Goal: Obtain resource: Download file/media

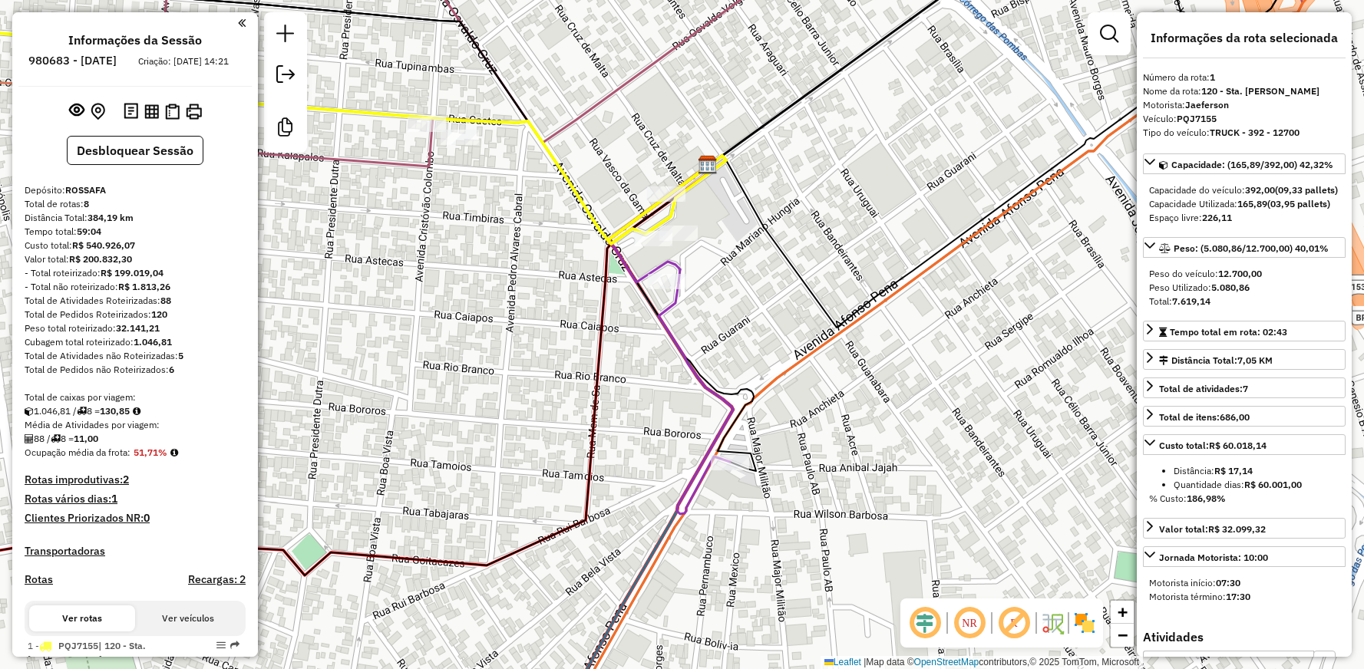
select select "**********"
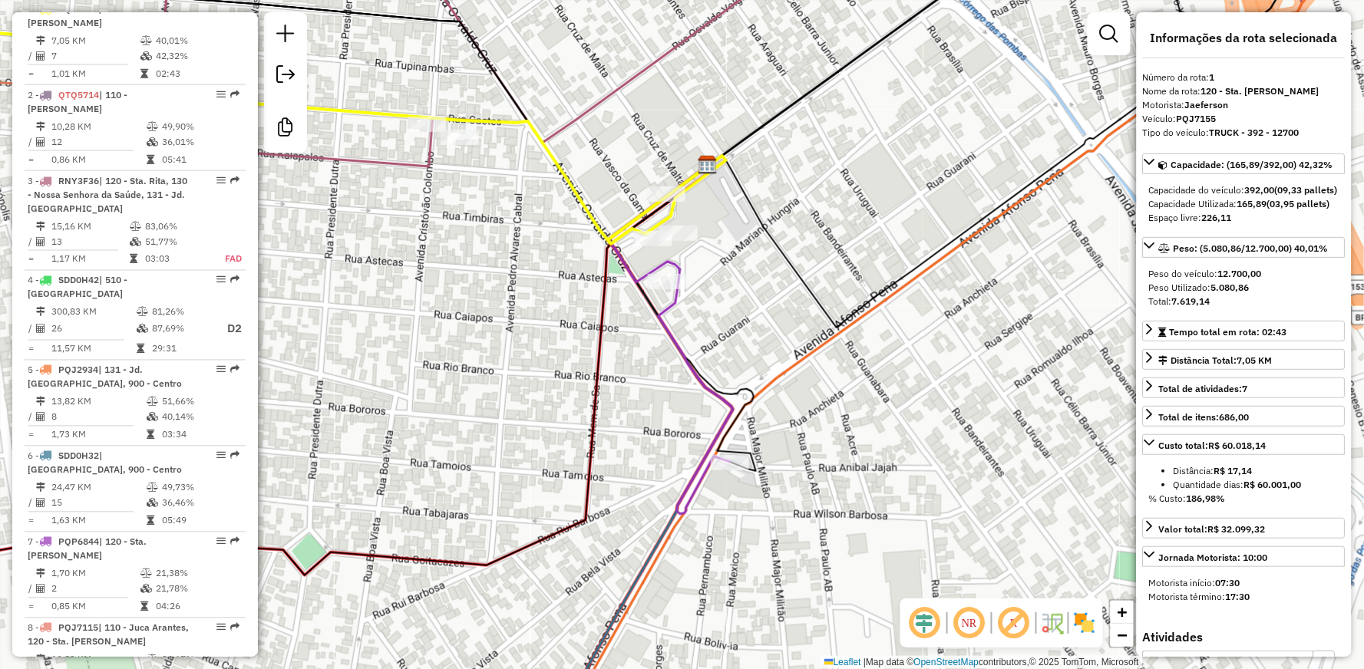
drag, startPoint x: 385, startPoint y: 293, endPoint x: 717, endPoint y: 310, distance: 332.1
click at [651, 307] on div "Rota 1 - Placa PQJ7155 3033 - SAMARA BAR Janela de atendimento Grade de atendim…" at bounding box center [682, 334] width 1364 height 669
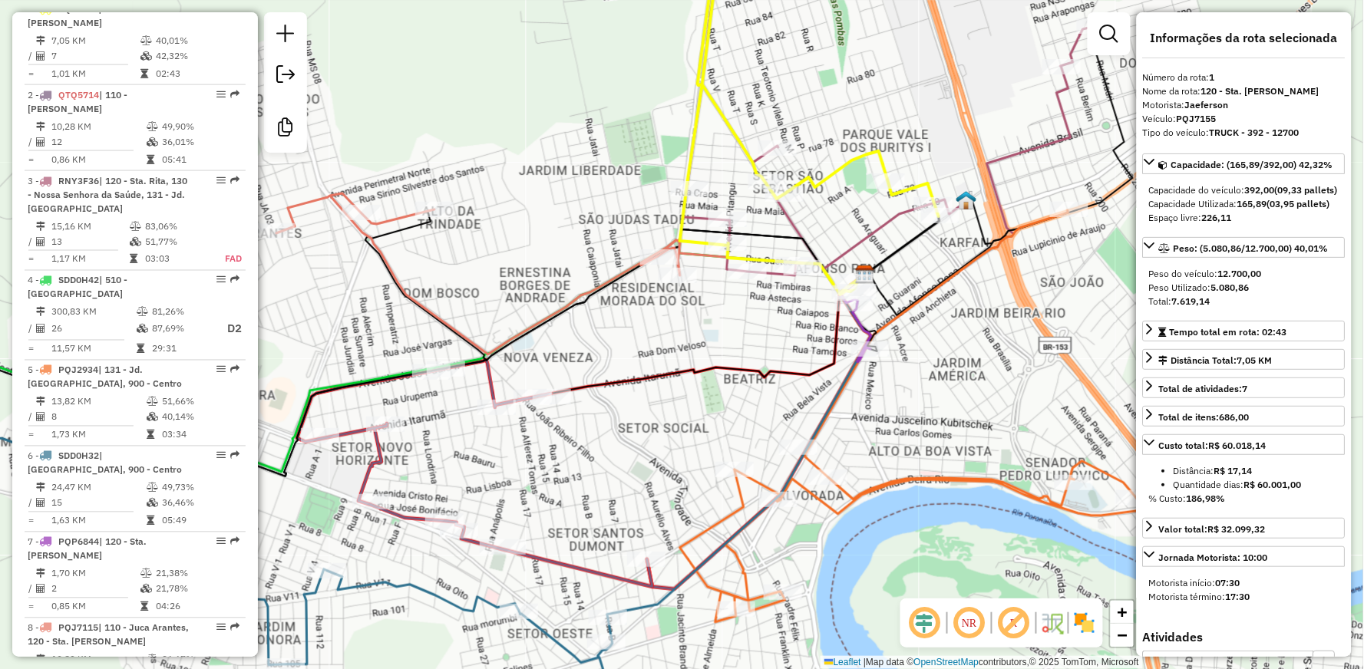
drag, startPoint x: 502, startPoint y: 279, endPoint x: 888, endPoint y: 310, distance: 387.5
click at [722, 306] on div "Janela de atendimento Grade de atendimento Capacidade Transportadoras Veículos …" at bounding box center [682, 334] width 1364 height 669
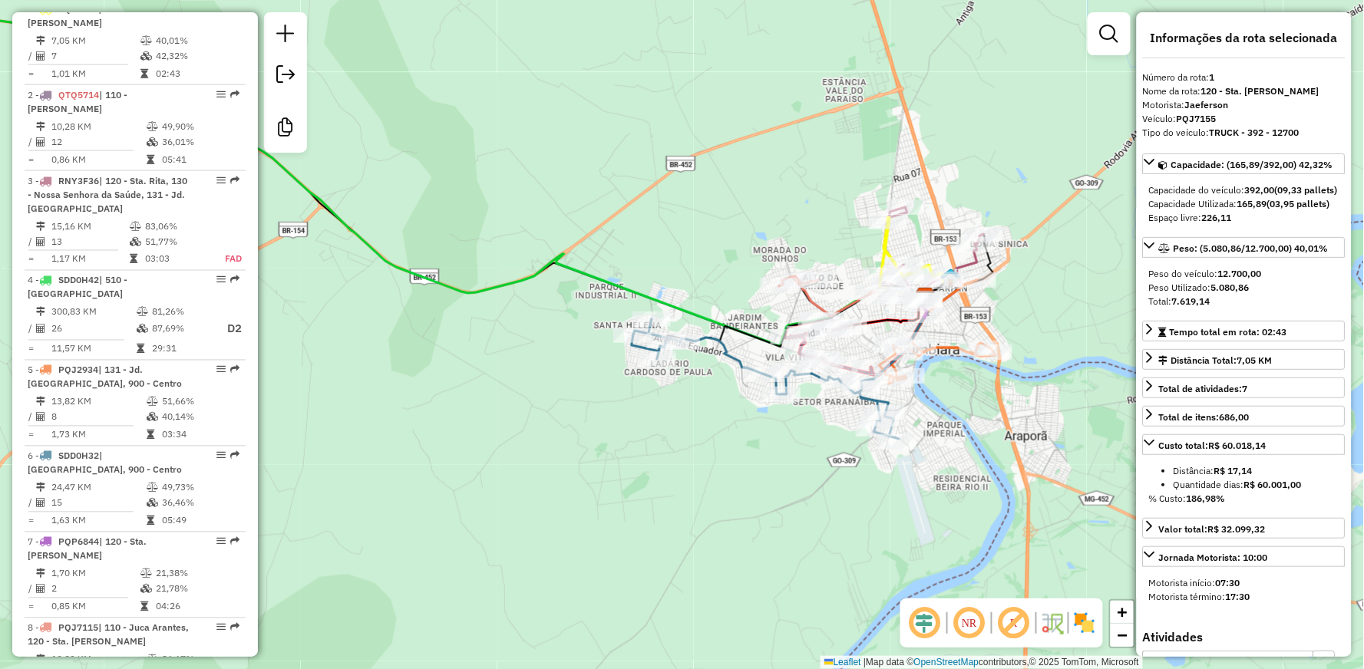
drag, startPoint x: 494, startPoint y: 343, endPoint x: 662, endPoint y: 399, distance: 177.2
click at [603, 386] on div "Janela de atendimento Grade de atendimento Capacidade Transportadoras Veículos …" at bounding box center [682, 334] width 1364 height 669
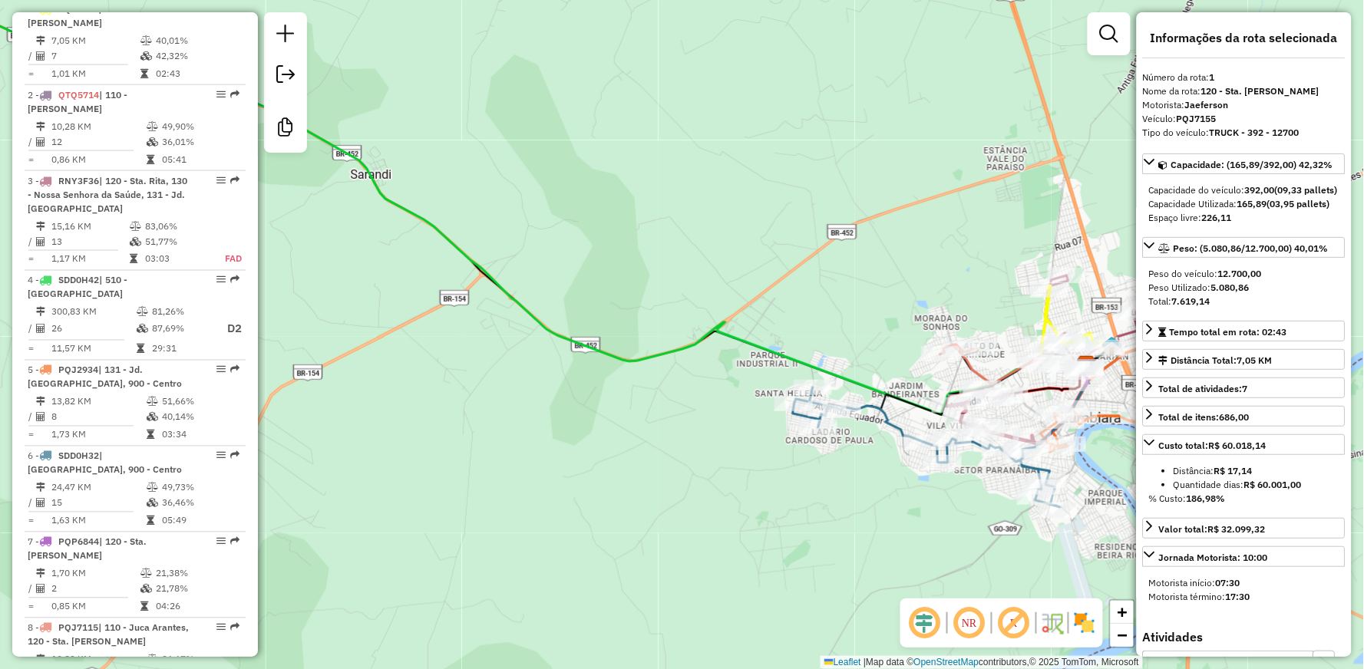
drag, startPoint x: 507, startPoint y: 346, endPoint x: 626, endPoint y: 386, distance: 126.2
click at [613, 384] on div "Janela de atendimento Grade de atendimento Capacidade Transportadoras Veículos …" at bounding box center [682, 334] width 1364 height 669
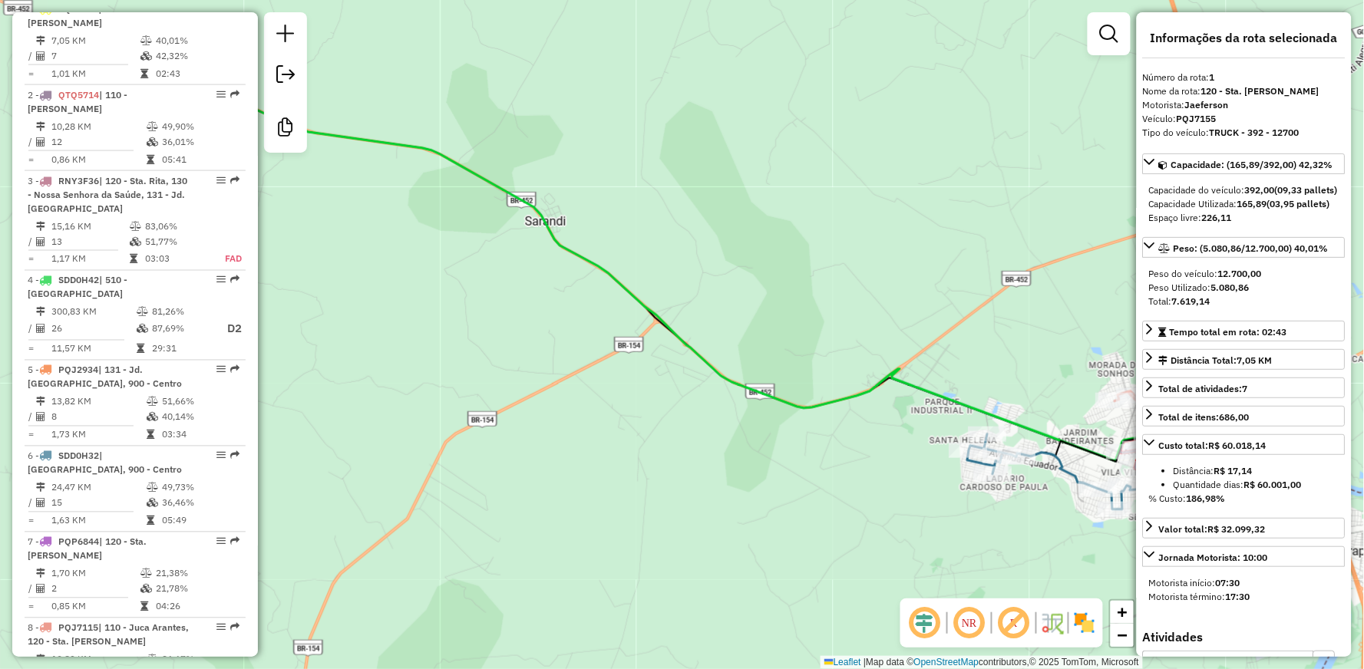
drag, startPoint x: 512, startPoint y: 331, endPoint x: 858, endPoint y: 388, distance: 350.1
click at [835, 384] on div "Janela de atendimento Grade de atendimento Capacidade Transportadoras Veículos …" at bounding box center [682, 334] width 1364 height 669
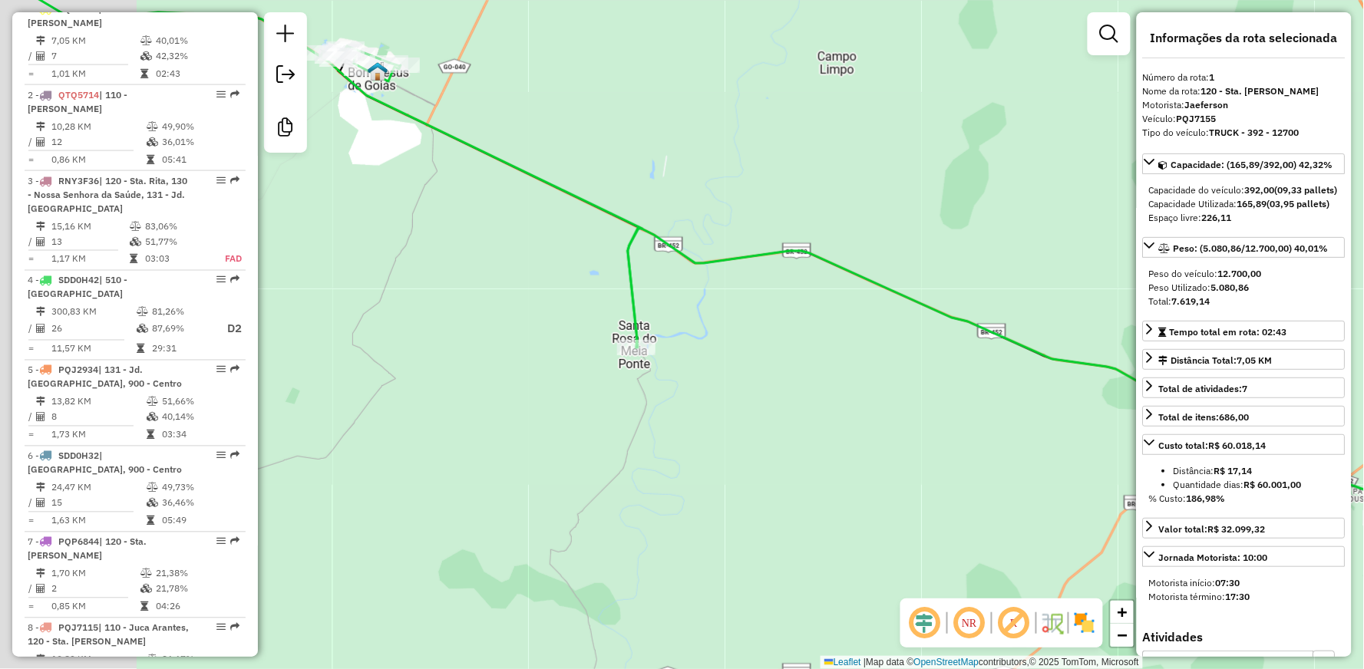
drag, startPoint x: 650, startPoint y: 296, endPoint x: 784, endPoint y: 332, distance: 138.4
click at [768, 329] on div "Janela de atendimento Grade de atendimento Capacidade Transportadoras Veículos …" at bounding box center [682, 334] width 1364 height 669
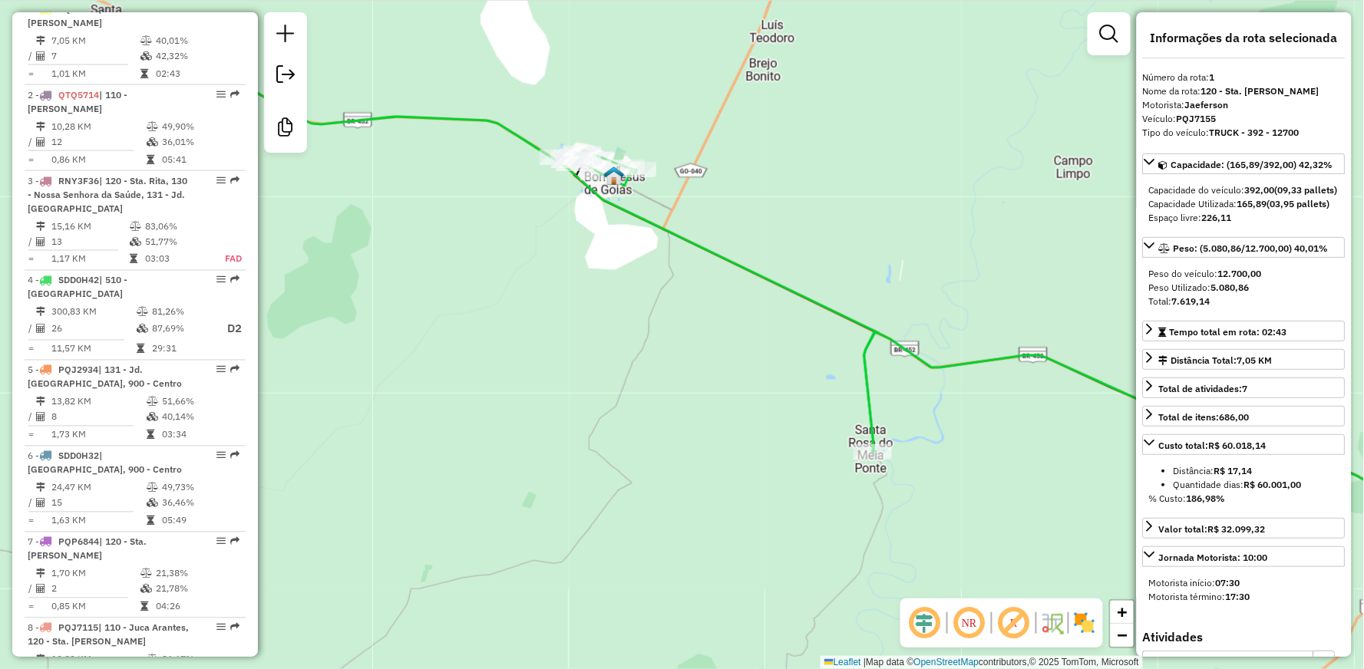
drag, startPoint x: 576, startPoint y: 294, endPoint x: 742, endPoint y: 385, distance: 190.0
click at [742, 385] on div "Janela de atendimento Grade de atendimento Capacidade Transportadoras Veículos …" at bounding box center [682, 334] width 1364 height 669
click at [636, 212] on icon at bounding box center [405, 192] width 948 height 519
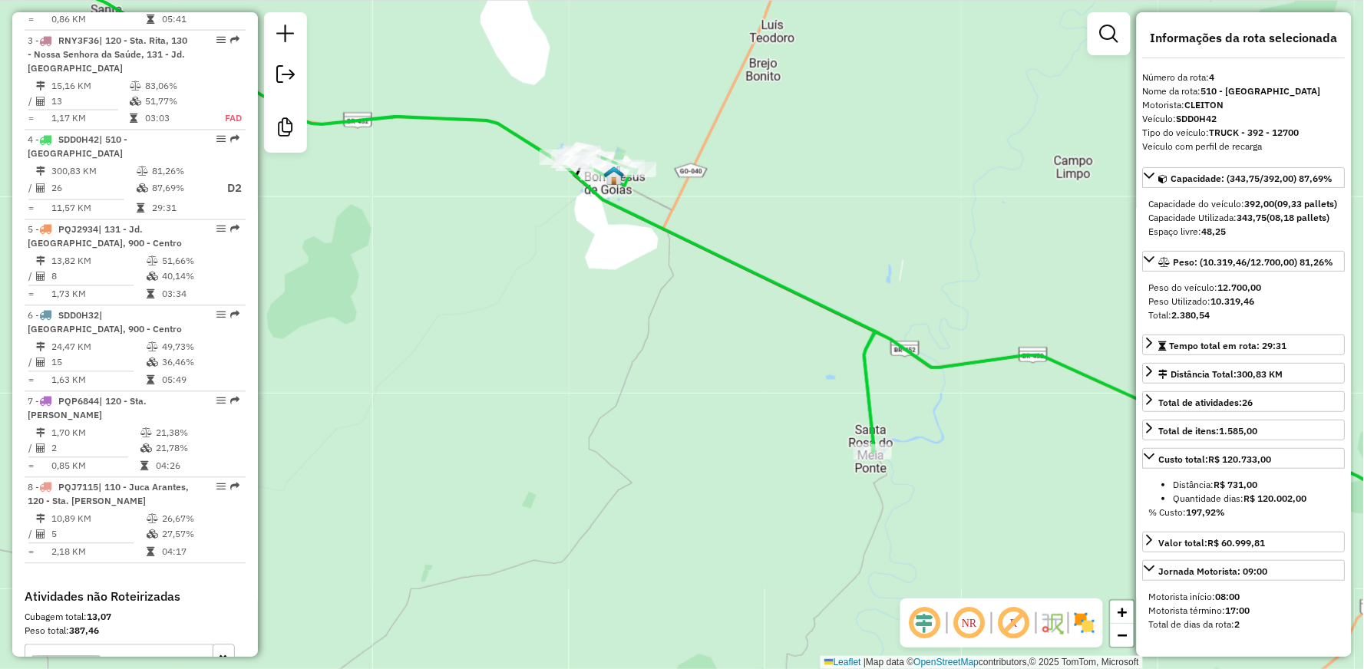
scroll to position [894, 0]
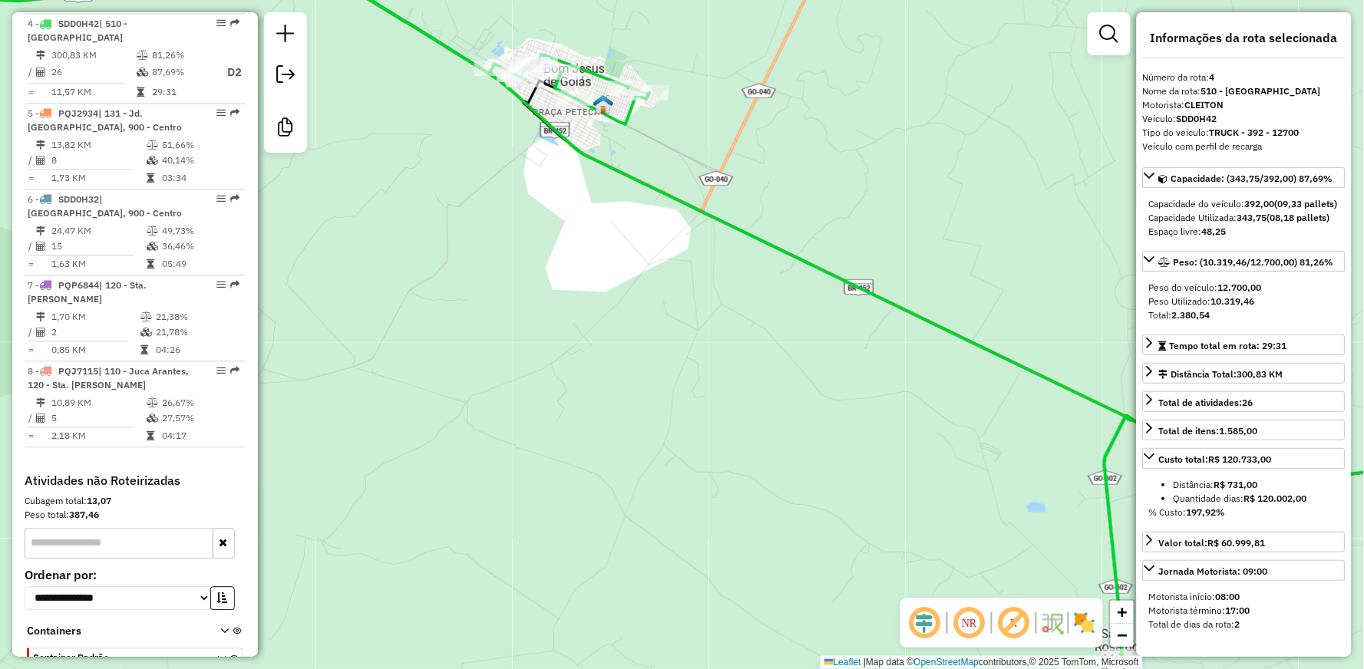
drag, startPoint x: 712, startPoint y: 339, endPoint x: 564, endPoint y: 177, distance: 220.6
click at [594, 203] on div "Janela de atendimento Grade de atendimento Capacidade Transportadoras Veículos …" at bounding box center [682, 334] width 1364 height 669
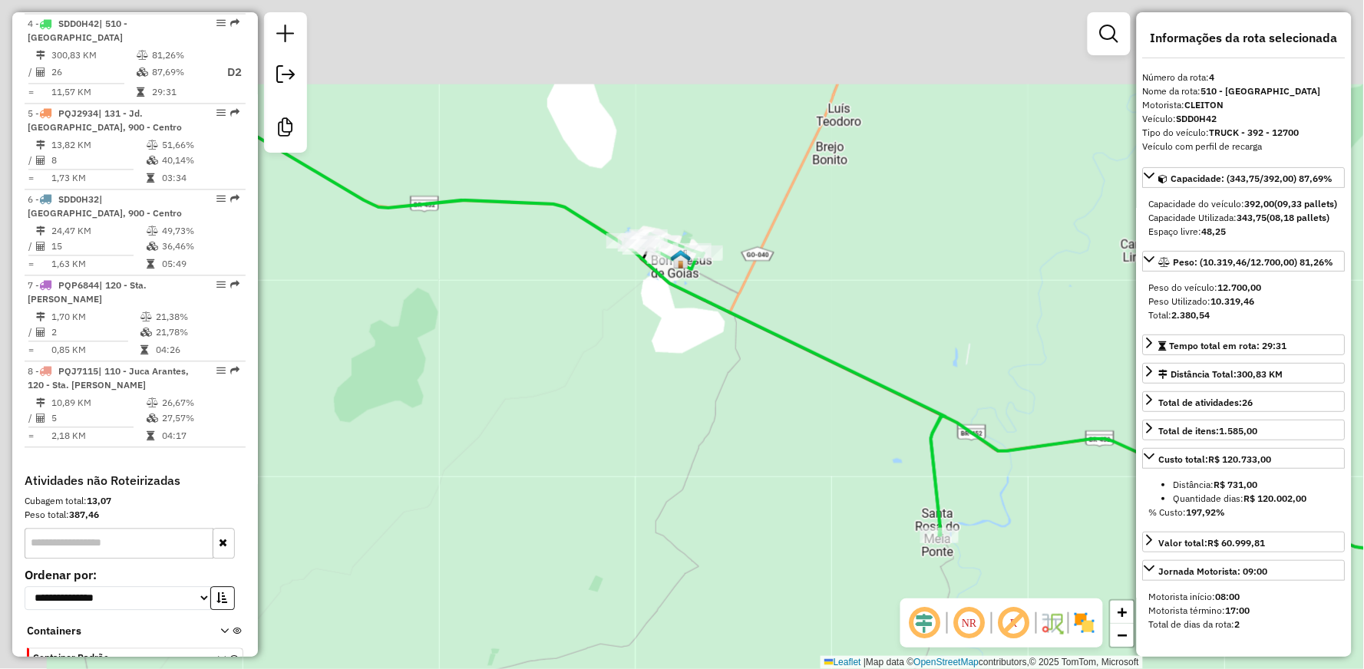
drag, startPoint x: 574, startPoint y: 194, endPoint x: 799, endPoint y: 455, distance: 345.1
click at [799, 455] on div "Janela de atendimento Grade de atendimento Capacidade Transportadoras Veículos …" at bounding box center [682, 334] width 1364 height 669
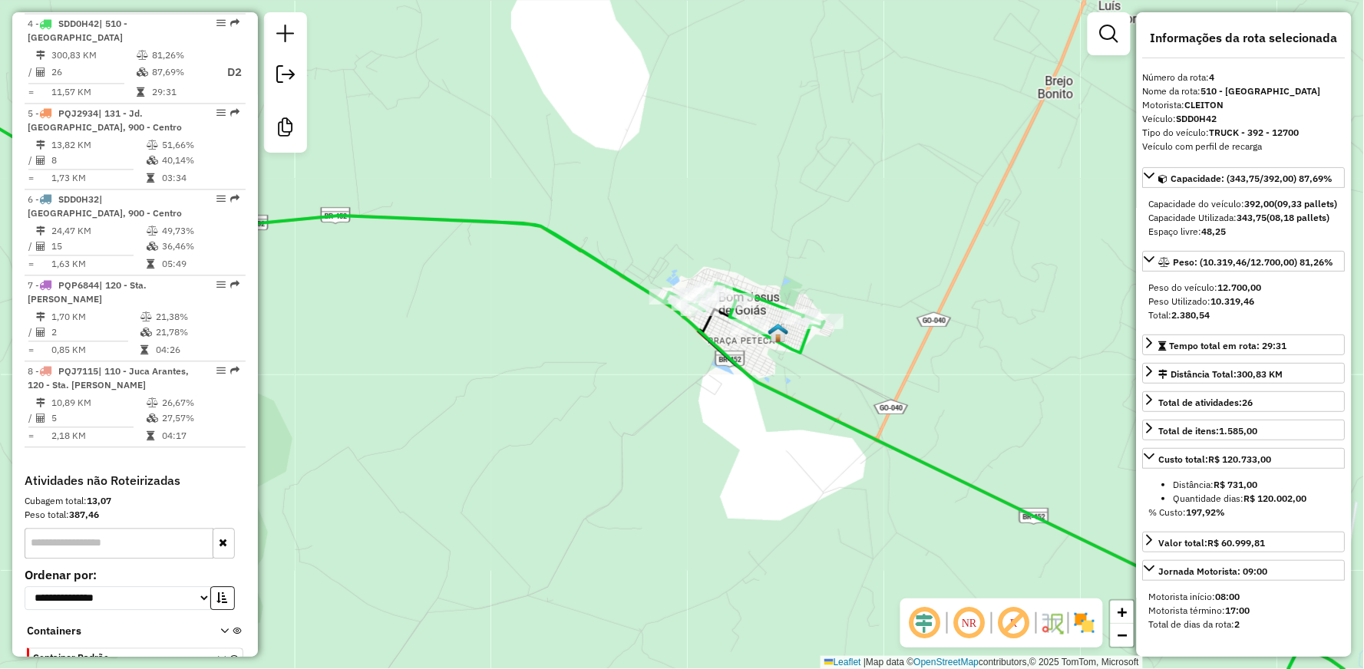
click at [782, 387] on icon at bounding box center [585, 392] width 1445 height 688
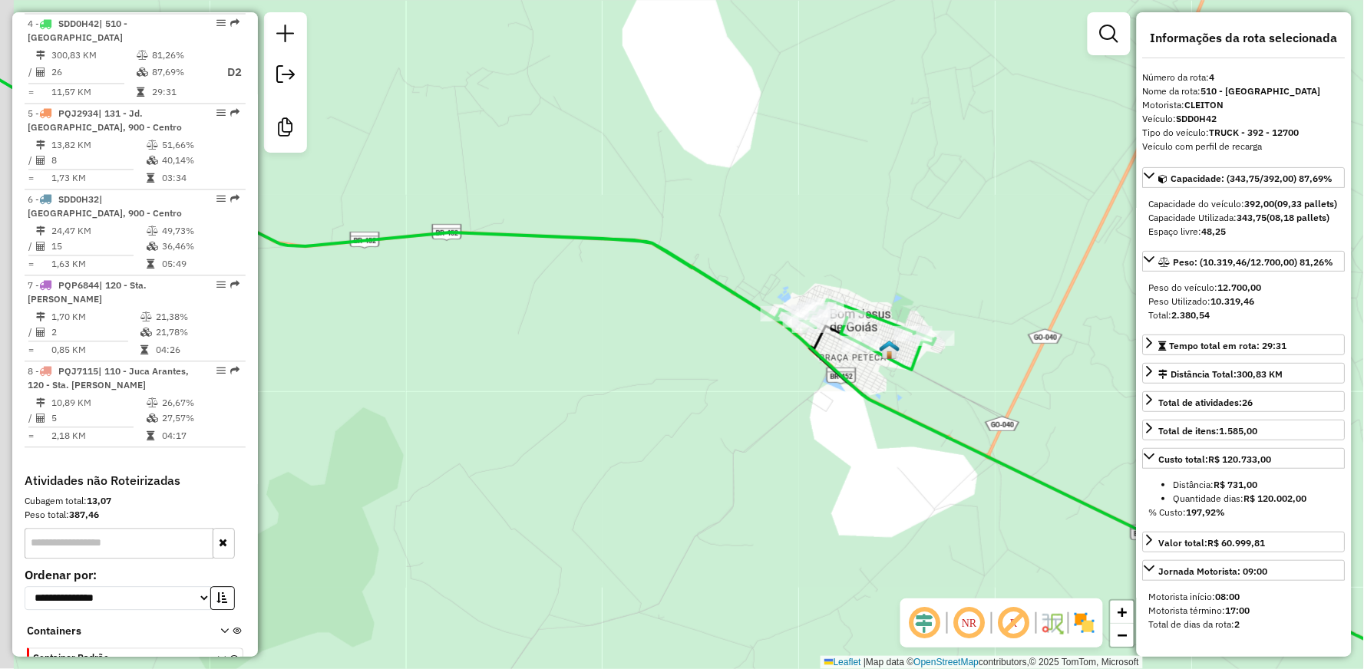
drag, startPoint x: 565, startPoint y: 355, endPoint x: 828, endPoint y: 355, distance: 262.6
click at [822, 355] on div "Janela de atendimento Grade de atendimento Capacidade Transportadoras Veículos …" at bounding box center [682, 334] width 1364 height 669
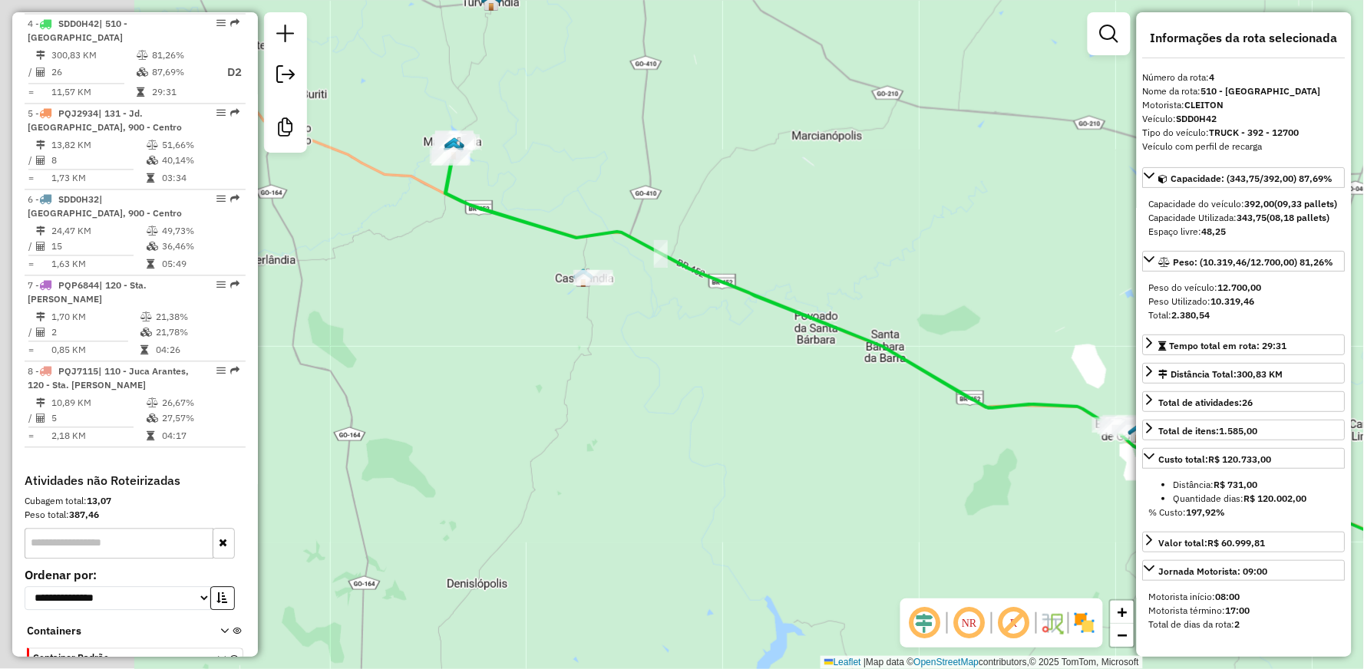
drag, startPoint x: 584, startPoint y: 304, endPoint x: 960, endPoint y: 426, distance: 395.5
click at [955, 425] on div "Janela de atendimento Grade de atendimento Capacidade Transportadoras Veículos …" at bounding box center [682, 334] width 1364 height 669
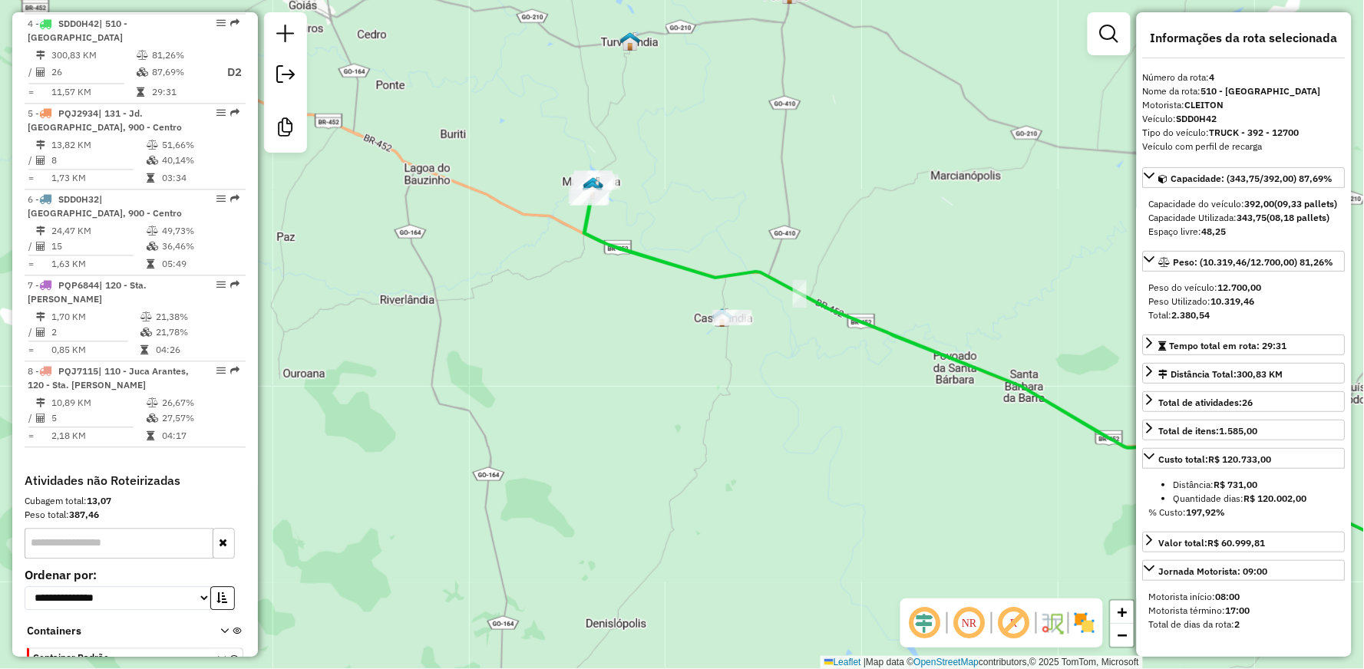
drag, startPoint x: 987, startPoint y: 428, endPoint x: 640, endPoint y: 220, distance: 404.2
click at [668, 232] on div "Janela de atendimento Grade de atendimento Capacidade Transportadoras Veículos …" at bounding box center [682, 334] width 1364 height 669
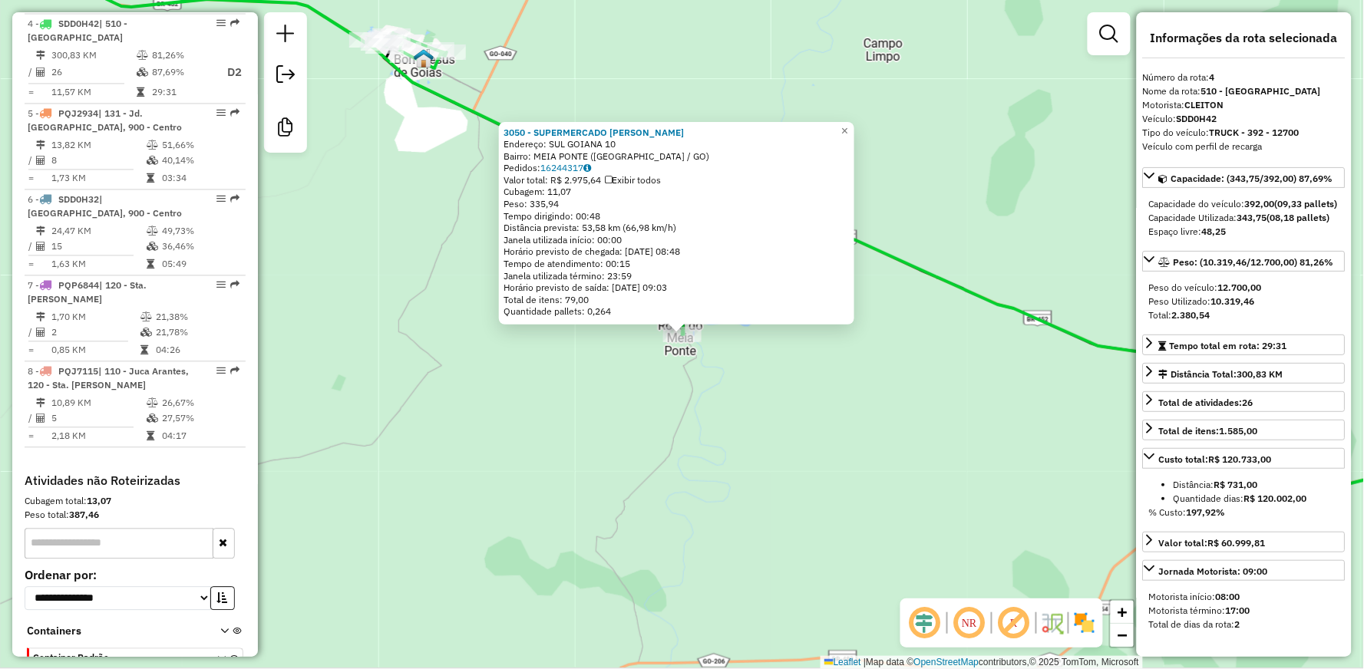
click at [754, 410] on div "3050 - SUPERMERCADO [PERSON_NAME]: SUL GOIANA 10 Bairro: MEIA PONTE ([GEOGRAPHI…" at bounding box center [682, 334] width 1364 height 669
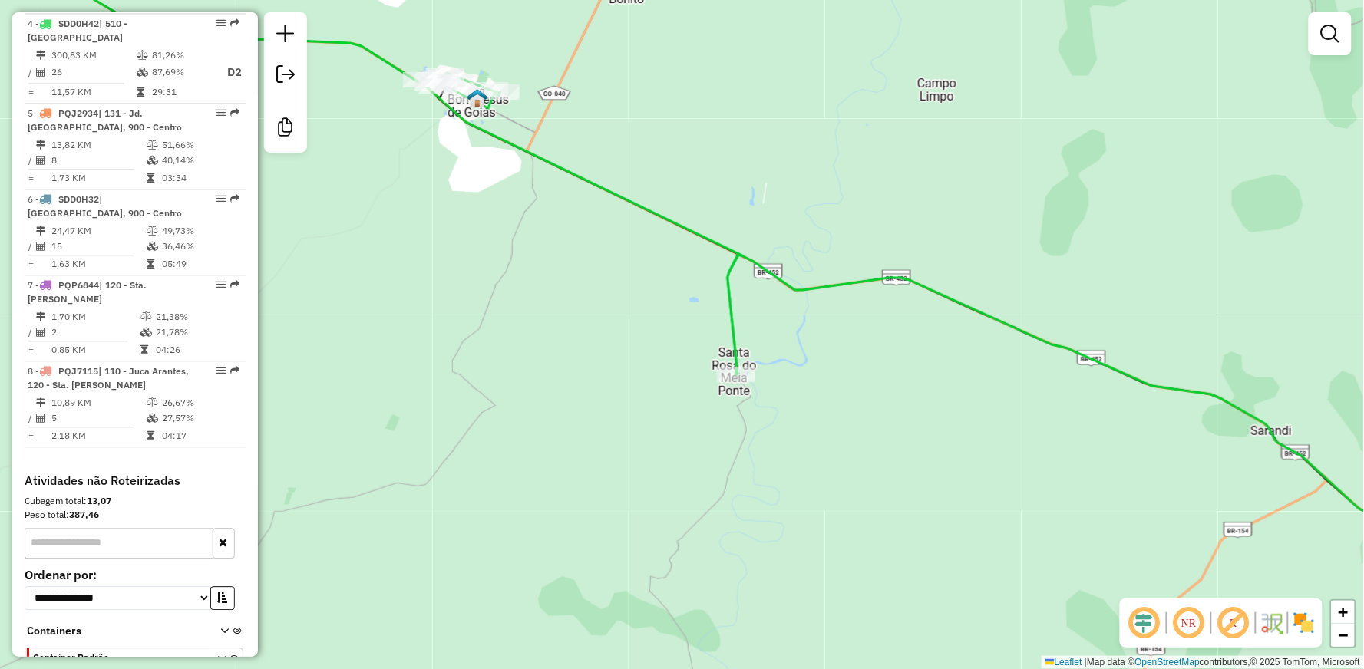
drag, startPoint x: 536, startPoint y: 294, endPoint x: 726, endPoint y: 400, distance: 217.9
click at [726, 405] on div "Janela de atendimento Grade de atendimento Capacidade Transportadoras Veículos …" at bounding box center [682, 334] width 1364 height 669
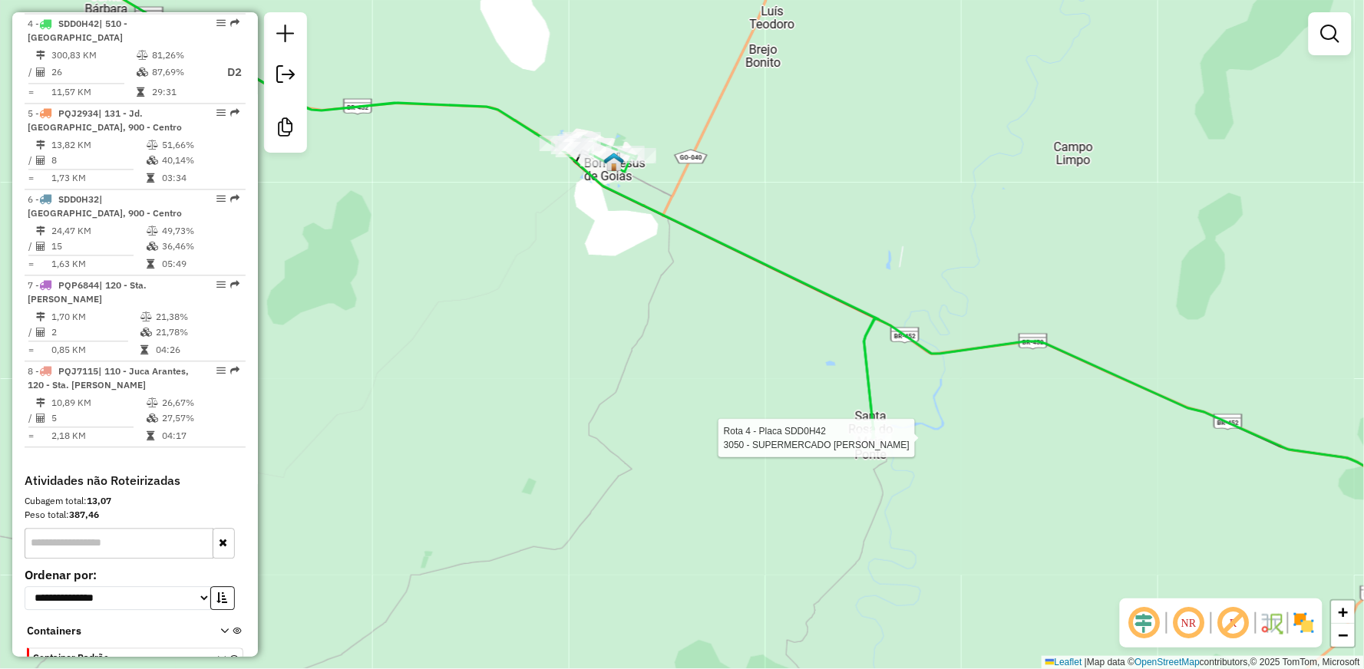
select select "**********"
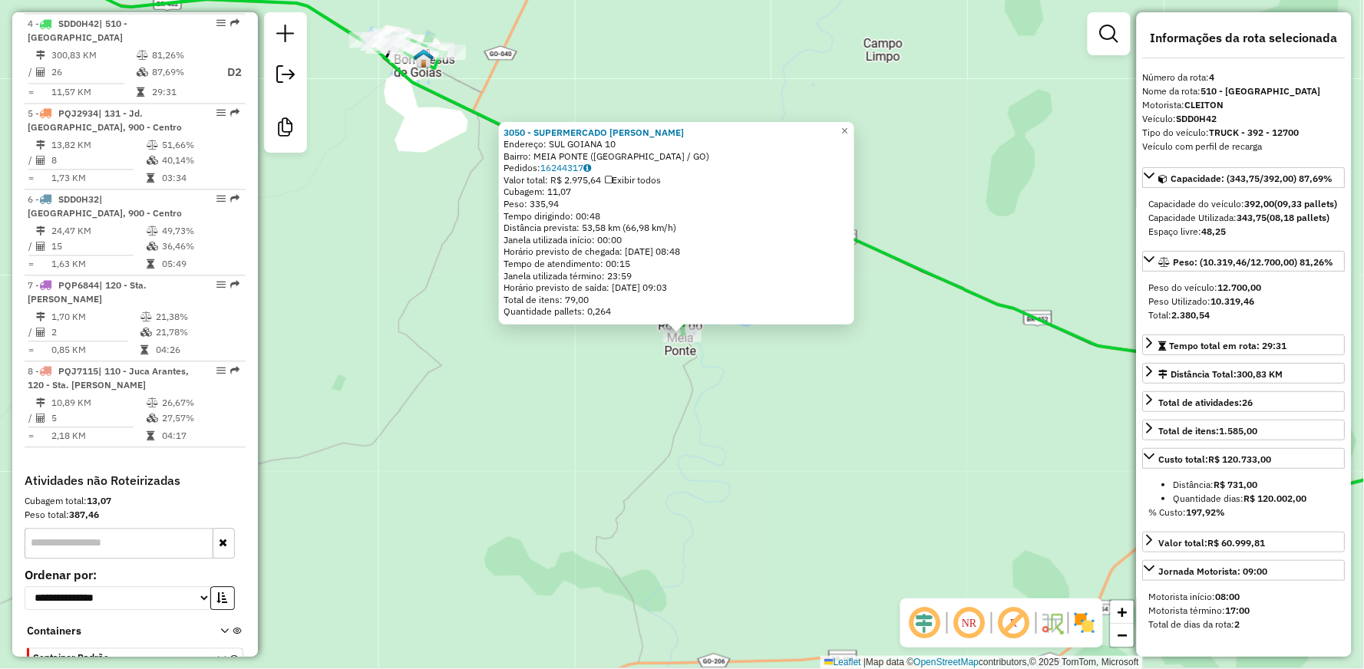
click at [805, 431] on div "3050 - SUPERMERCADO [PERSON_NAME]: SUL GOIANA 10 Bairro: MEIA PONTE ([GEOGRAPHI…" at bounding box center [682, 334] width 1364 height 669
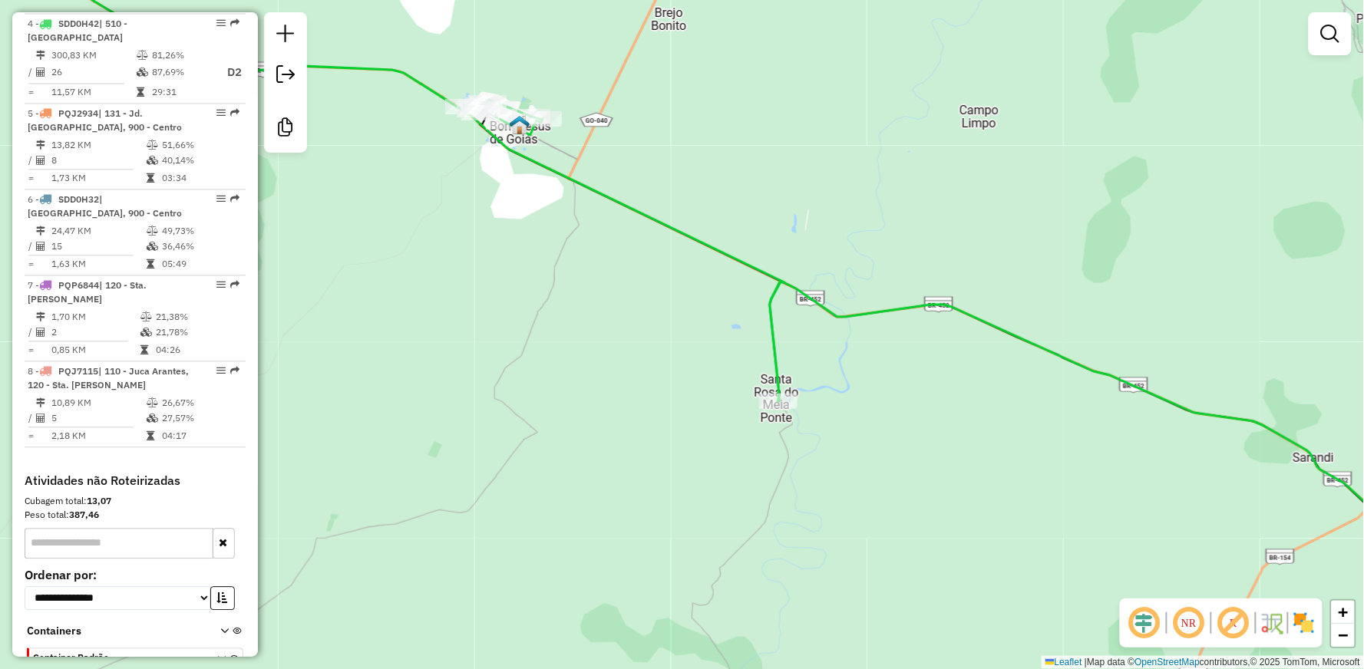
drag, startPoint x: 550, startPoint y: 351, endPoint x: 854, endPoint y: 579, distance: 379.4
click at [841, 580] on div "Janela de atendimento Grade de atendimento Capacidade Transportadoras Veículos …" at bounding box center [682, 334] width 1364 height 669
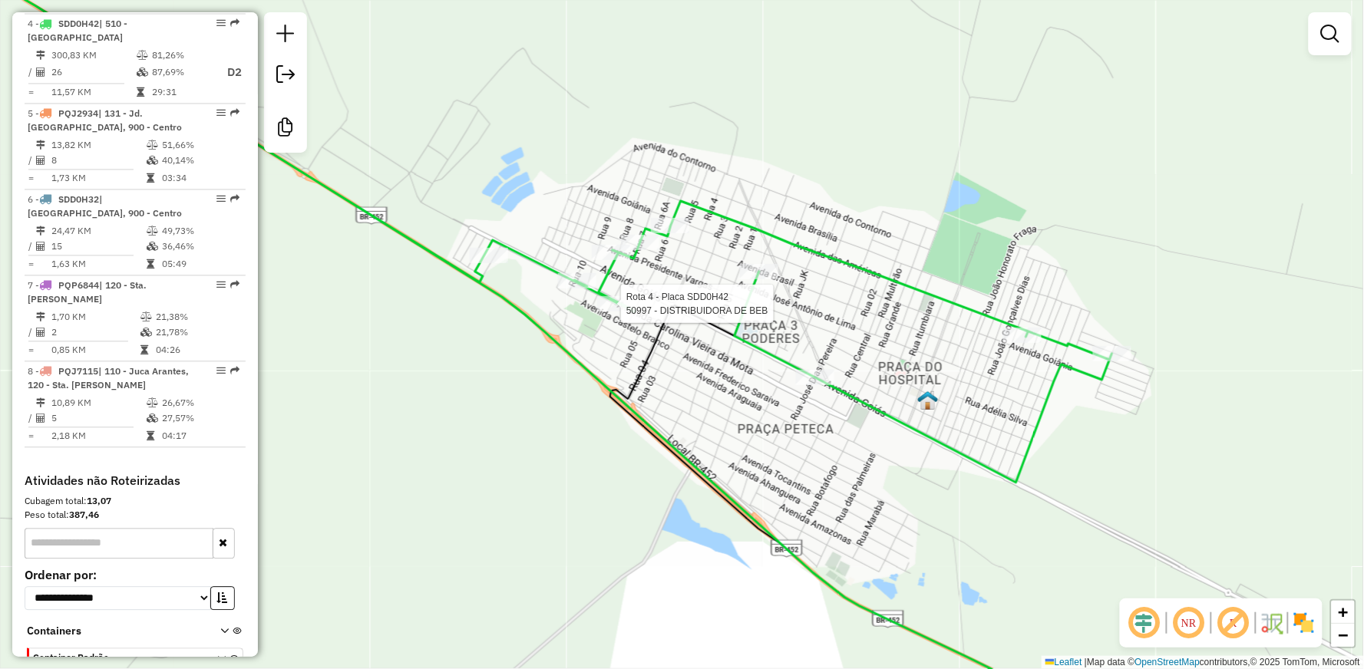
select select "**********"
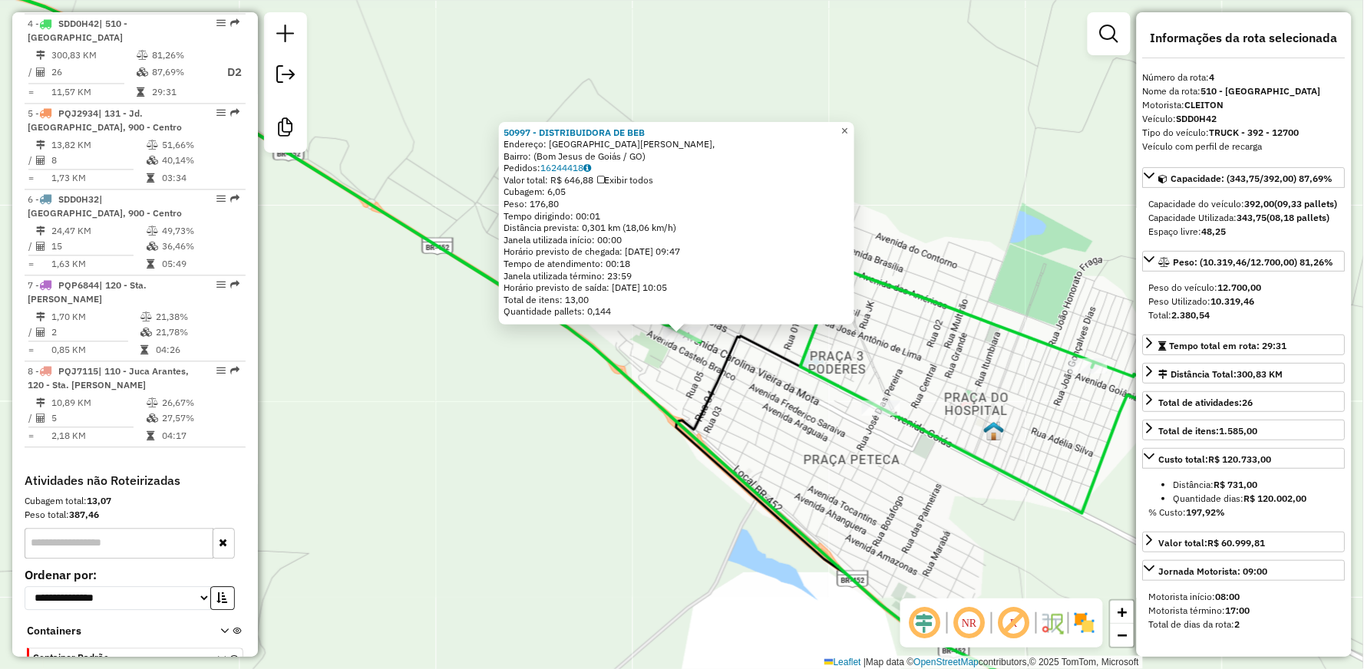
click at [848, 124] on span "×" at bounding box center [844, 130] width 7 height 13
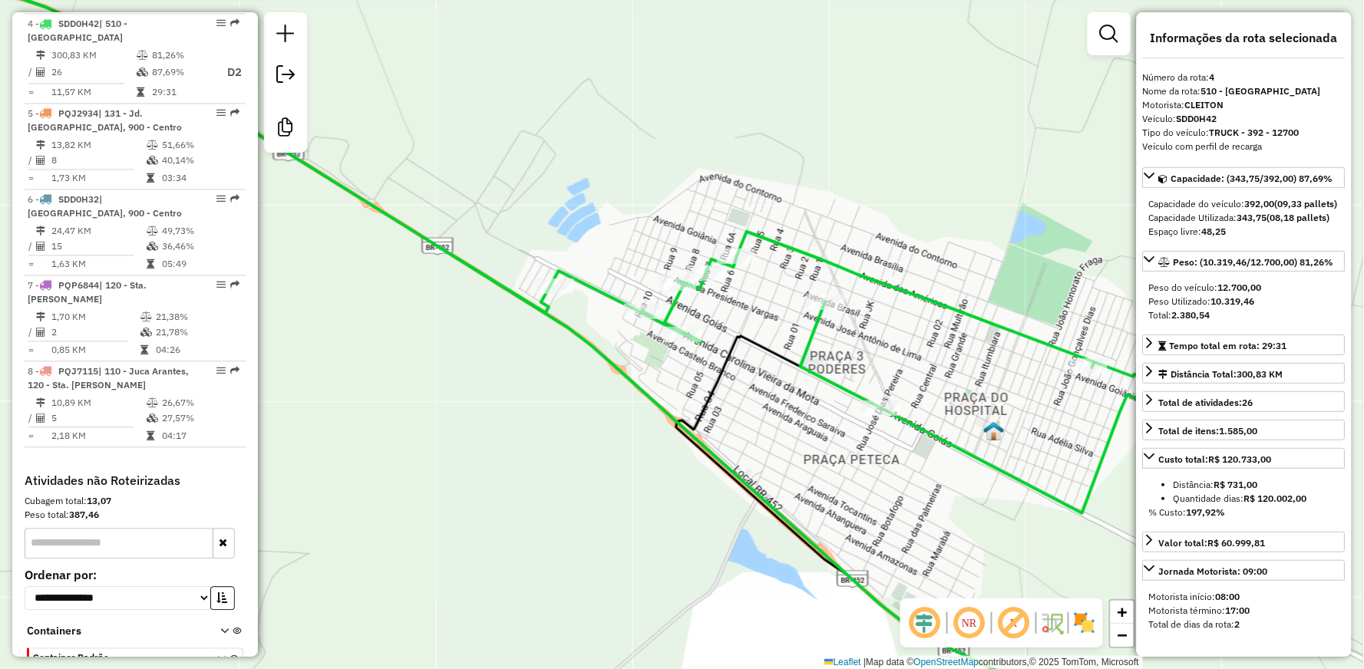
click at [627, 251] on div "Janela de atendimento Grade de atendimento Capacidade Transportadoras Veículos …" at bounding box center [682, 334] width 1364 height 669
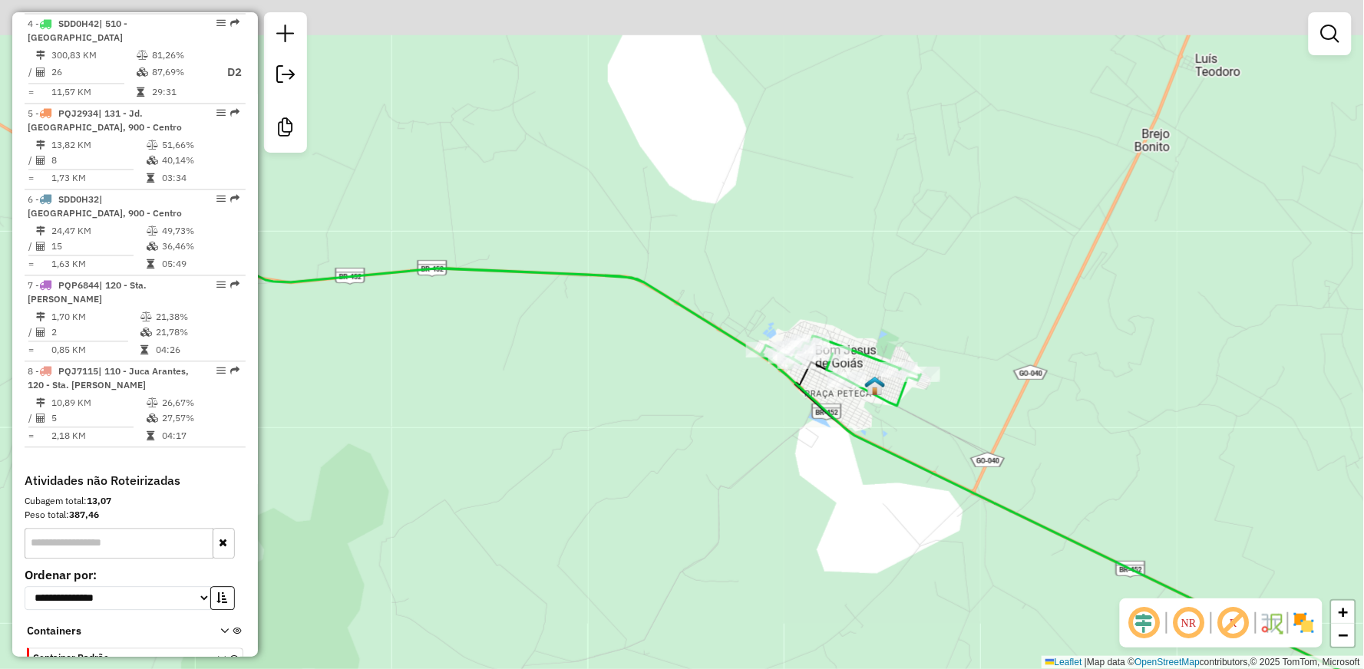
drag, startPoint x: 554, startPoint y: 207, endPoint x: 791, endPoint y: 332, distance: 267.9
click at [774, 326] on div "Janela de atendimento Grade de atendimento Capacidade Transportadoras Veículos …" at bounding box center [682, 334] width 1364 height 669
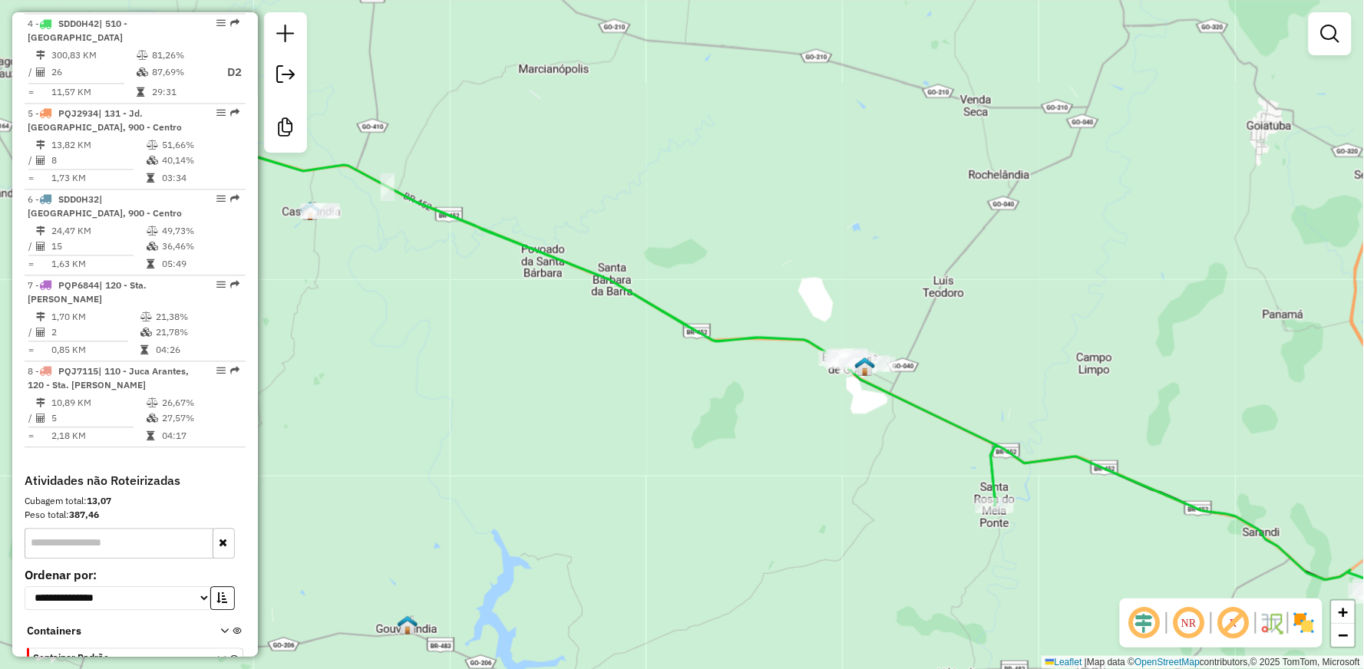
drag, startPoint x: 453, startPoint y: 261, endPoint x: 865, endPoint y: 449, distance: 452.5
click at [865, 449] on div "Janela de atendimento Grade de atendimento Capacidade Transportadoras Veículos …" at bounding box center [682, 334] width 1364 height 669
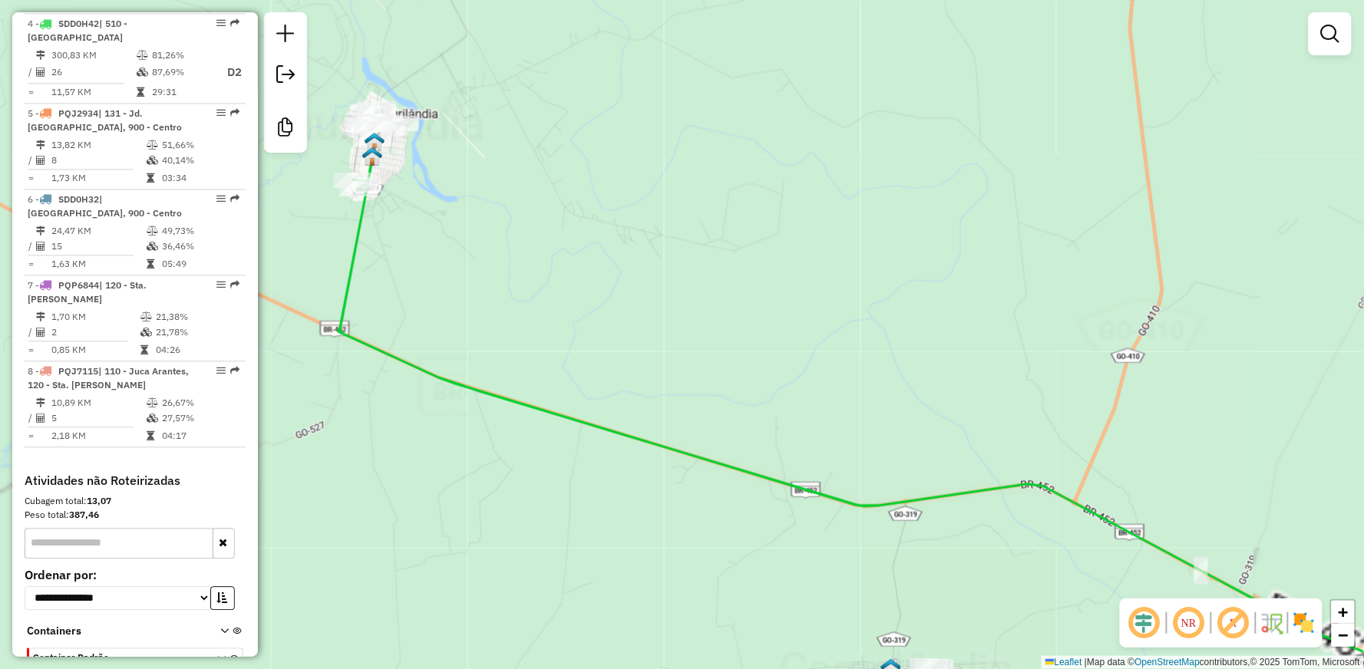
drag, startPoint x: 499, startPoint y: 210, endPoint x: 757, endPoint y: 334, distance: 286.4
click at [757, 334] on div "Janela de atendimento Grade de atendimento Capacidade Transportadoras Veículos …" at bounding box center [682, 334] width 1364 height 669
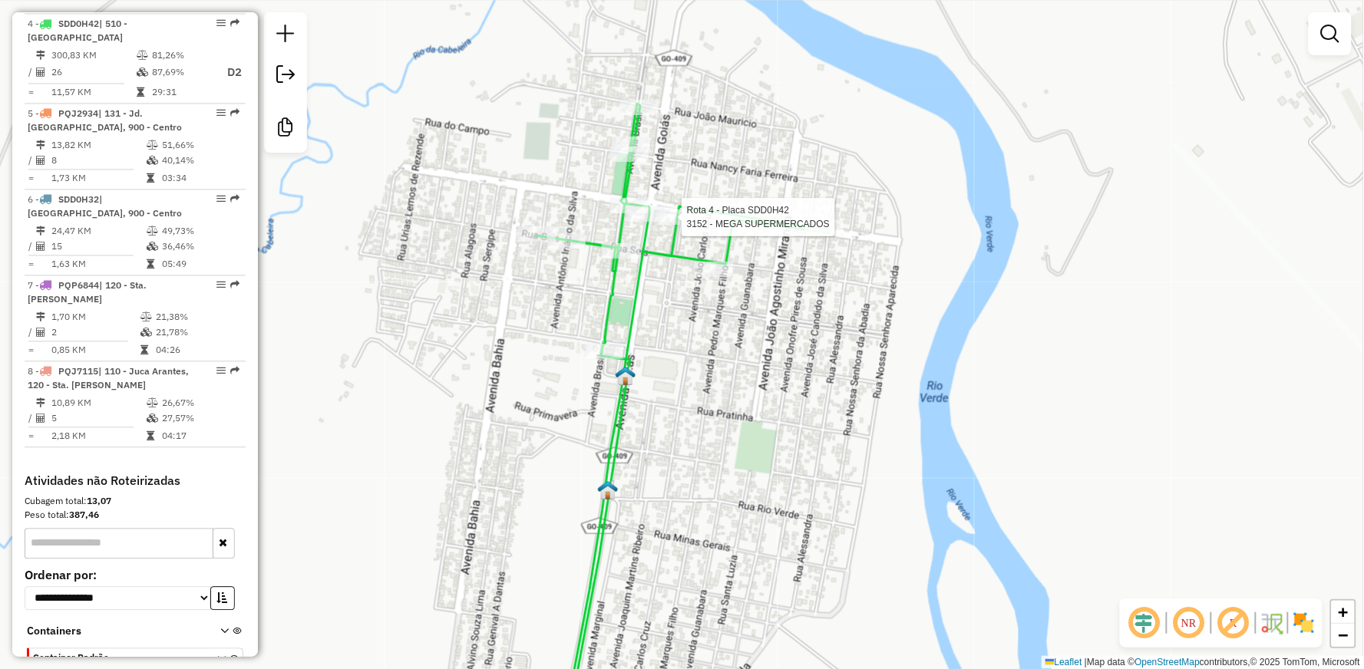
select select "**********"
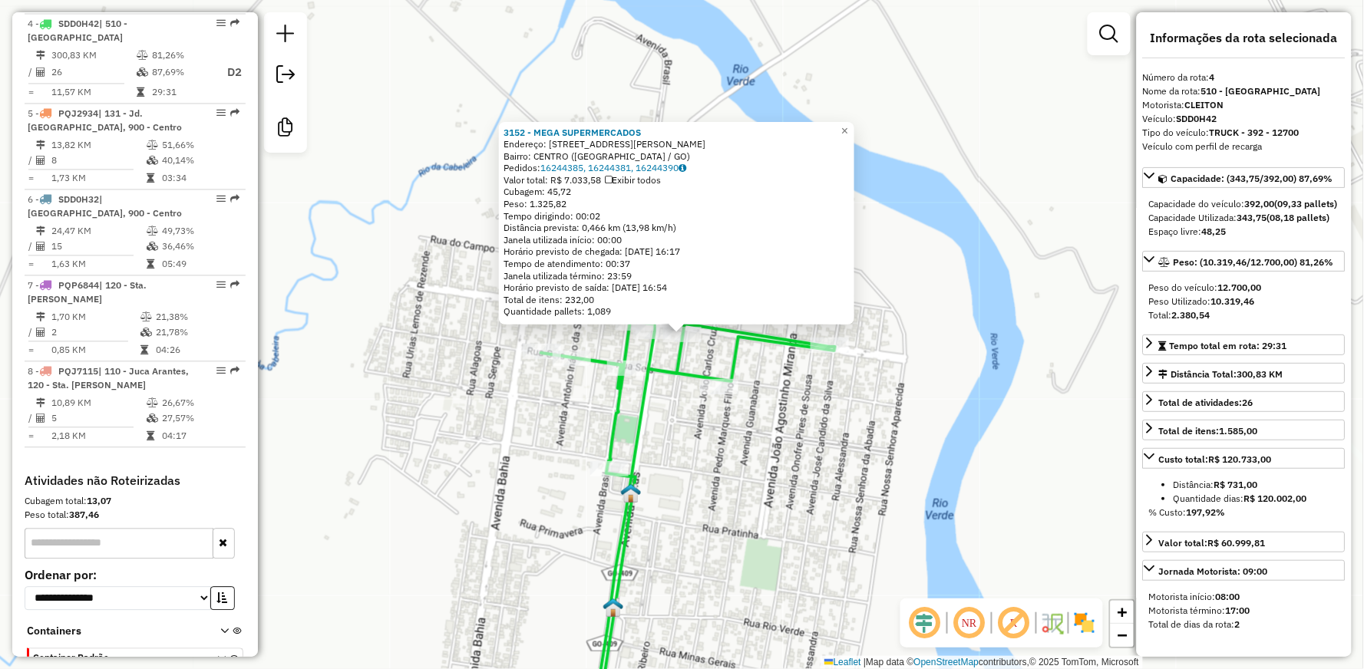
click at [540, 422] on div "3152 - MEGA SUPERMERCADOS Endereço: [STREET_ADDRESS][PERSON_NAME] [GEOGRAPHIC_D…" at bounding box center [682, 334] width 1364 height 669
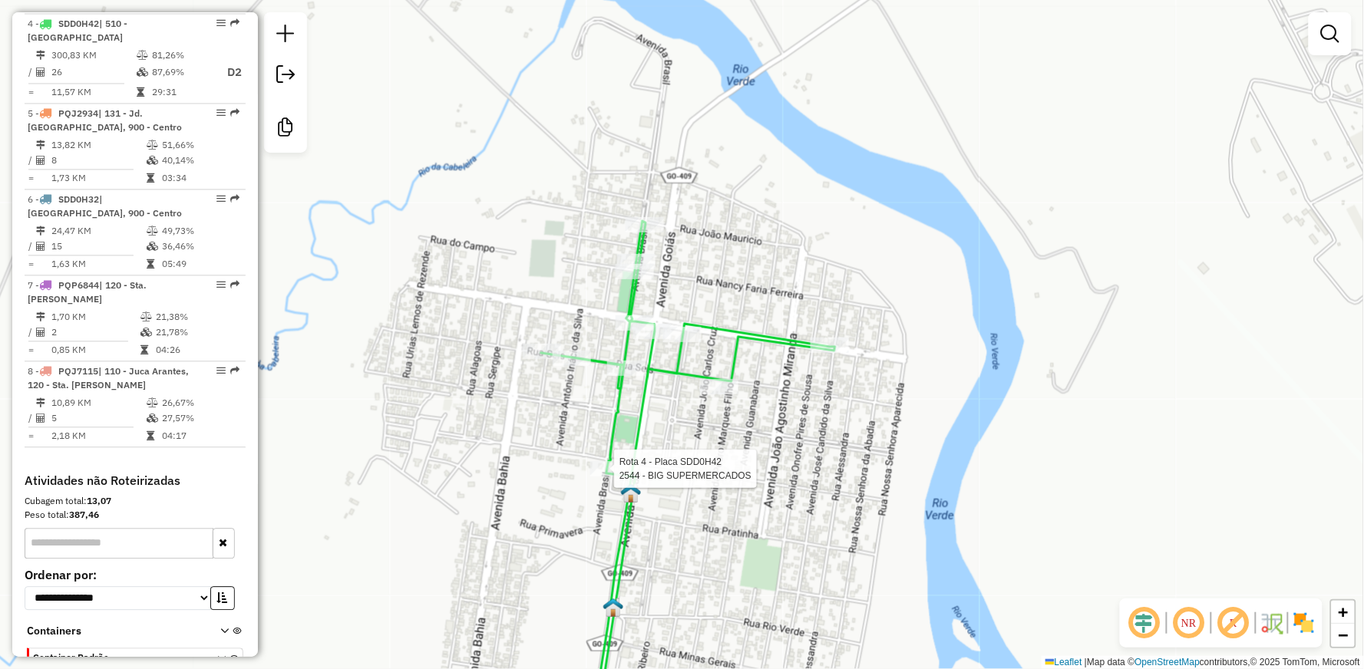
select select "**********"
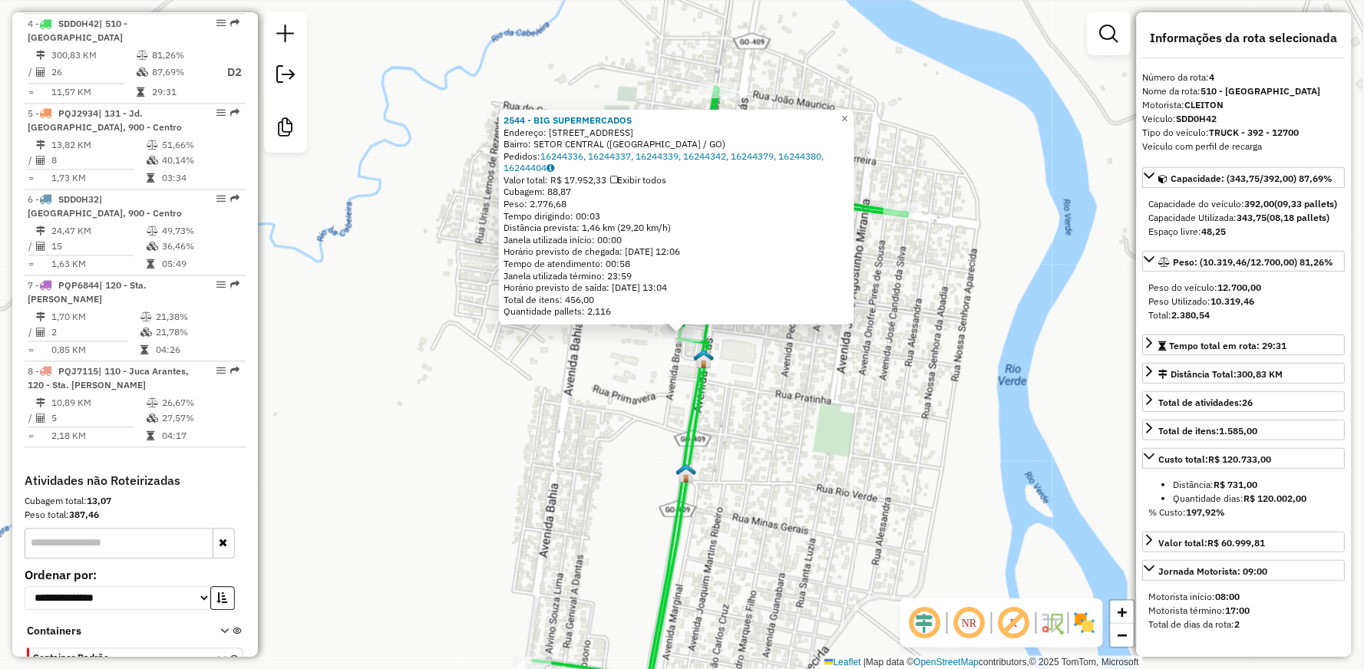
click at [769, 388] on div "2544 - BIG SUPERMERCADOS Endereço: [STREET_ADDRESS] Bairro: SETOR CENTRAL ([GEO…" at bounding box center [682, 334] width 1364 height 669
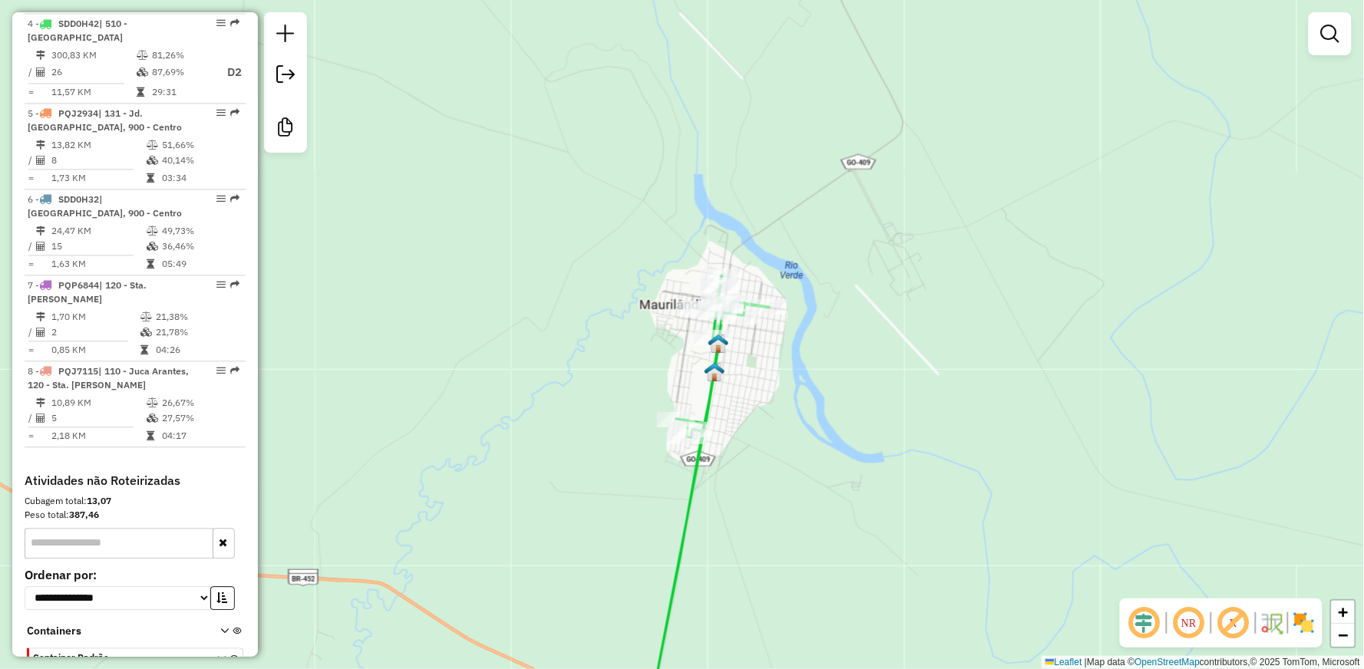
drag, startPoint x: 620, startPoint y: 420, endPoint x: 569, endPoint y: 154, distance: 270.6
click at [580, 197] on div "Janela de atendimento Grade de atendimento Capacidade Transportadoras Veículos …" at bounding box center [682, 334] width 1364 height 669
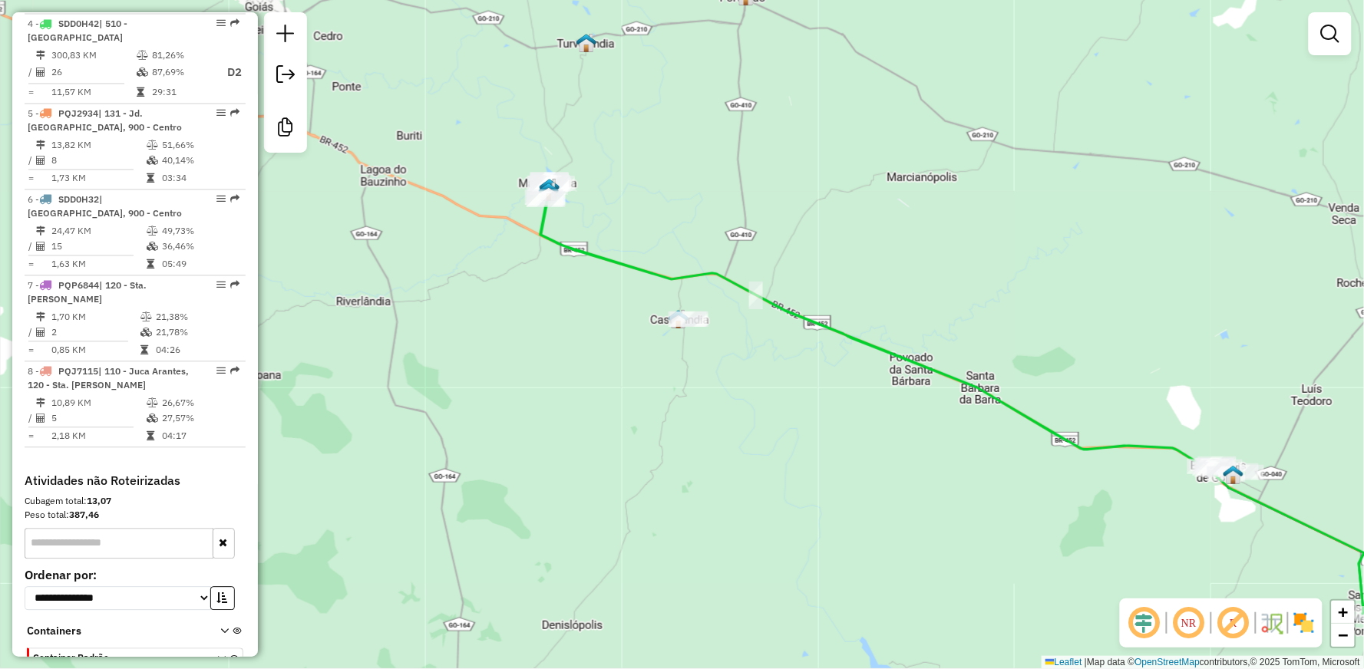
drag, startPoint x: 808, startPoint y: 396, endPoint x: 407, endPoint y: 294, distance: 413.6
click at [539, 331] on div "Janela de atendimento Grade de atendimento Capacidade Transportadoras Veículos …" at bounding box center [682, 334] width 1364 height 669
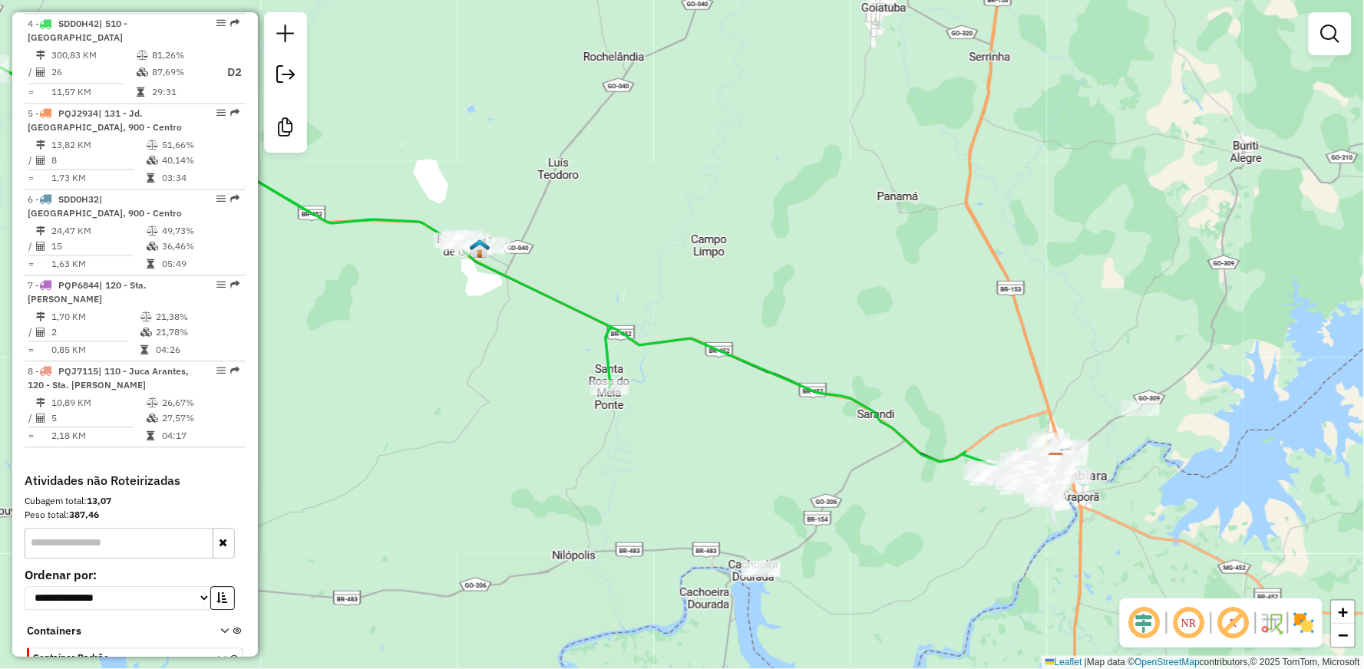
drag, startPoint x: 855, startPoint y: 455, endPoint x: 677, endPoint y: 322, distance: 222.2
click at [740, 365] on div "Janela de atendimento Grade de atendimento Capacidade Transportadoras Veículos …" at bounding box center [682, 334] width 1364 height 669
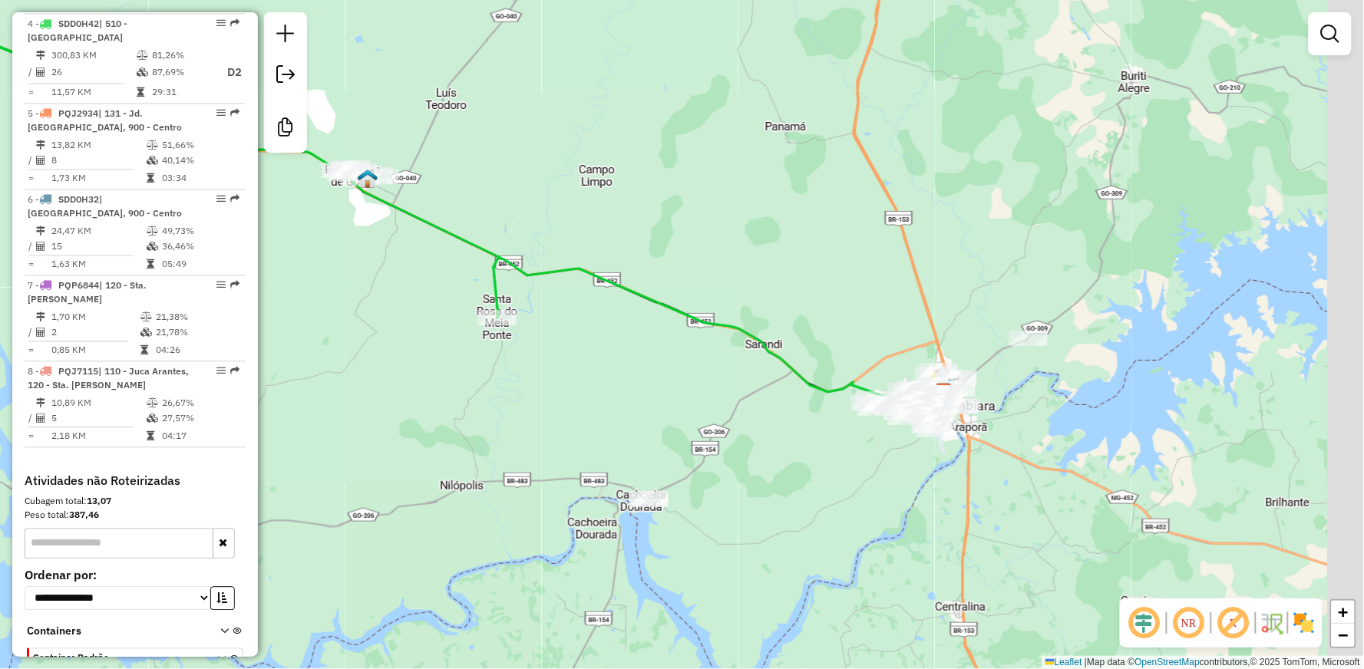
drag, startPoint x: 820, startPoint y: 398, endPoint x: 673, endPoint y: 288, distance: 183.8
click at [717, 316] on icon at bounding box center [719, 331] width 451 height 148
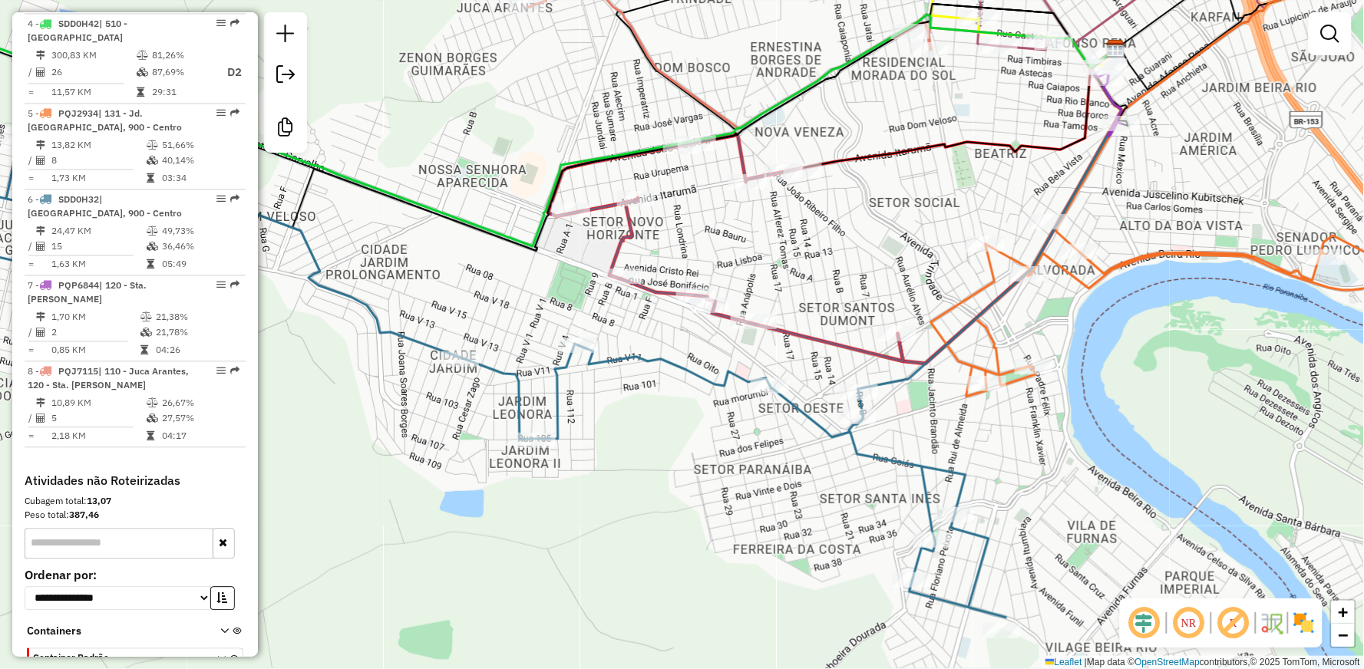
click at [818, 336] on icon at bounding box center [725, 247] width 355 height 227
select select "**********"
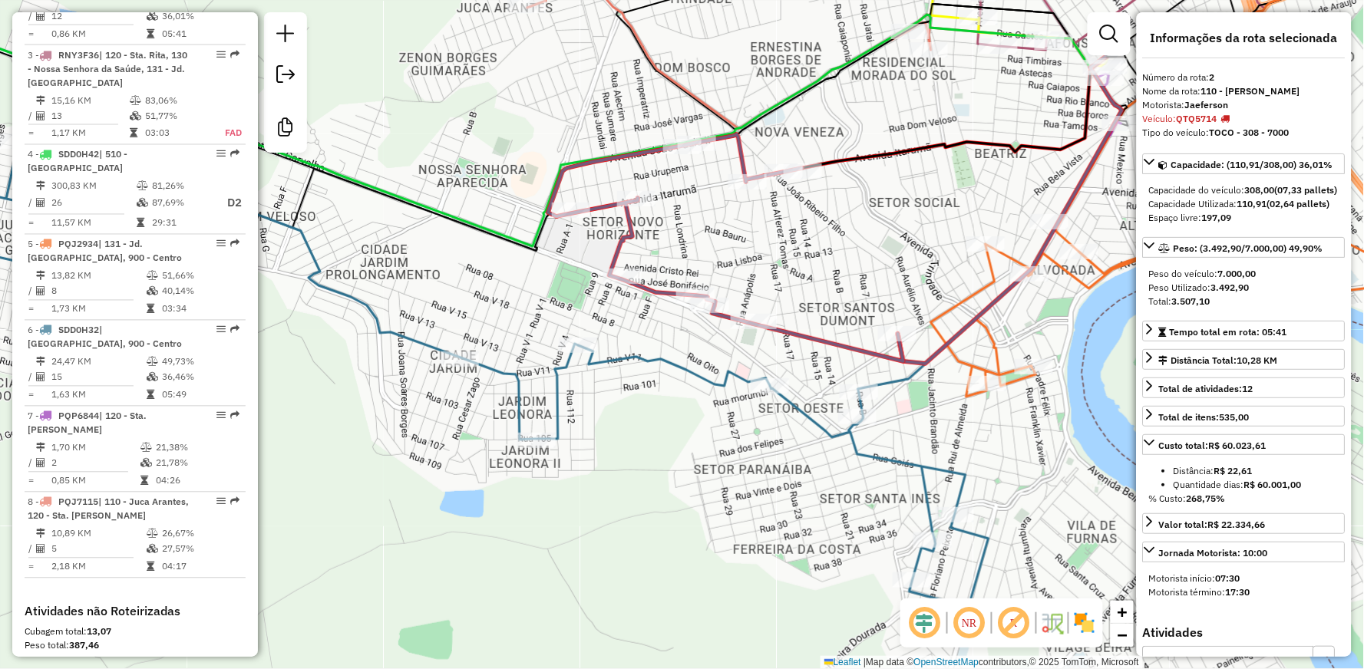
scroll to position [709, 0]
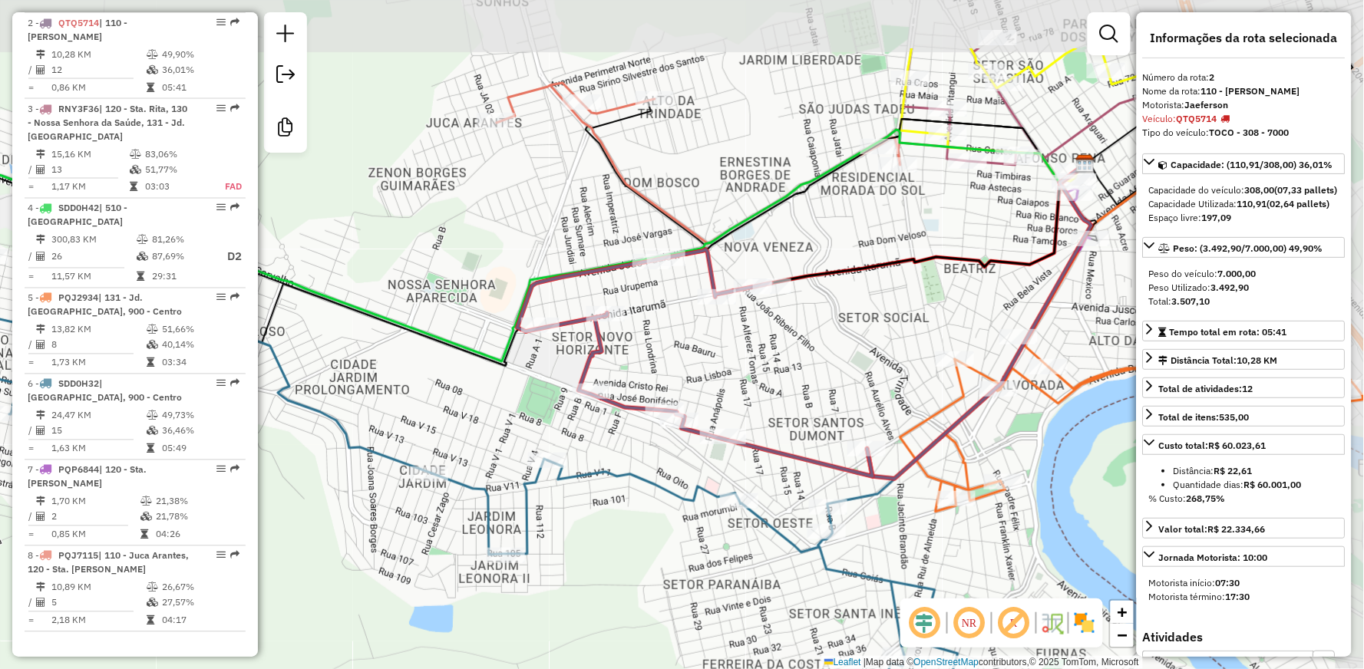
drag, startPoint x: 802, startPoint y: 239, endPoint x: 719, endPoint y: 419, distance: 198.9
click at [719, 419] on div "Janela de atendimento Grade de atendimento Capacidade Transportadoras Veículos …" at bounding box center [682, 334] width 1364 height 669
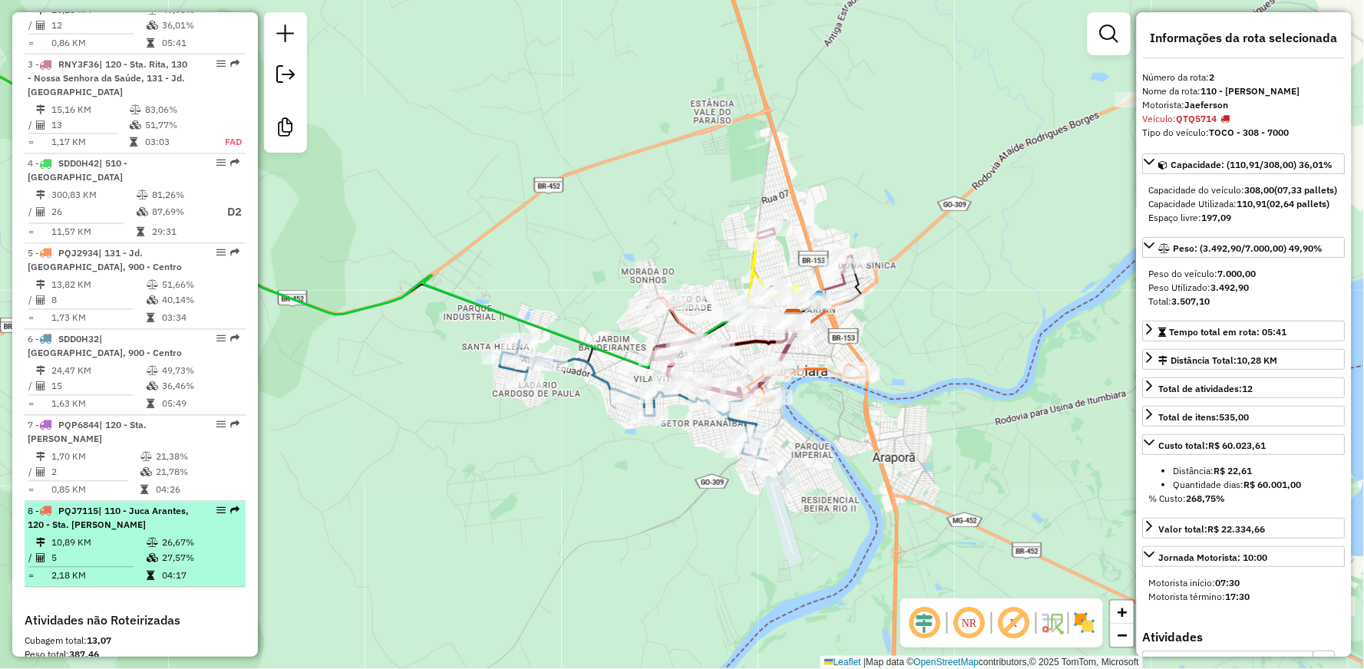
scroll to position [752, 0]
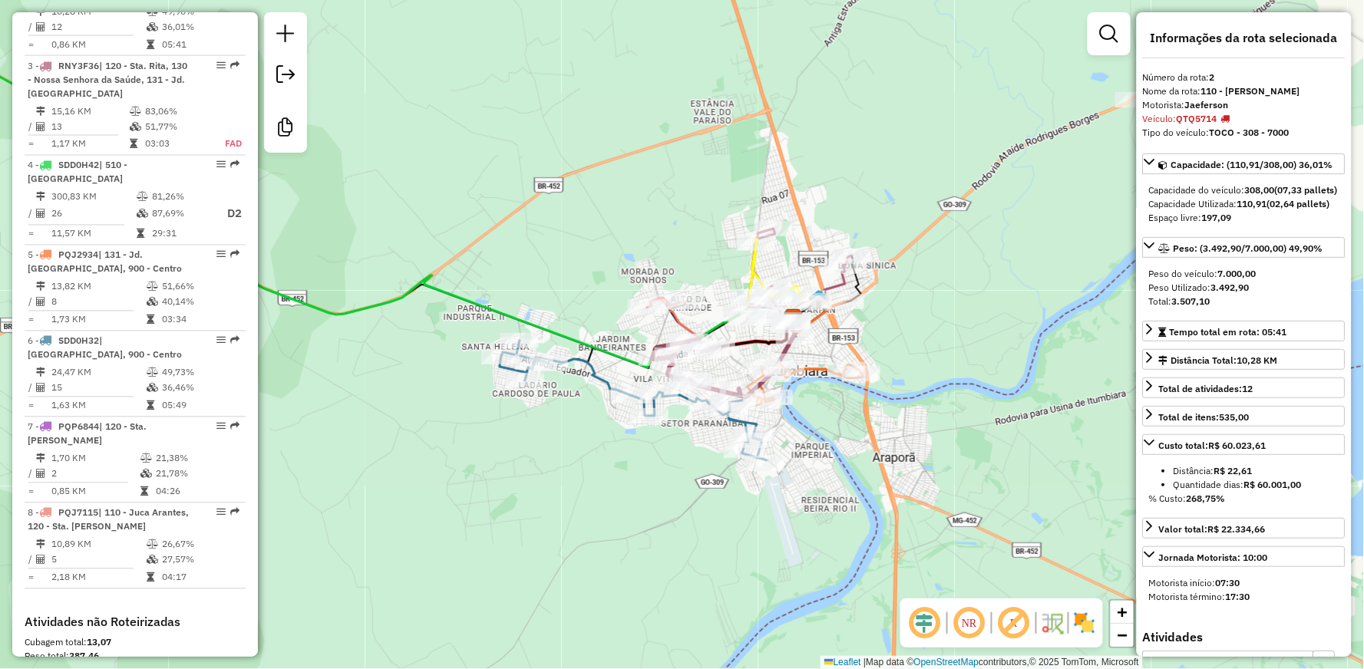
drag, startPoint x: 607, startPoint y: 263, endPoint x: 509, endPoint y: 193, distance: 121.0
click at [509, 193] on div "Janela de atendimento Grade de atendimento Capacidade Transportadoras Veículos …" at bounding box center [682, 334] width 1364 height 669
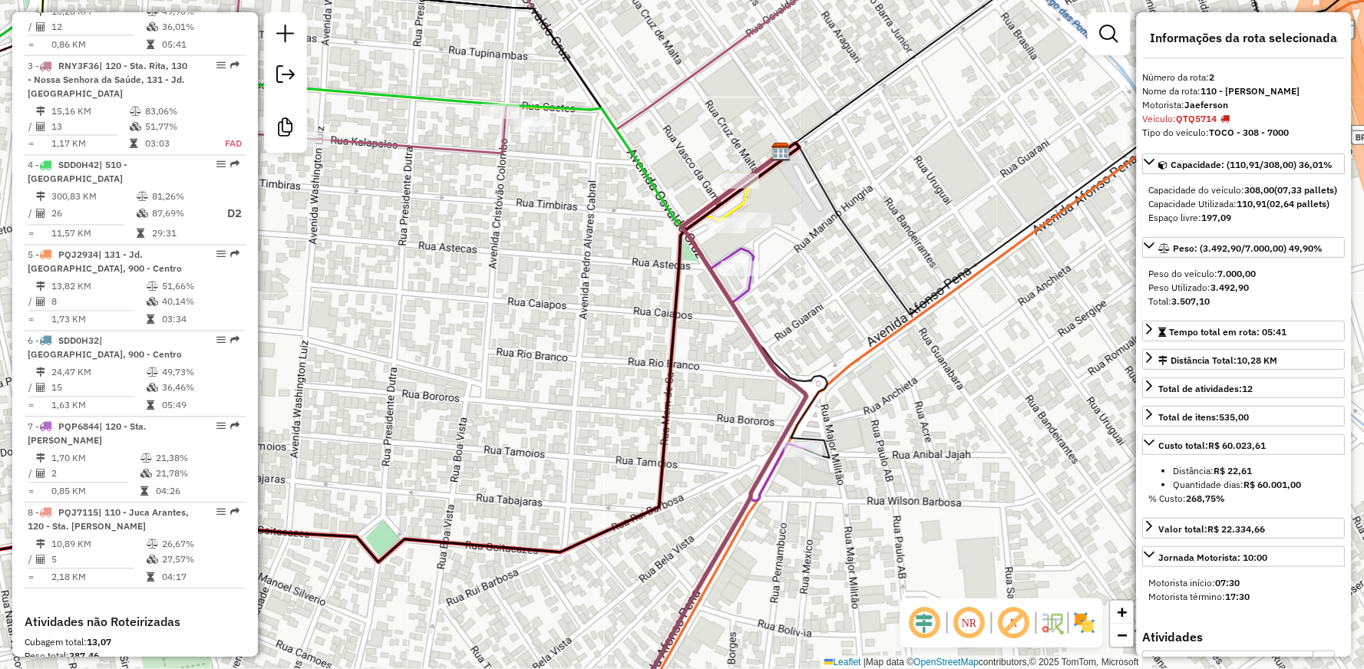
click at [745, 283] on icon at bounding box center [769, 385] width 74 height 231
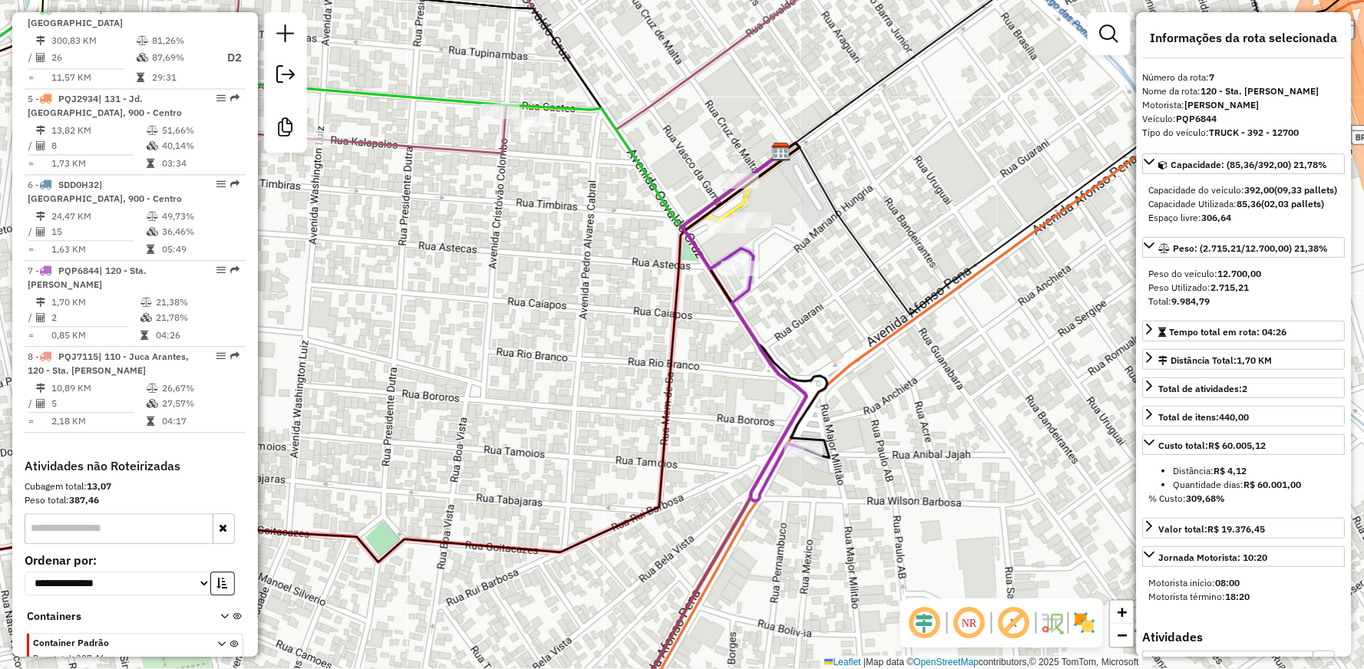
scroll to position [924, 0]
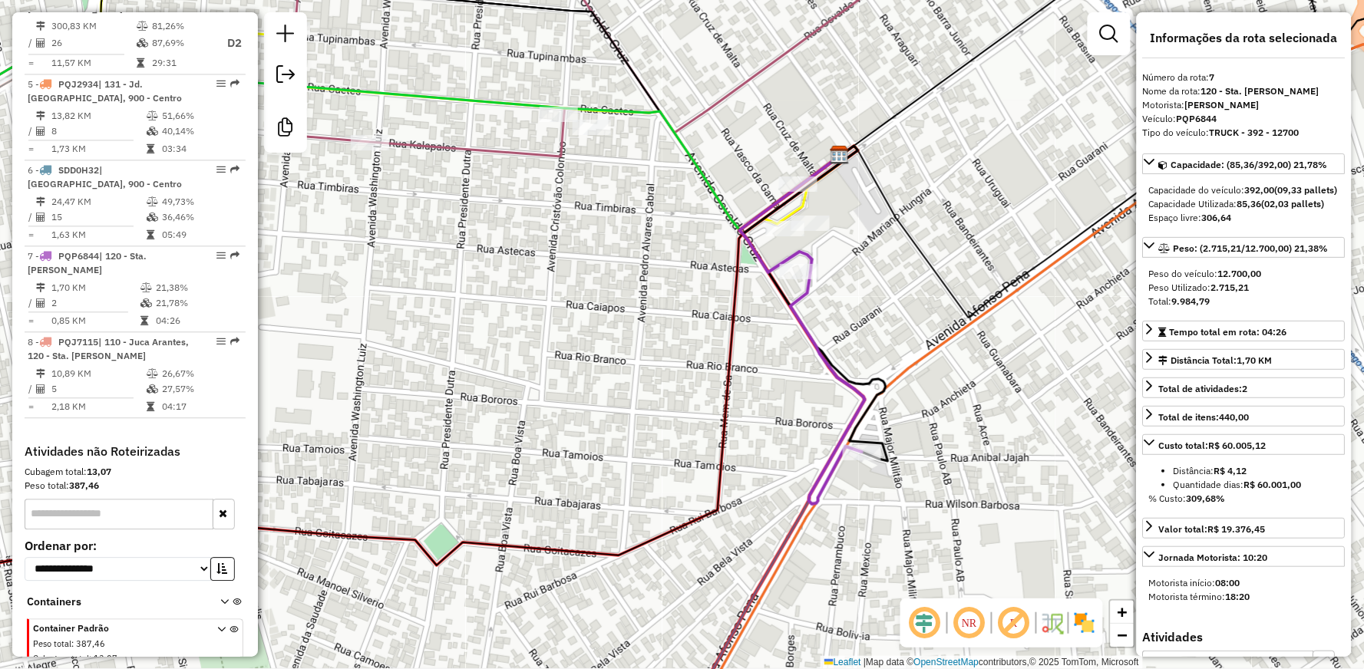
drag, startPoint x: 639, startPoint y: 299, endPoint x: 822, endPoint y: 293, distance: 182.8
click at [823, 292] on div "Janela de atendimento Grade de atendimento Capacidade Transportadoras Veículos …" at bounding box center [682, 334] width 1364 height 669
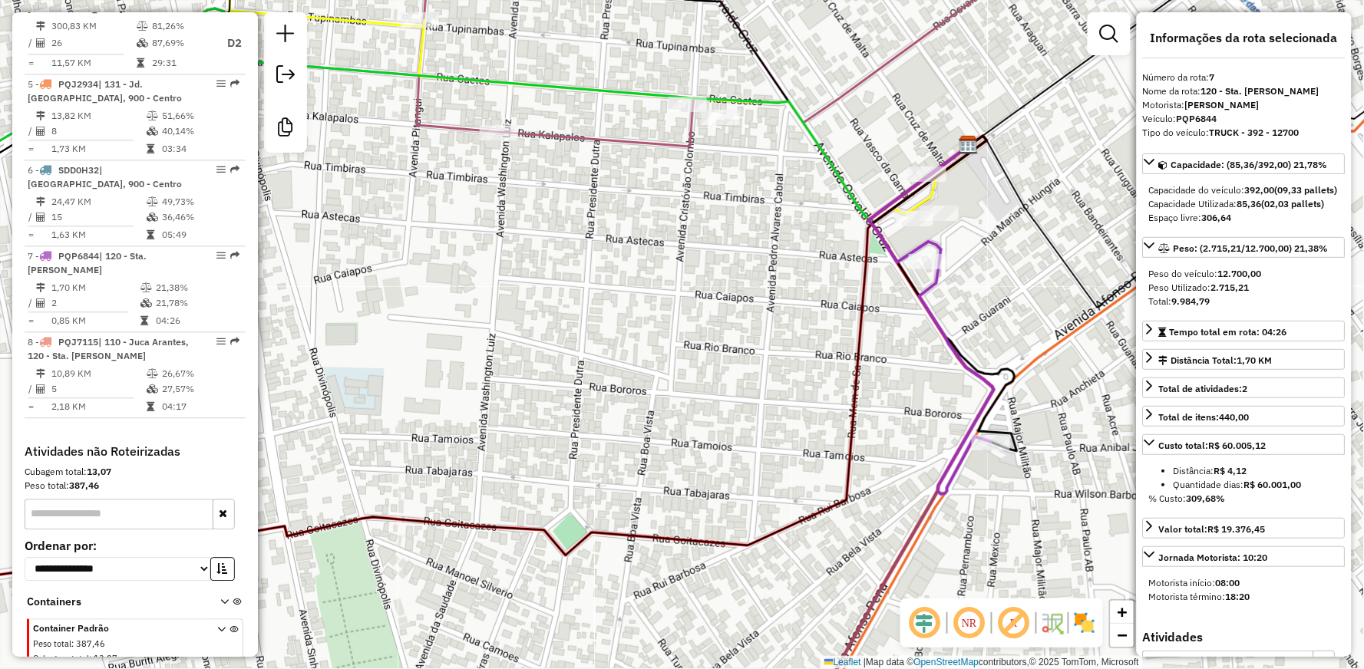
drag, startPoint x: 521, startPoint y: 115, endPoint x: 628, endPoint y: 190, distance: 130.8
click at [616, 186] on div "Janela de atendimento Grade de atendimento Capacidade Transportadoras Veículos …" at bounding box center [682, 334] width 1364 height 669
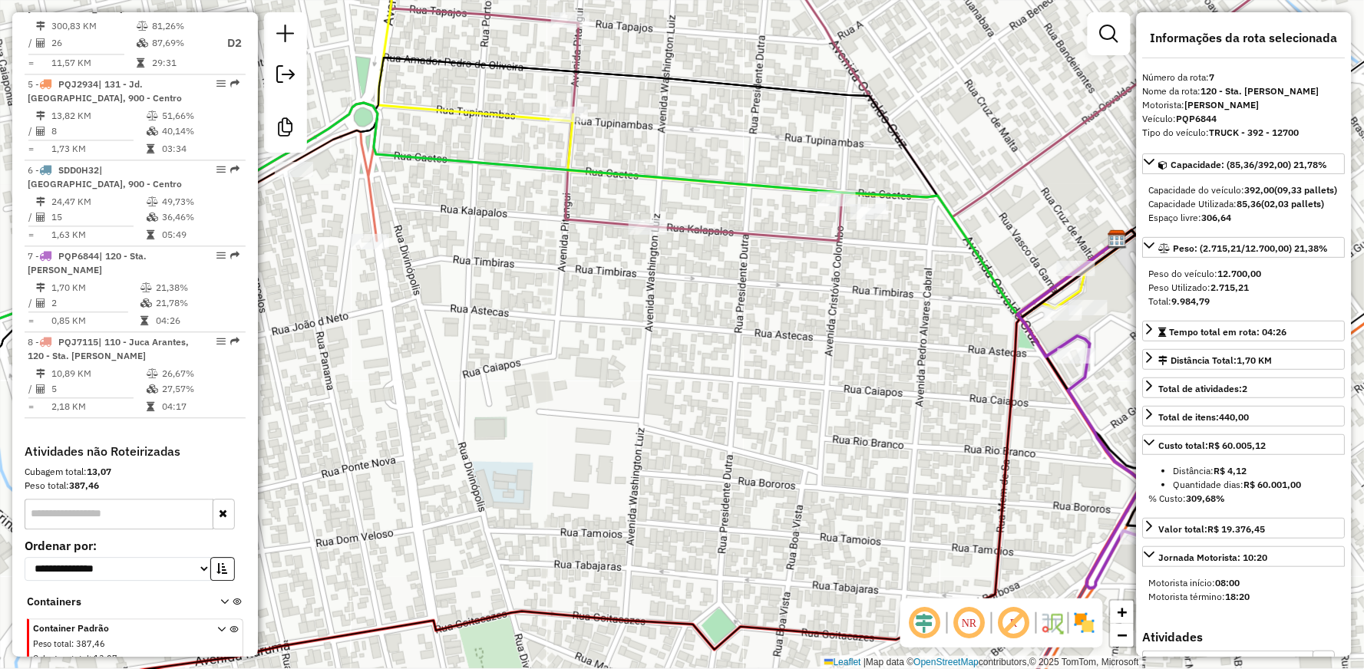
click at [458, 105] on icon at bounding box center [896, 124] width 1034 height 382
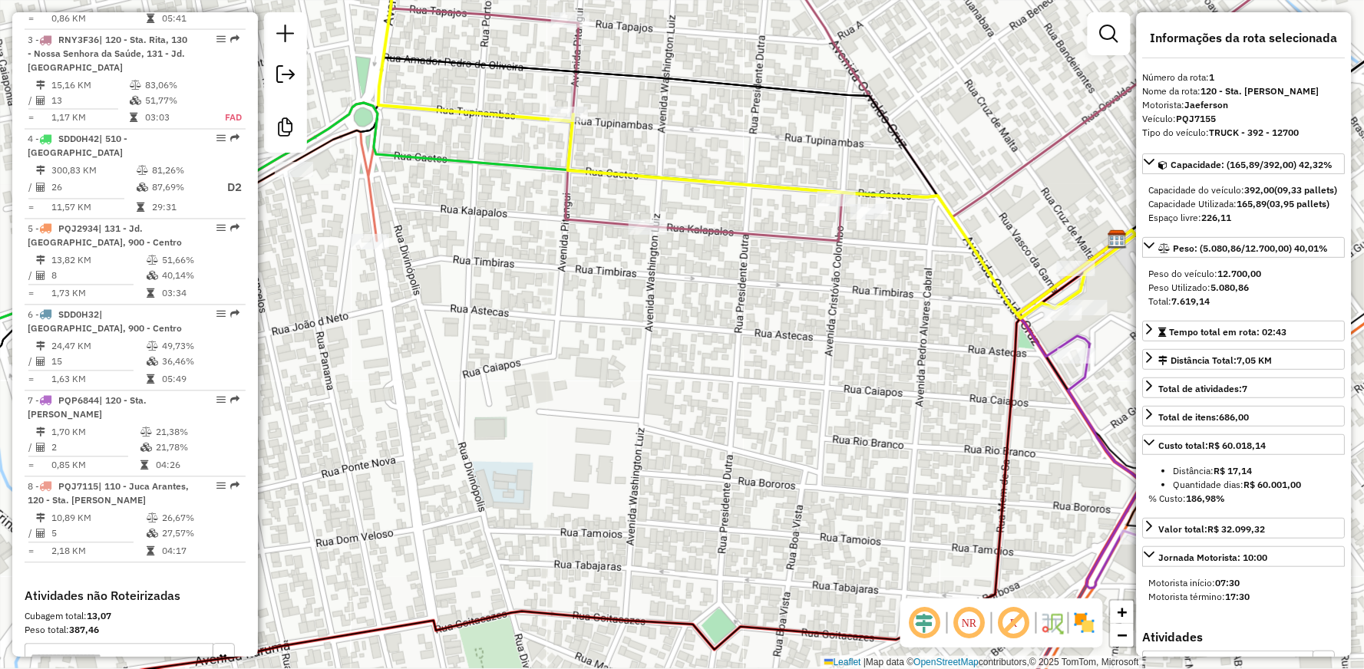
scroll to position [637, 0]
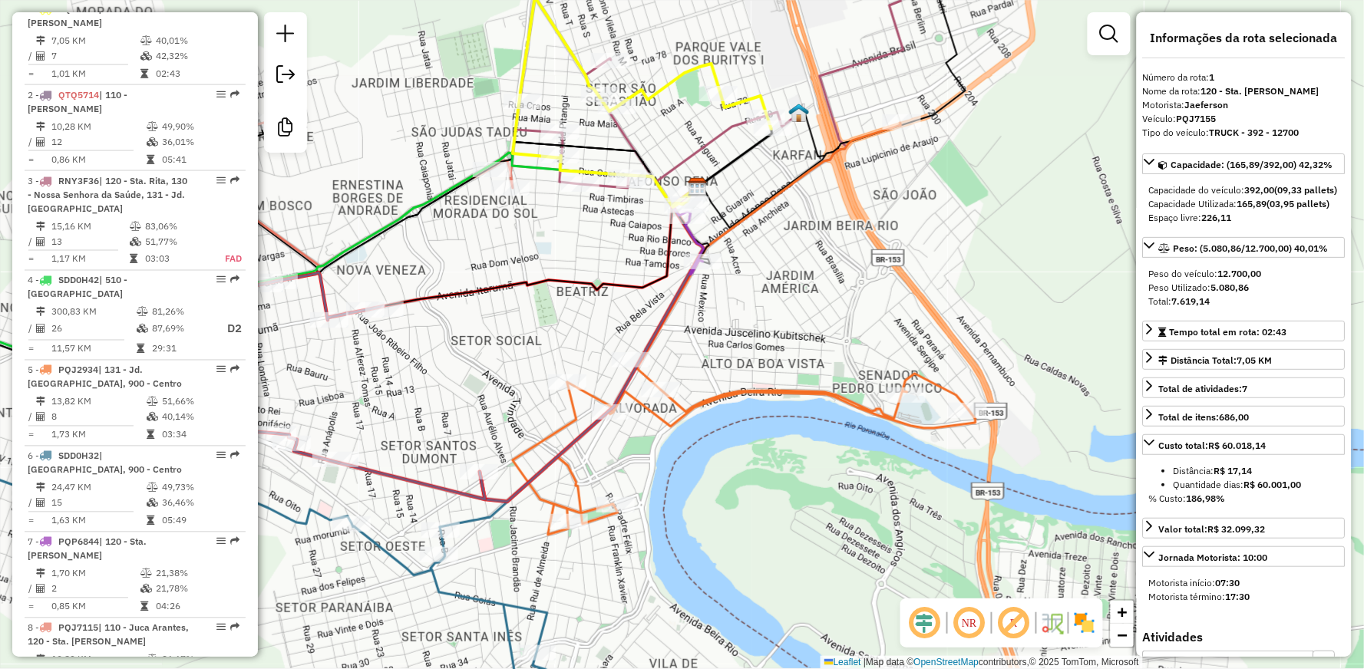
drag, startPoint x: 493, startPoint y: 258, endPoint x: 748, endPoint y: 119, distance: 290.3
click at [734, 135] on div "Janela de atendimento Grade de atendimento Capacidade Transportadoras Veículos …" at bounding box center [682, 334] width 1364 height 669
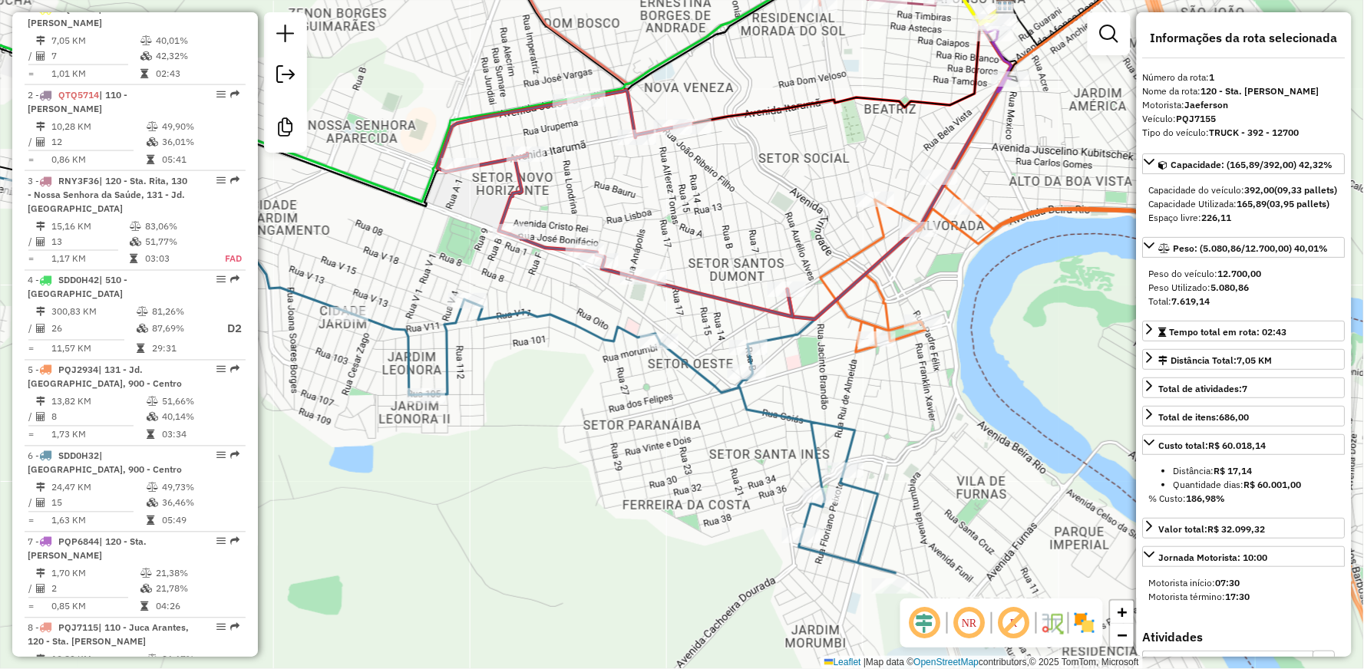
click at [625, 106] on icon at bounding box center [615, 203] width 355 height 227
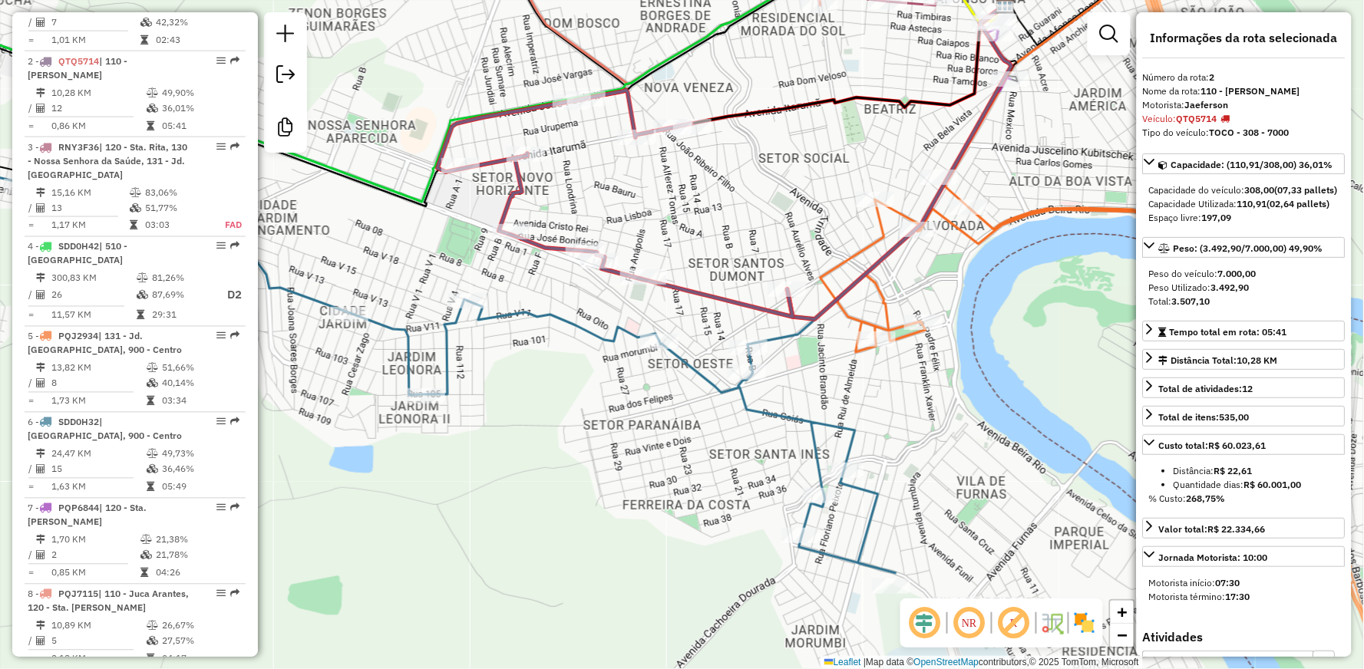
scroll to position [709, 0]
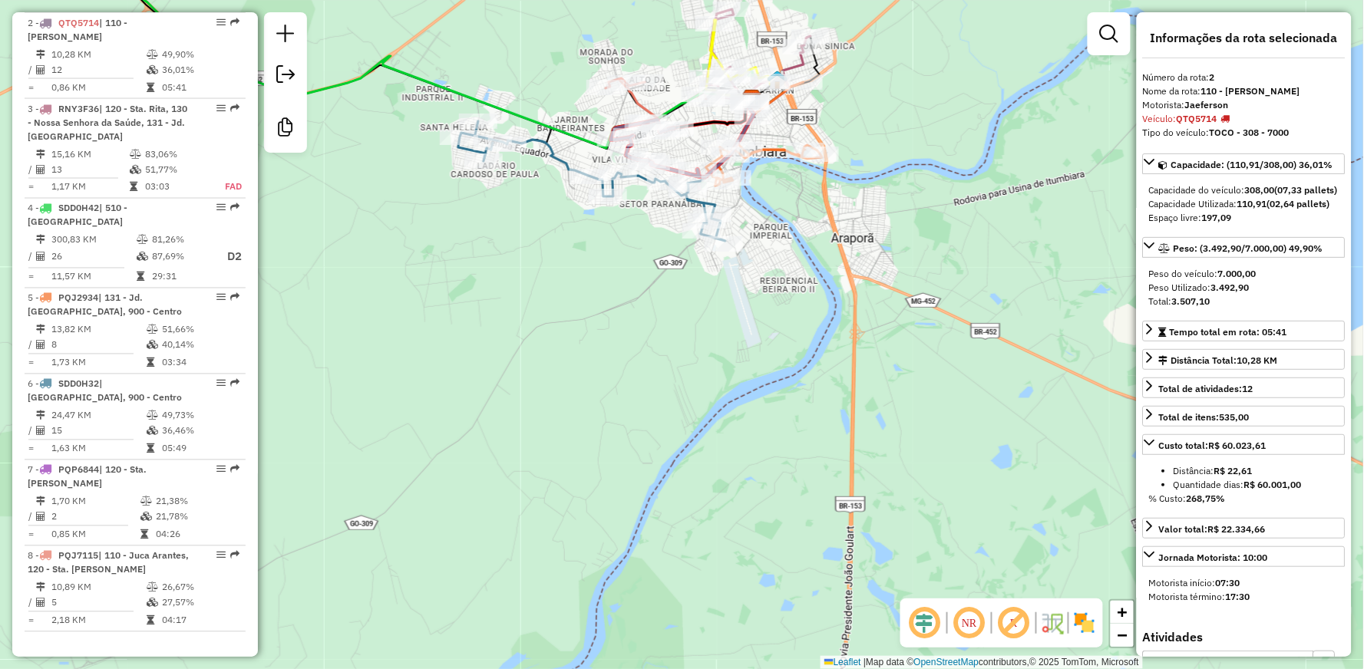
drag, startPoint x: 545, startPoint y: 271, endPoint x: 585, endPoint y: 324, distance: 66.3
click at [585, 324] on div "Janela de atendimento Grade de atendimento Capacidade Transportadoras Veículos …" at bounding box center [682, 334] width 1364 height 669
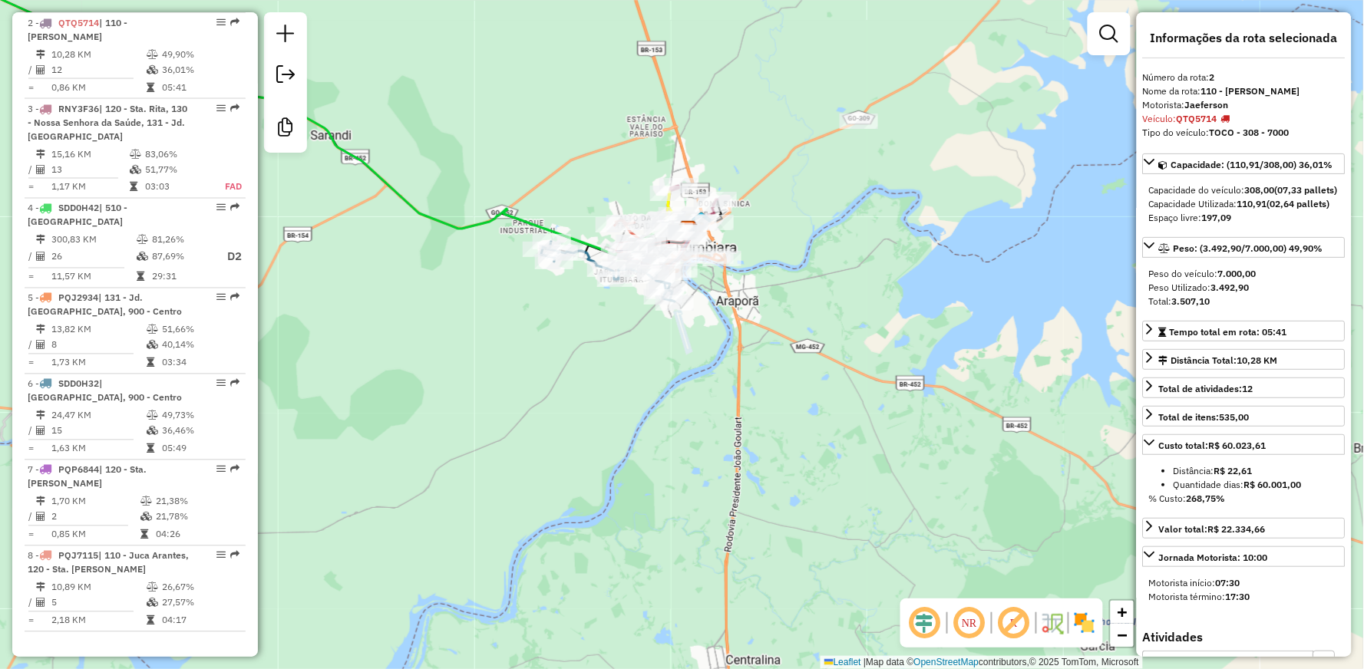
drag, startPoint x: 409, startPoint y: 149, endPoint x: 537, endPoint y: 166, distance: 129.3
click at [537, 166] on div "Janela de atendimento Grade de atendimento Capacidade Transportadoras Veículos …" at bounding box center [682, 334] width 1364 height 669
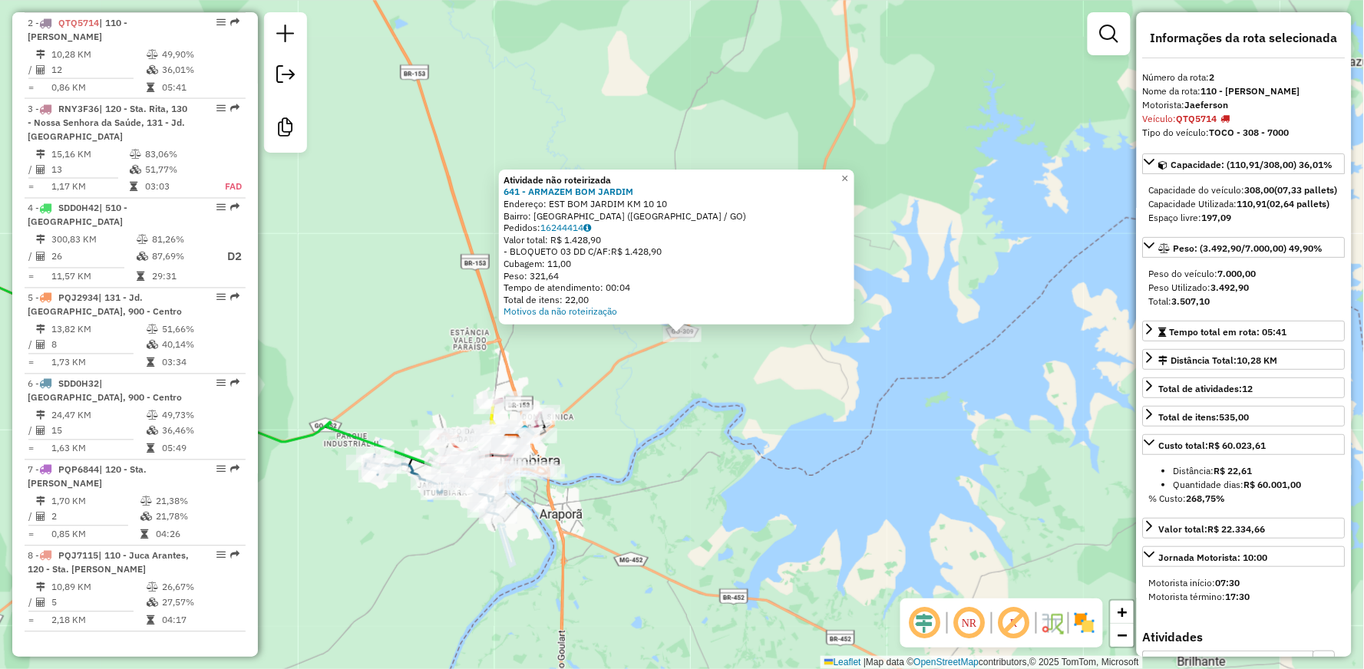
click at [666, 380] on div "Atividade não roteirizada 641 - ARMAZEM BOM JARDIM Endereço: EST [GEOGRAPHIC_DA…" at bounding box center [682, 334] width 1364 height 669
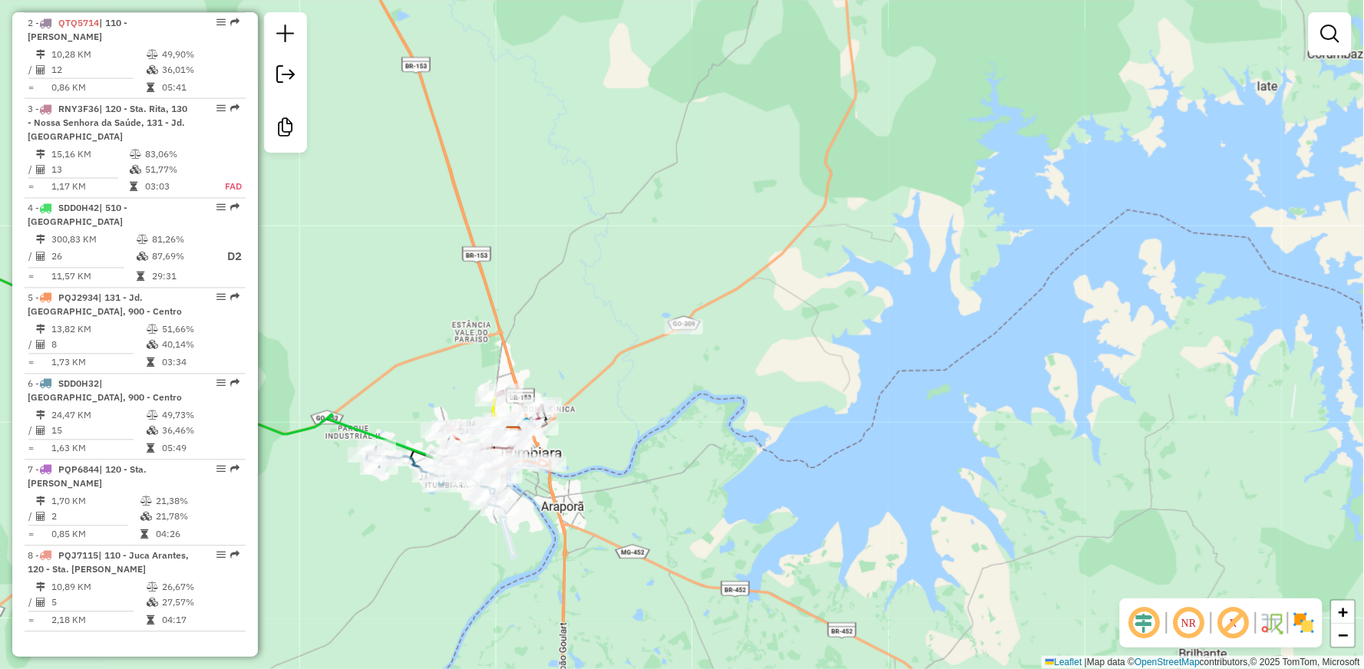
drag, startPoint x: 660, startPoint y: 398, endPoint x: 666, endPoint y: 342, distance: 55.5
click at [662, 372] on div "Janela de atendimento Grade de atendimento Capacidade Transportadoras Veículos …" at bounding box center [682, 334] width 1364 height 669
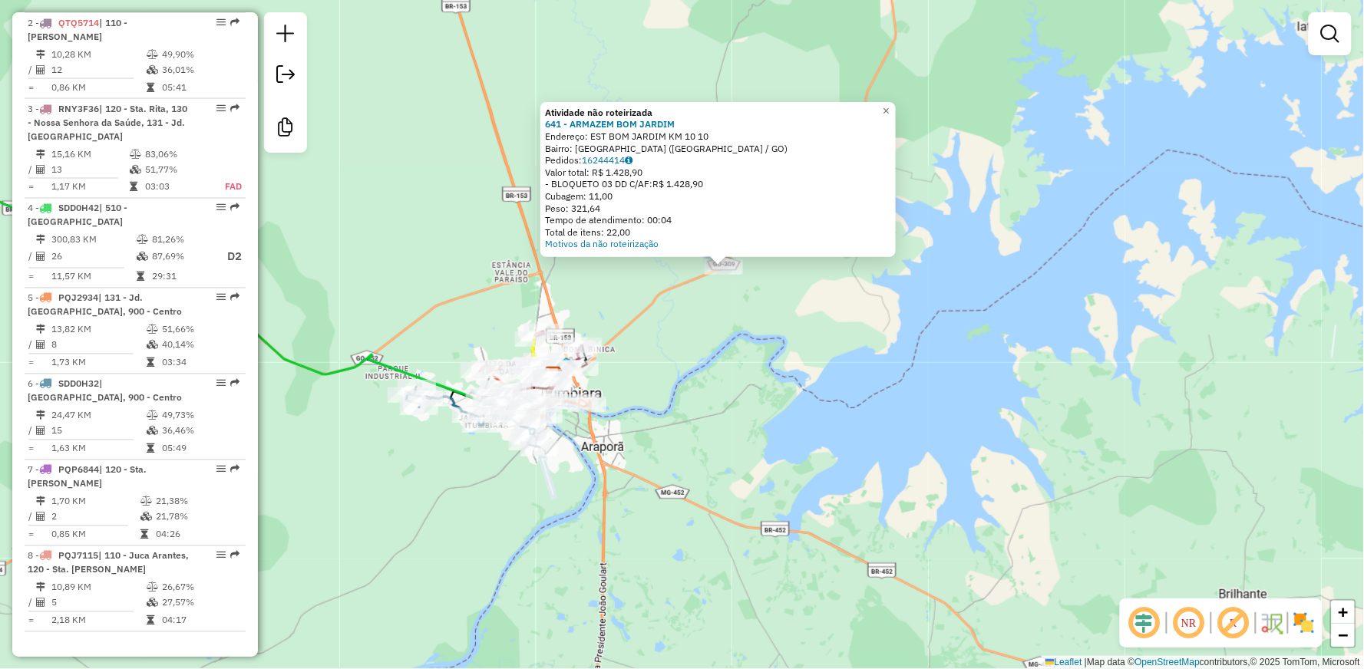
drag, startPoint x: 636, startPoint y: 400, endPoint x: 677, endPoint y: 332, distance: 79.9
click at [677, 332] on div "Atividade não roteirizada 641 - ARMAZEM BOM JARDIM Endereço: EST [GEOGRAPHIC_DA…" at bounding box center [682, 334] width 1364 height 669
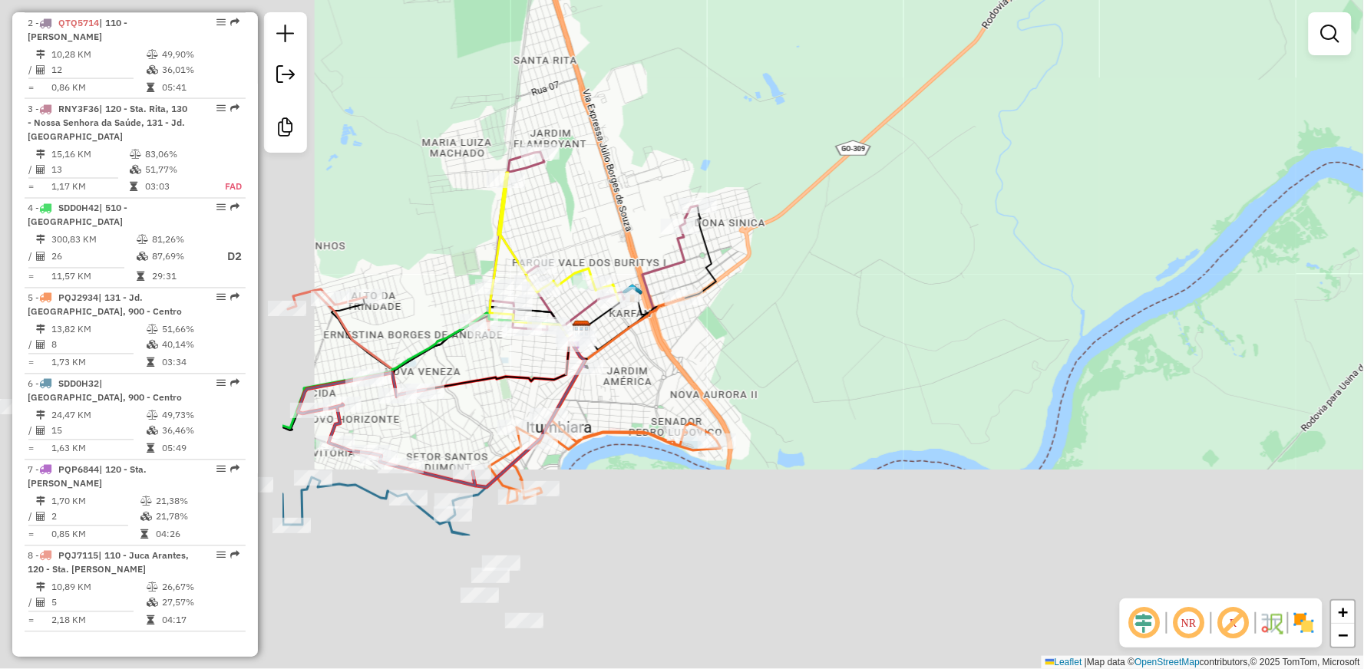
drag, startPoint x: 637, startPoint y: 356, endPoint x: 1086, endPoint y: 141, distance: 497.2
click at [1072, 148] on div "Atividade não roteirizada 641 - ARMAZEM BOM JARDIM Endereço: EST [GEOGRAPHIC_DA…" at bounding box center [682, 334] width 1364 height 669
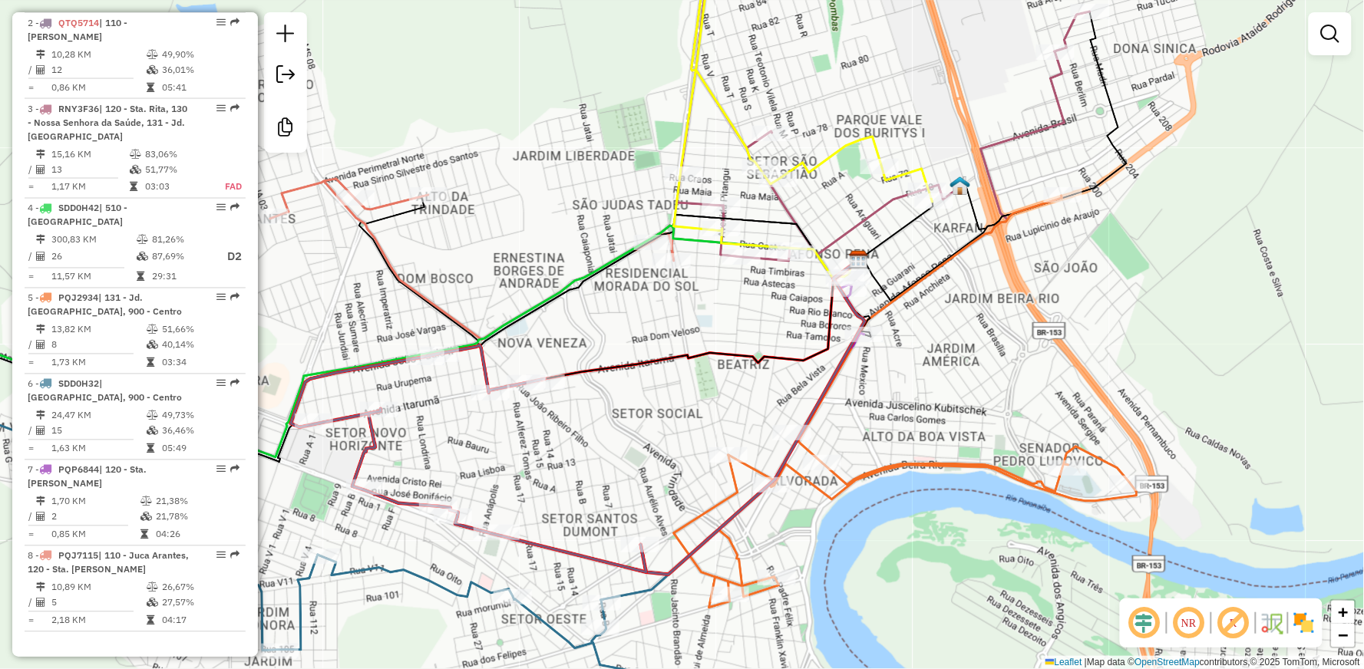
click at [798, 258] on div "Atividade não roteirizada 641 - ARMAZEM BOM JARDIM Endereço: EST [GEOGRAPHIC_DA…" at bounding box center [682, 334] width 1364 height 669
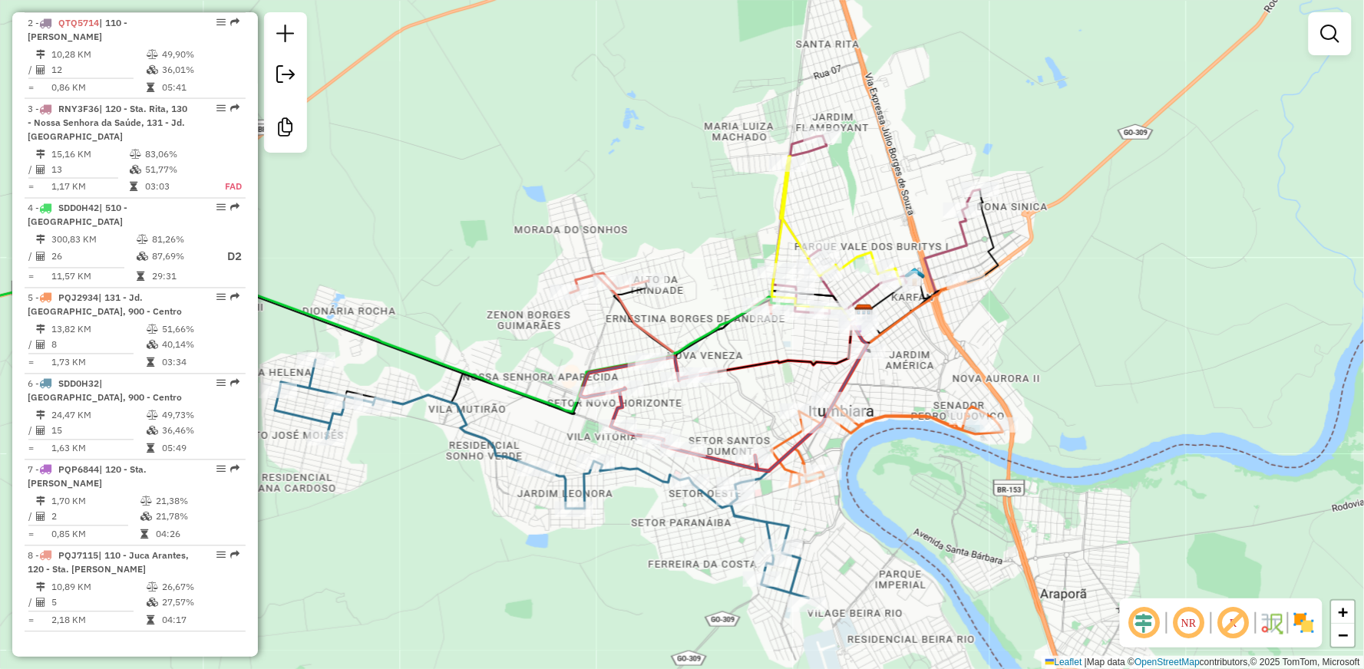
drag, startPoint x: 919, startPoint y: 47, endPoint x: 871, endPoint y: 157, distance: 119.7
click at [871, 157] on div "Janela de atendimento Grade de atendimento Capacidade Transportadoras Veículos …" at bounding box center [682, 334] width 1364 height 669
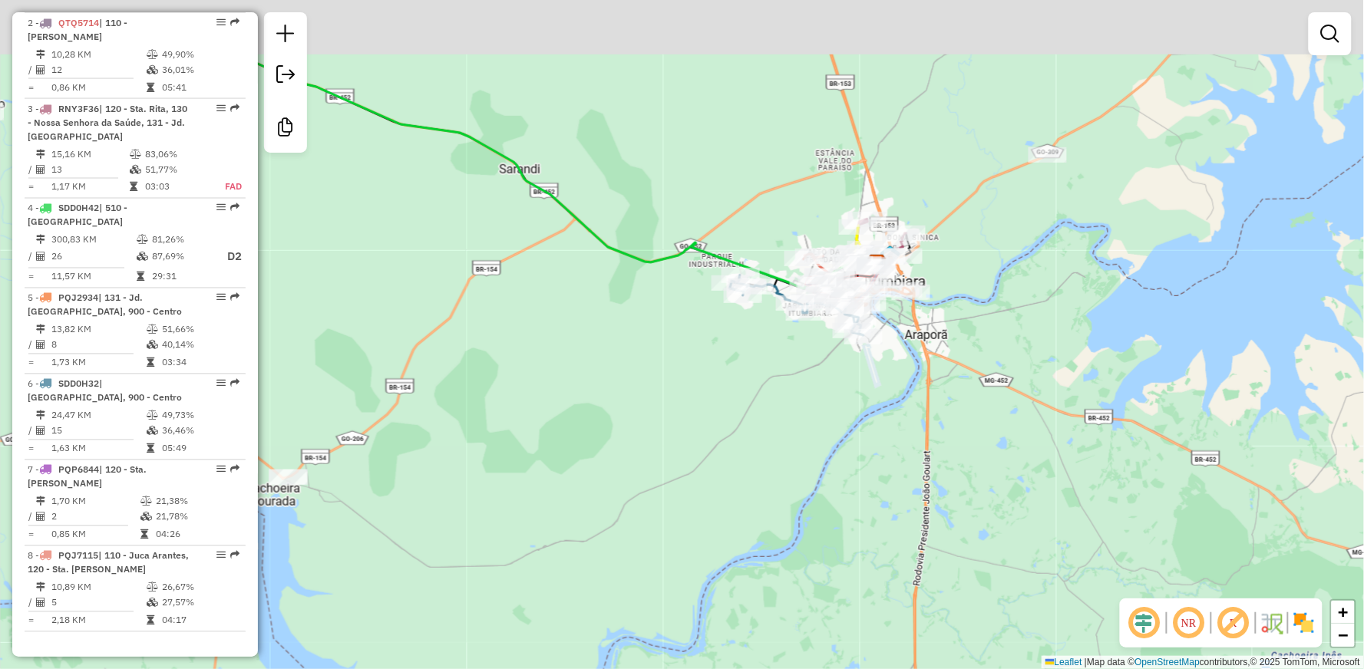
drag, startPoint x: 1094, startPoint y: 111, endPoint x: 1034, endPoint y: 243, distance: 145.0
click at [1034, 249] on div "Janela de atendimento Grade de atendimento Capacidade Transportadoras Veículos …" at bounding box center [682, 334] width 1364 height 669
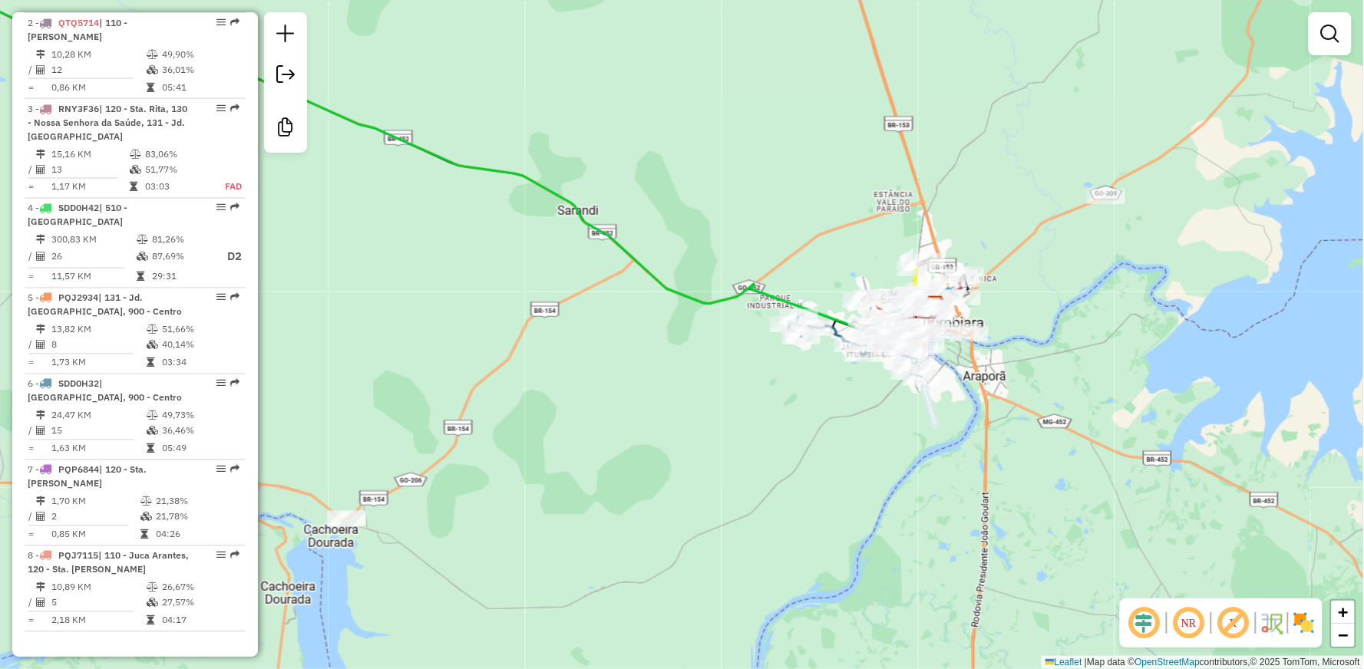
click at [765, 196] on div "Janela de atendimento Grade de atendimento Capacidade Transportadoras Veículos …" at bounding box center [682, 334] width 1364 height 669
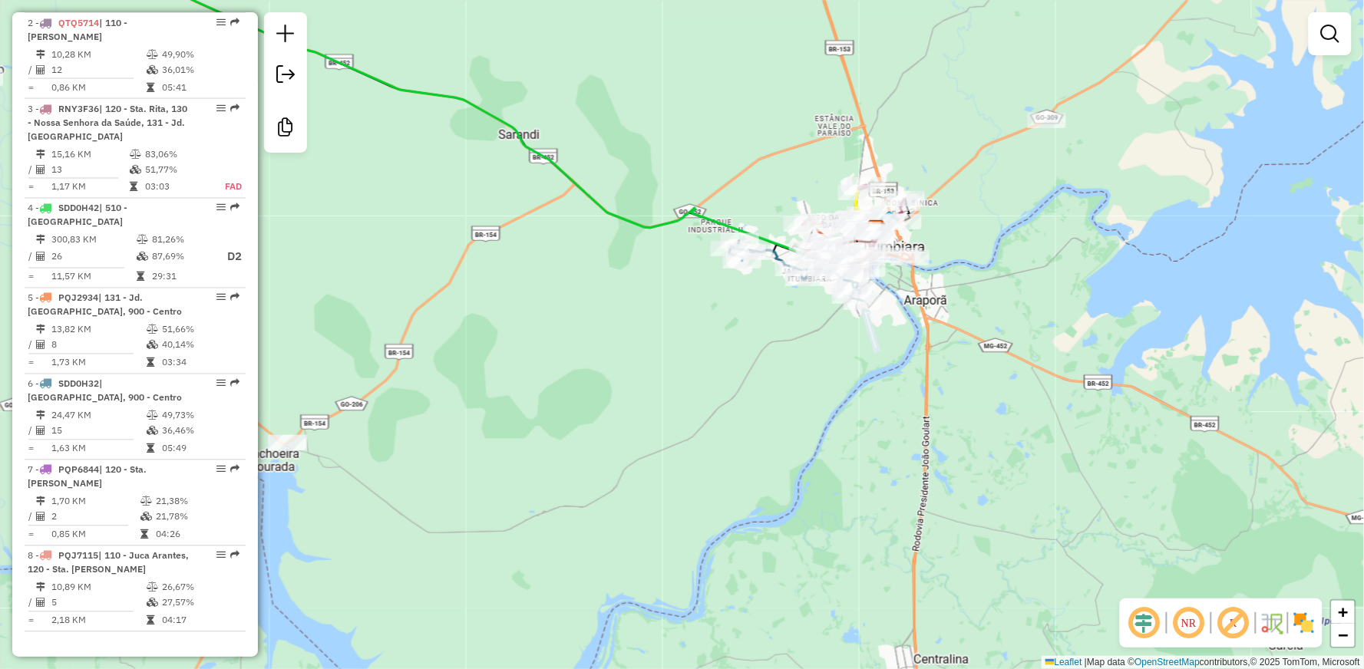
drag, startPoint x: 996, startPoint y: 232, endPoint x: 937, endPoint y: 156, distance: 96.3
click at [937, 156] on div "Janela de atendimento Grade de atendimento Capacidade Transportadoras Veículos …" at bounding box center [682, 334] width 1364 height 669
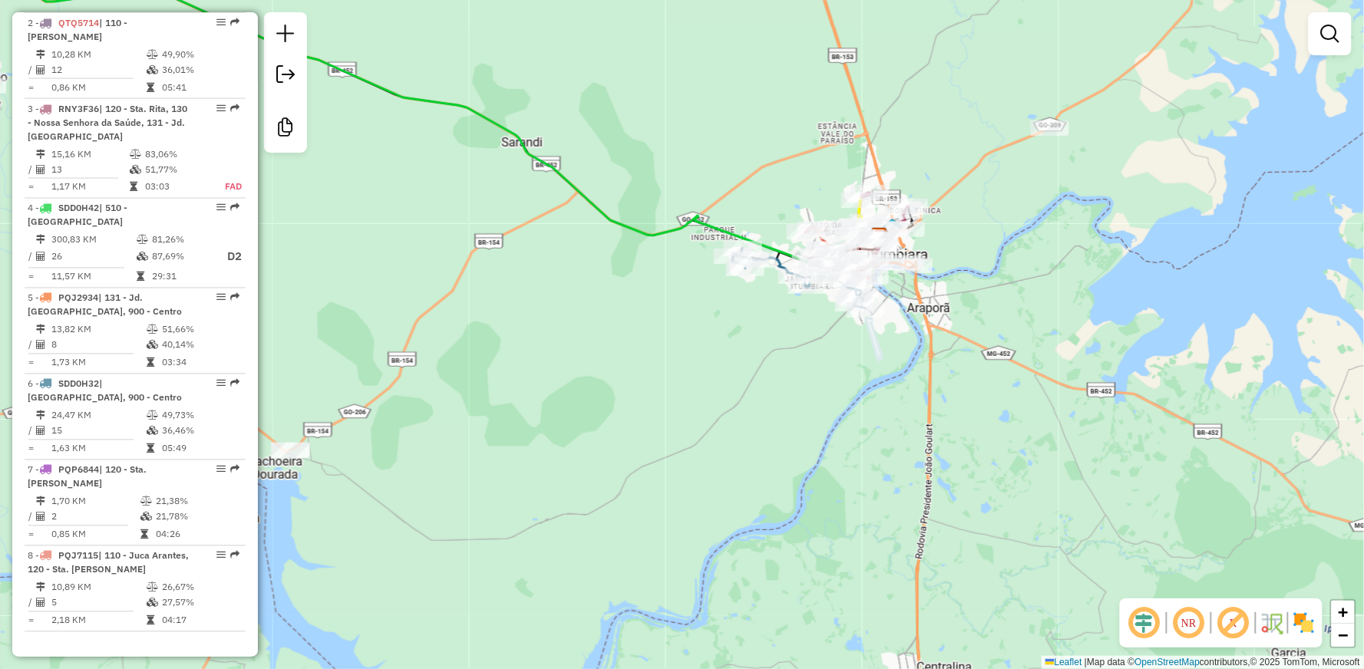
drag, startPoint x: 937, startPoint y: 156, endPoint x: 932, endPoint y: 173, distance: 17.5
click at [940, 164] on div "Janela de atendimento Grade de atendimento Capacidade Transportadoras Veículos …" at bounding box center [682, 334] width 1364 height 669
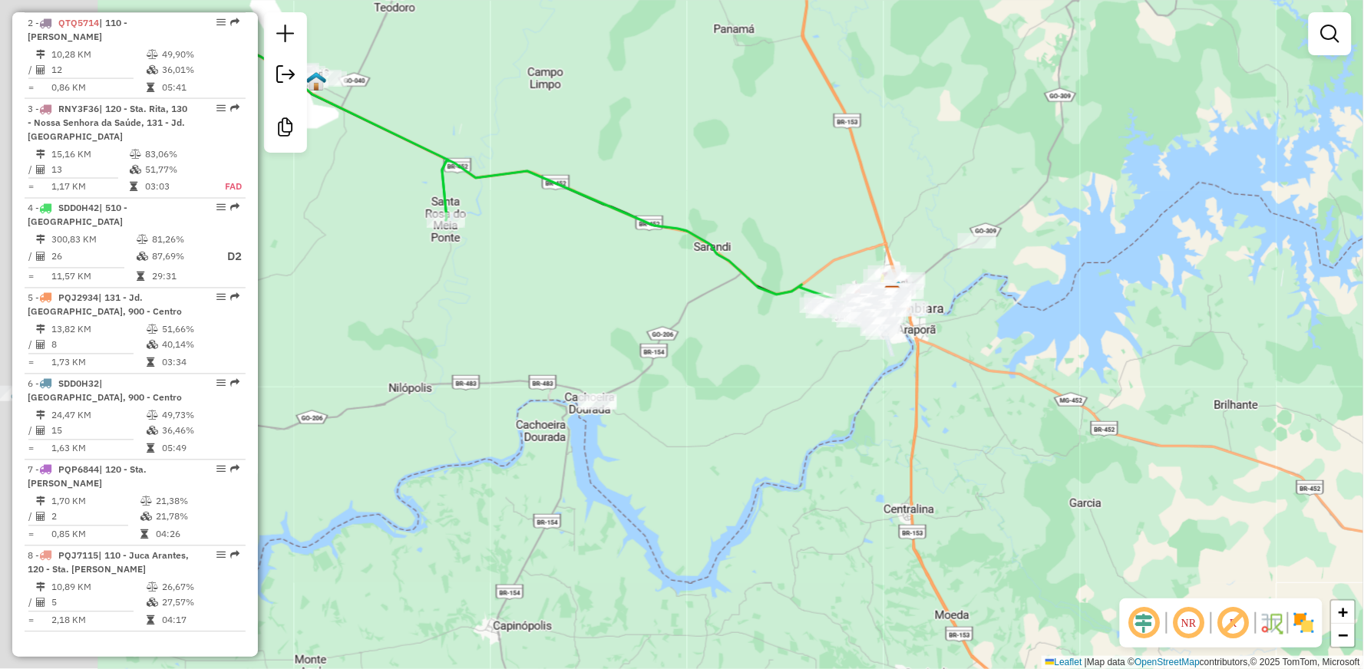
drag, startPoint x: 567, startPoint y: 98, endPoint x: 919, endPoint y: 297, distance: 404.6
click at [919, 300] on div "Janela de atendimento Grade de atendimento Capacidade Transportadoras Veículos …" at bounding box center [682, 334] width 1364 height 669
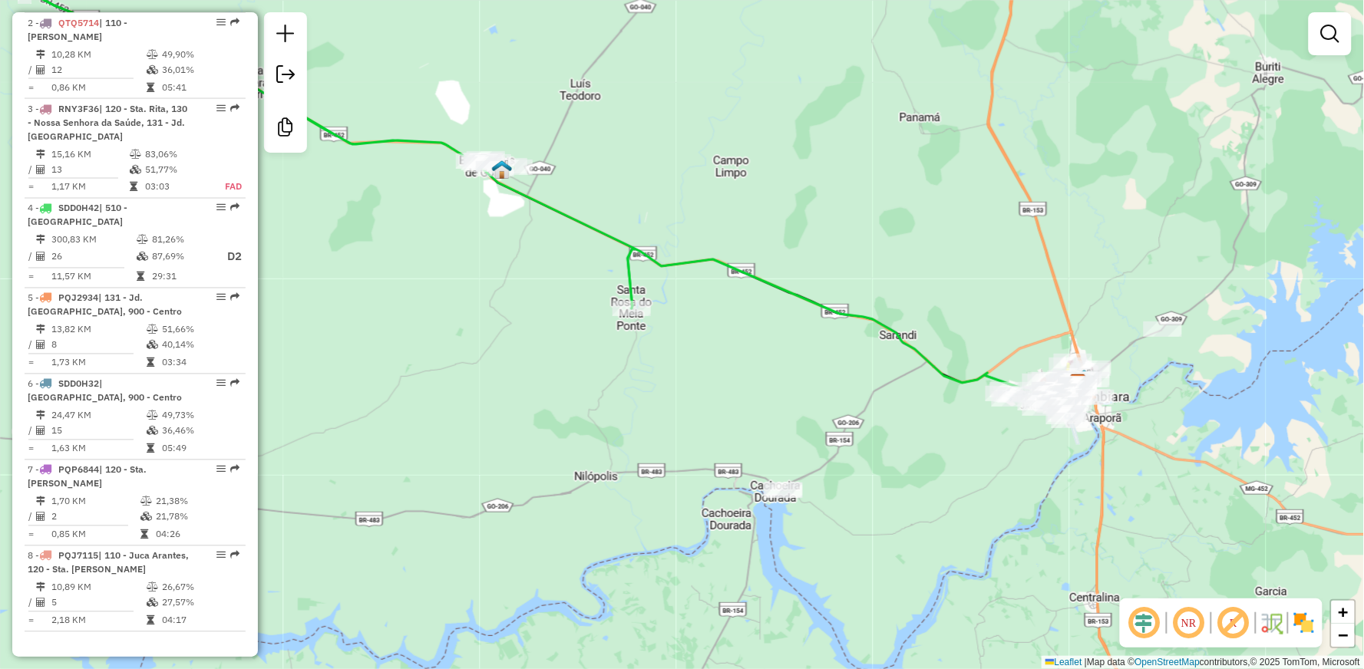
click at [557, 205] on icon at bounding box center [249, 130] width 772 height 358
select select "**********"
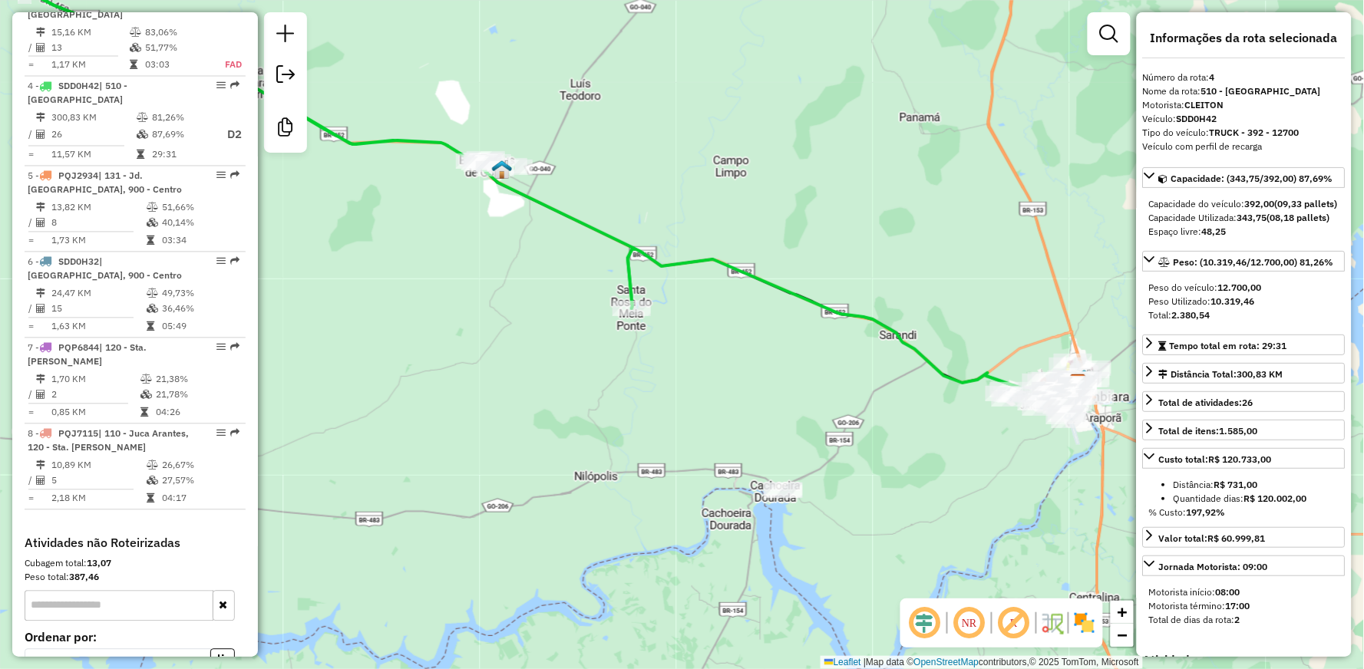
scroll to position [894, 0]
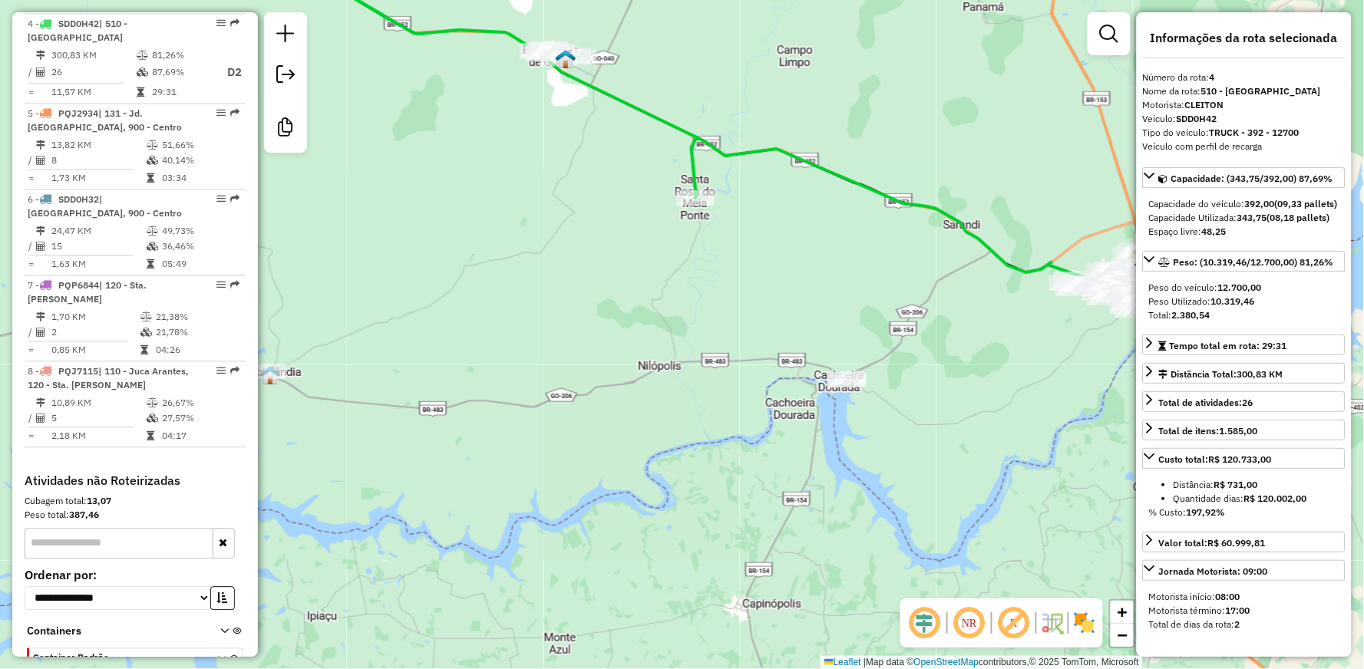
drag, startPoint x: 801, startPoint y: 446, endPoint x: 903, endPoint y: 324, distance: 159.2
click at [868, 335] on div "Janela de atendimento Grade de atendimento Capacidade Transportadoras Veículos …" at bounding box center [682, 334] width 1364 height 669
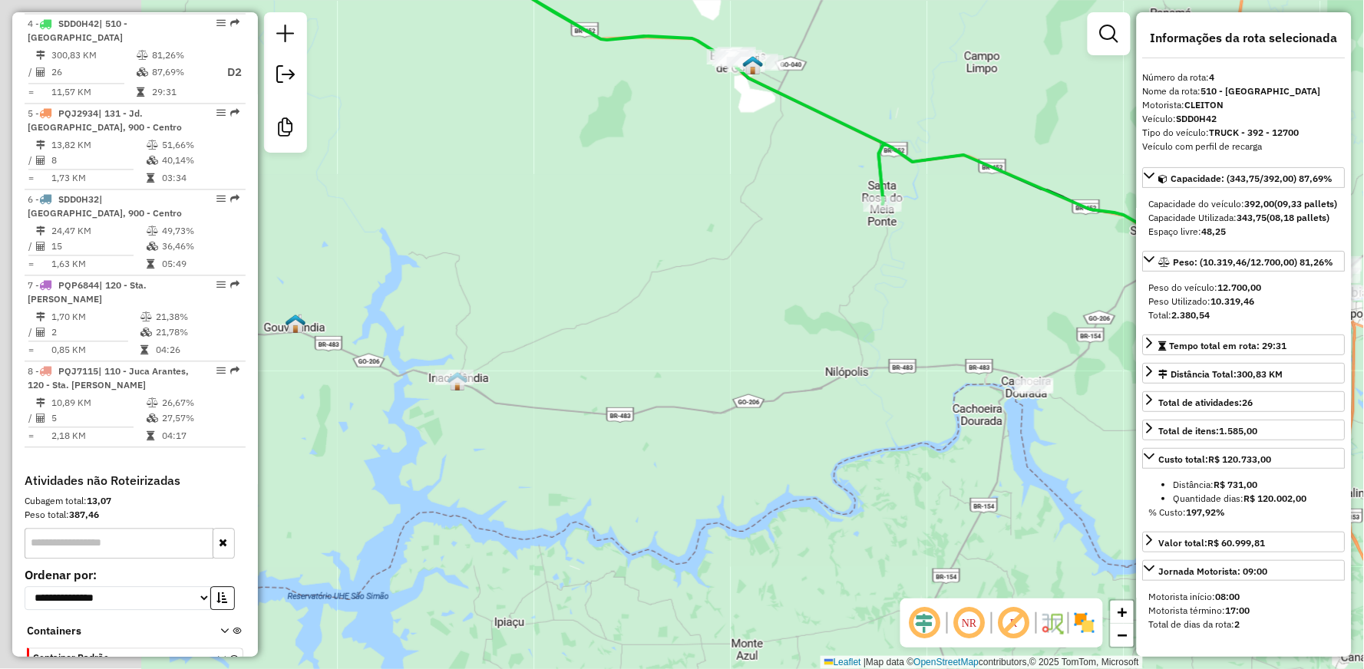
drag, startPoint x: 523, startPoint y: 378, endPoint x: 771, endPoint y: 389, distance: 248.3
click at [771, 389] on div "Janela de atendimento Grade de atendimento Capacidade Transportadoras Veículos …" at bounding box center [682, 334] width 1364 height 669
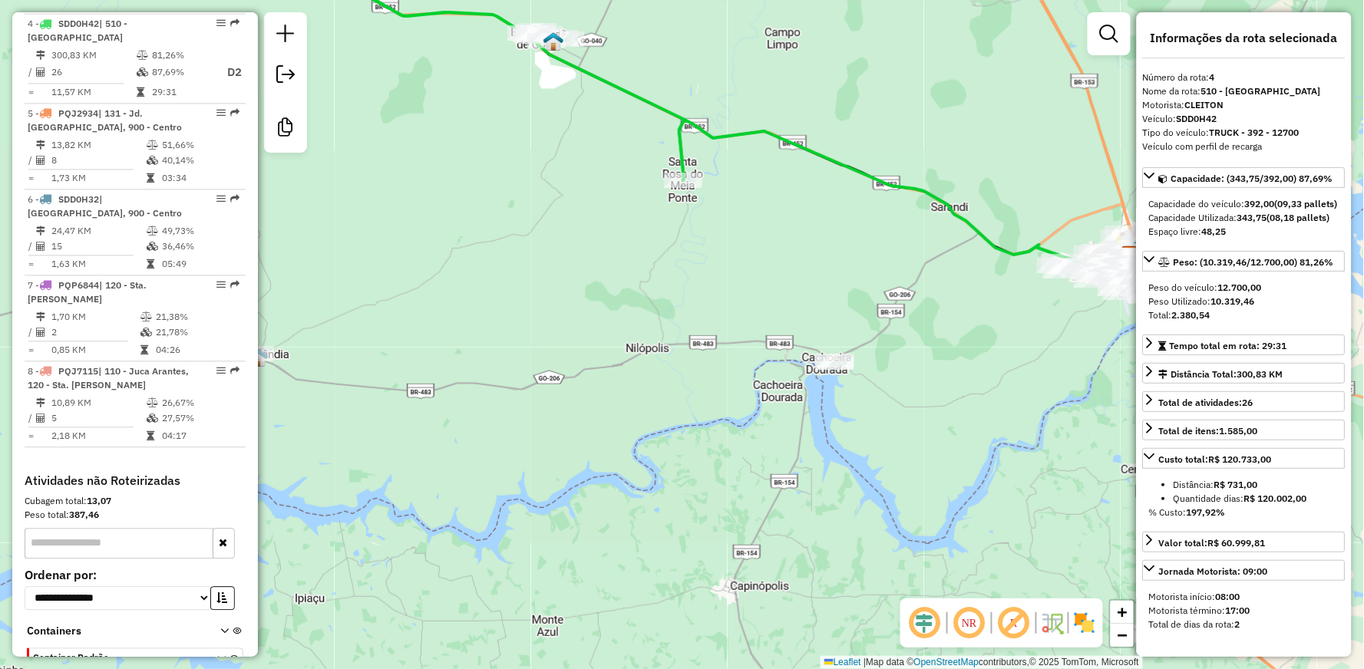
drag, startPoint x: 557, startPoint y: 402, endPoint x: 711, endPoint y: 415, distance: 154.9
click at [711, 415] on div "Janela de atendimento Grade de atendimento Capacidade Transportadoras Veículos …" at bounding box center [682, 334] width 1364 height 669
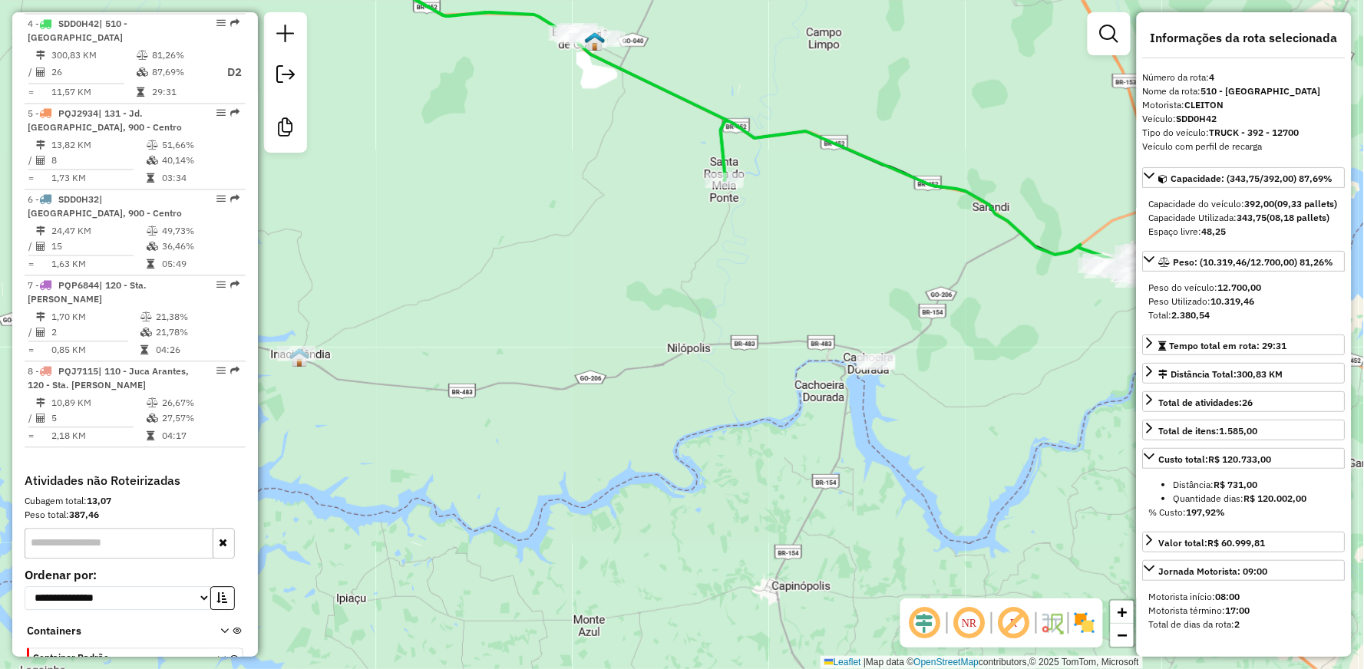
drag, startPoint x: 617, startPoint y: 359, endPoint x: 800, endPoint y: 348, distance: 183.8
click at [848, 359] on div "Janela de atendimento Grade de atendimento Capacidade Transportadoras Veículos …" at bounding box center [682, 334] width 1364 height 669
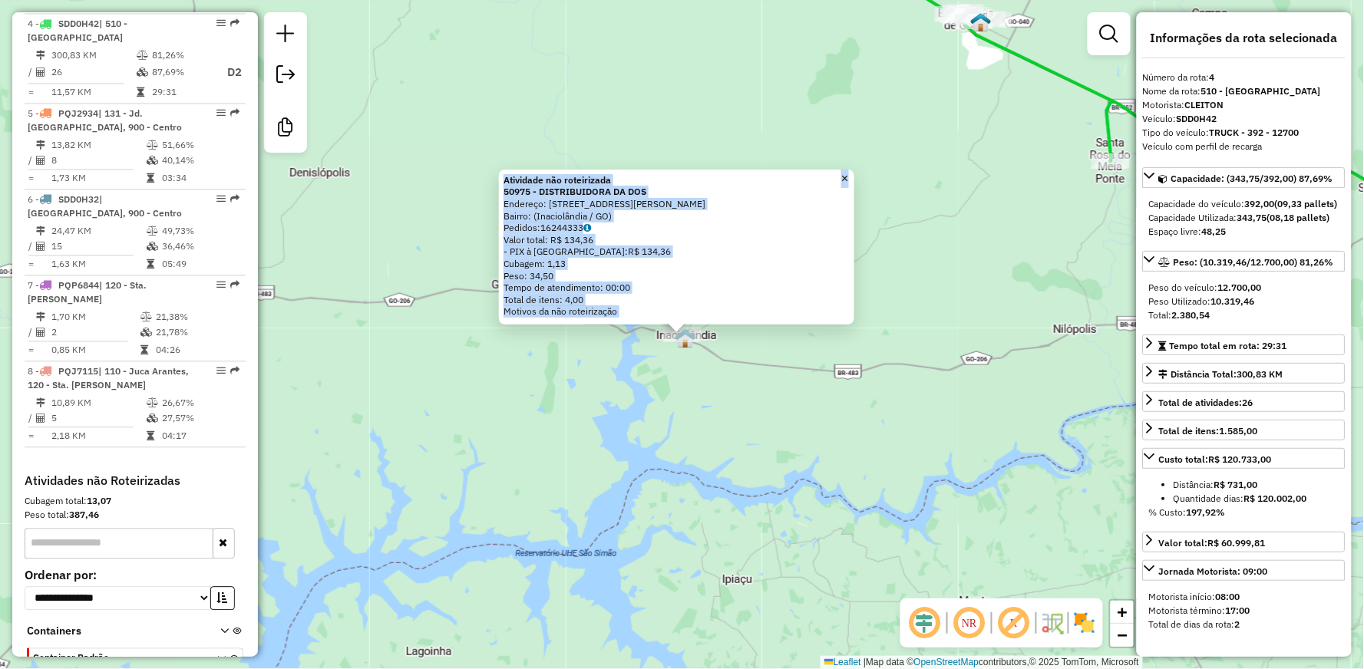
click at [681, 392] on div "Atividade não roteirizada 50975 - DISTRIBUIDORA DA DOS Endereço: [STREET_ADDRES…" at bounding box center [682, 334] width 1364 height 669
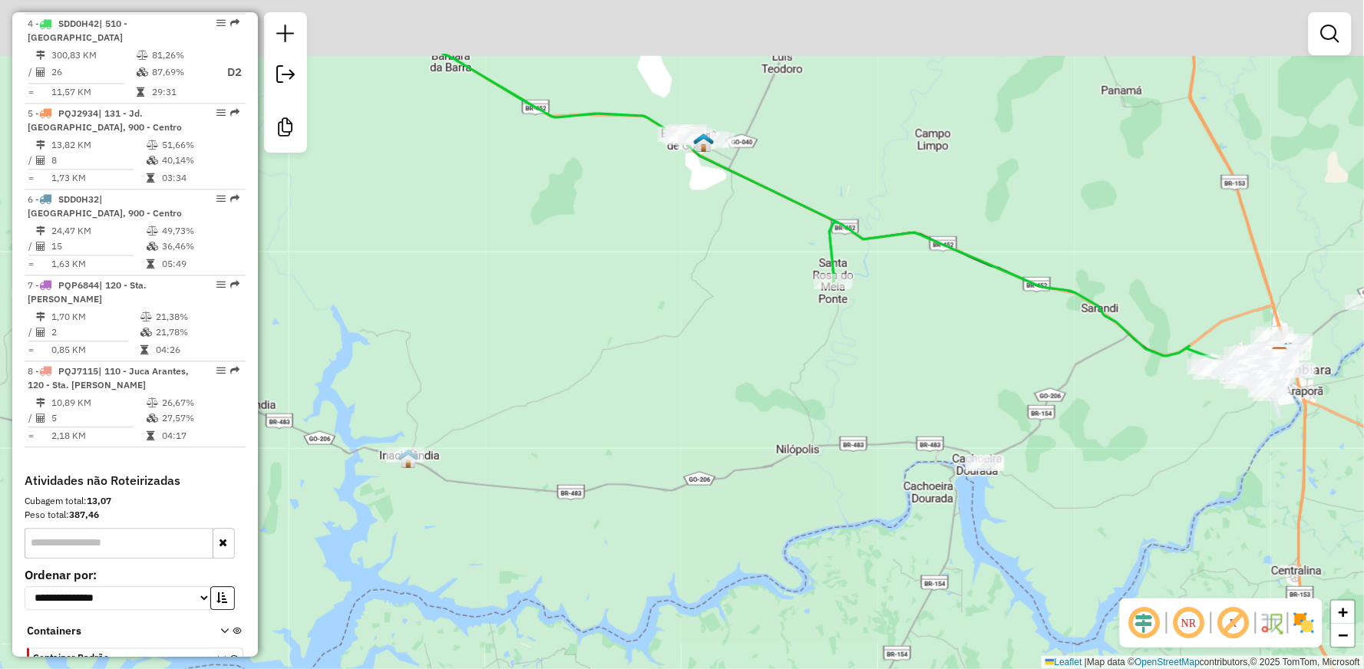
drag, startPoint x: 868, startPoint y: 305, endPoint x: 468, endPoint y: 431, distance: 418.9
click at [438, 473] on div "Janela de atendimento Grade de atendimento Capacidade Transportadoras Veículos …" at bounding box center [682, 334] width 1364 height 669
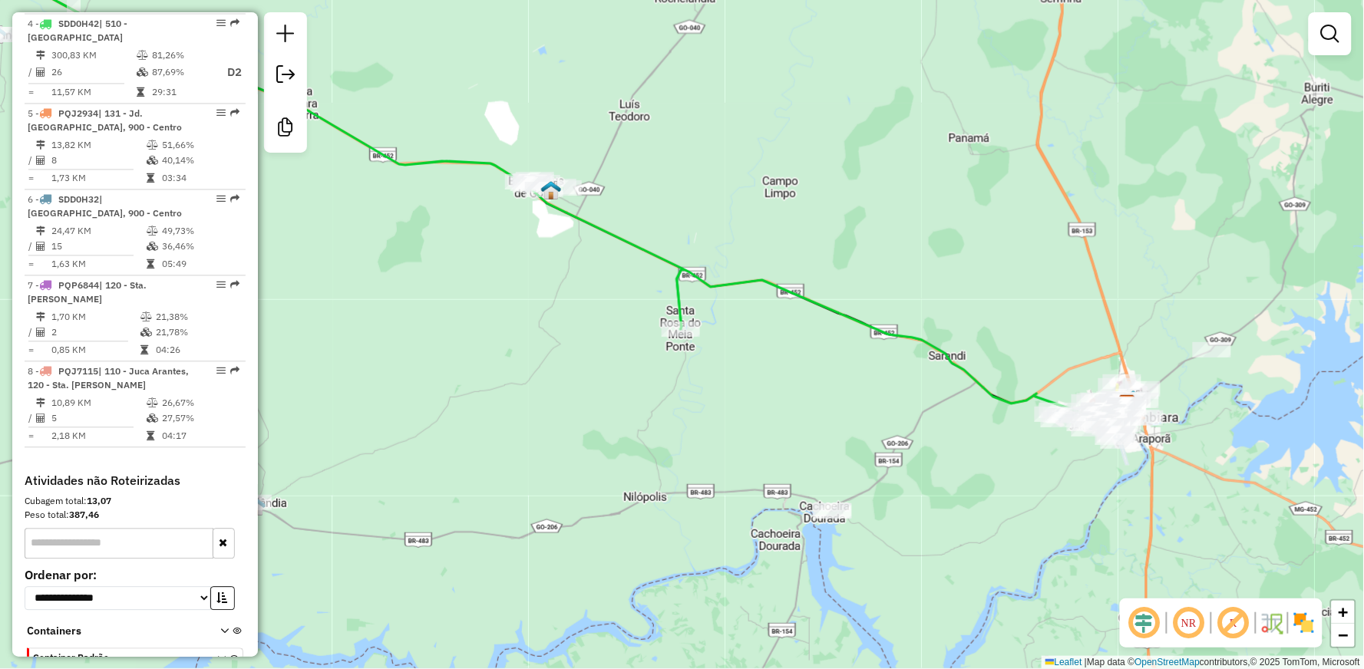
click at [754, 276] on icon at bounding box center [902, 343] width 451 height 148
select select "**********"
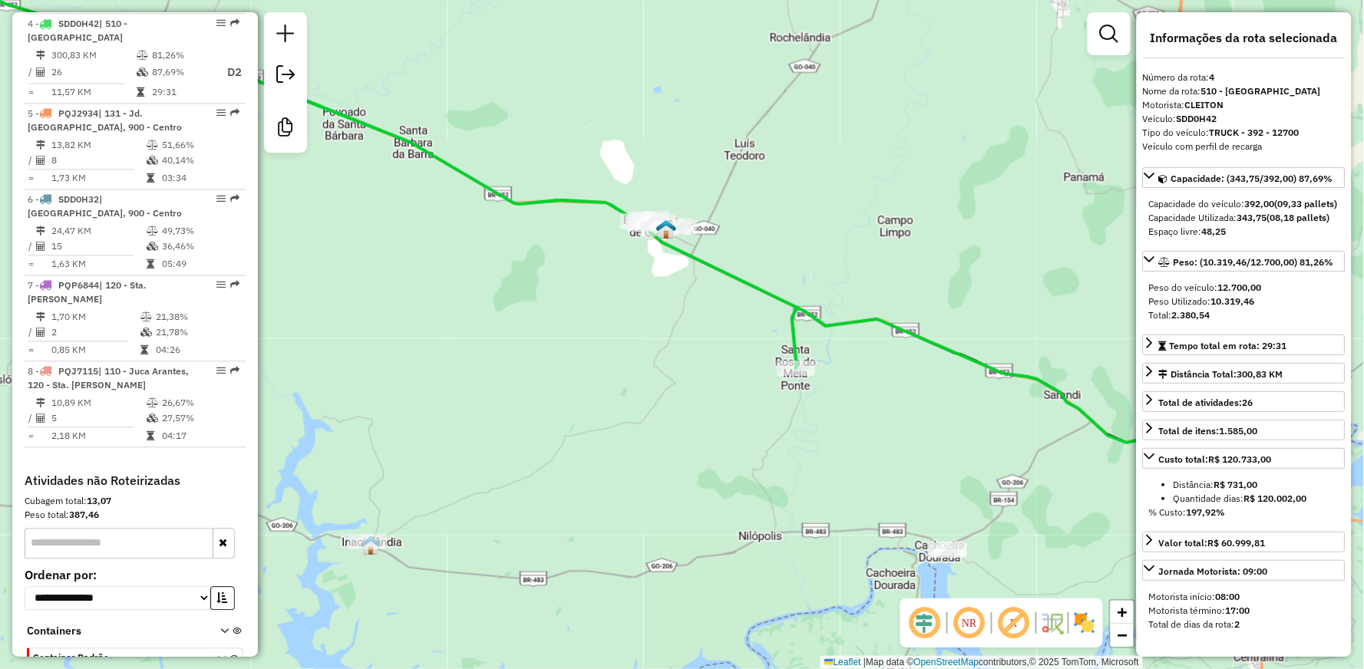
drag, startPoint x: 591, startPoint y: 272, endPoint x: 706, endPoint y: 311, distance: 121.6
click at [706, 311] on div "Janela de atendimento Grade de atendimento Capacidade Transportadoras Veículos …" at bounding box center [682, 334] width 1364 height 669
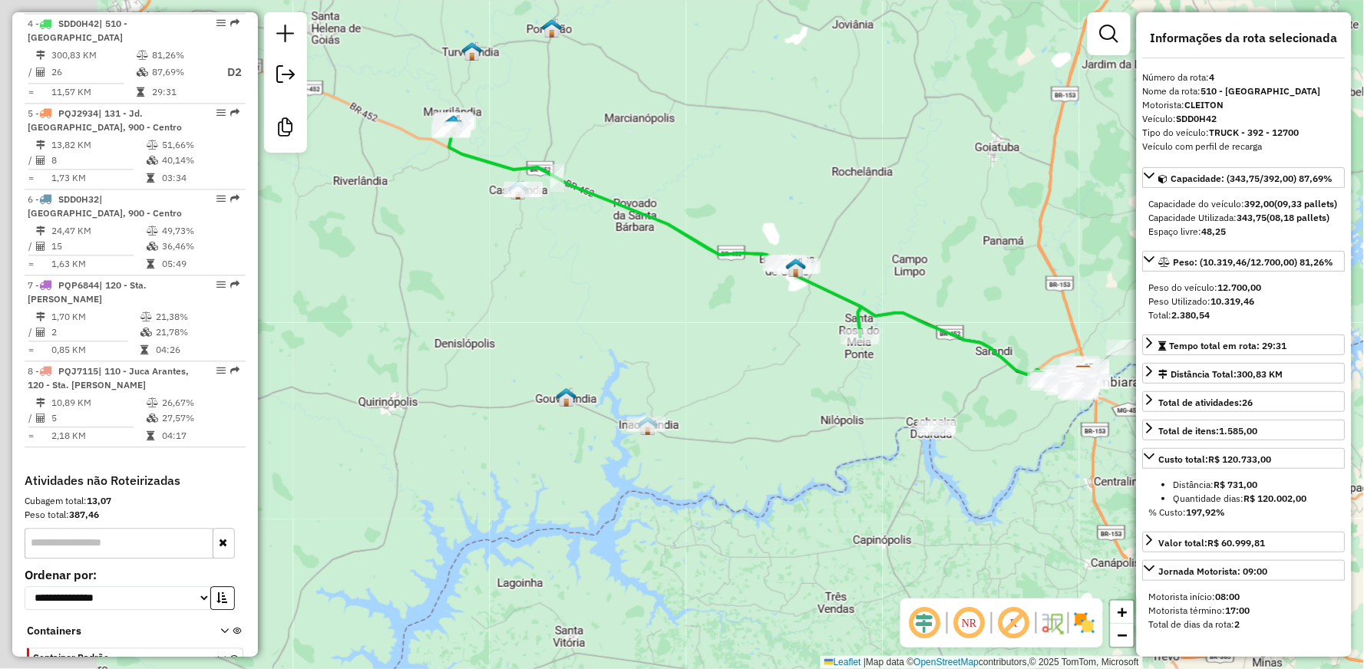
drag, startPoint x: 655, startPoint y: 380, endPoint x: 772, endPoint y: 378, distance: 116.7
click at [772, 378] on div "Janela de atendimento Grade de atendimento Capacidade Transportadoras Veículos …" at bounding box center [682, 334] width 1364 height 669
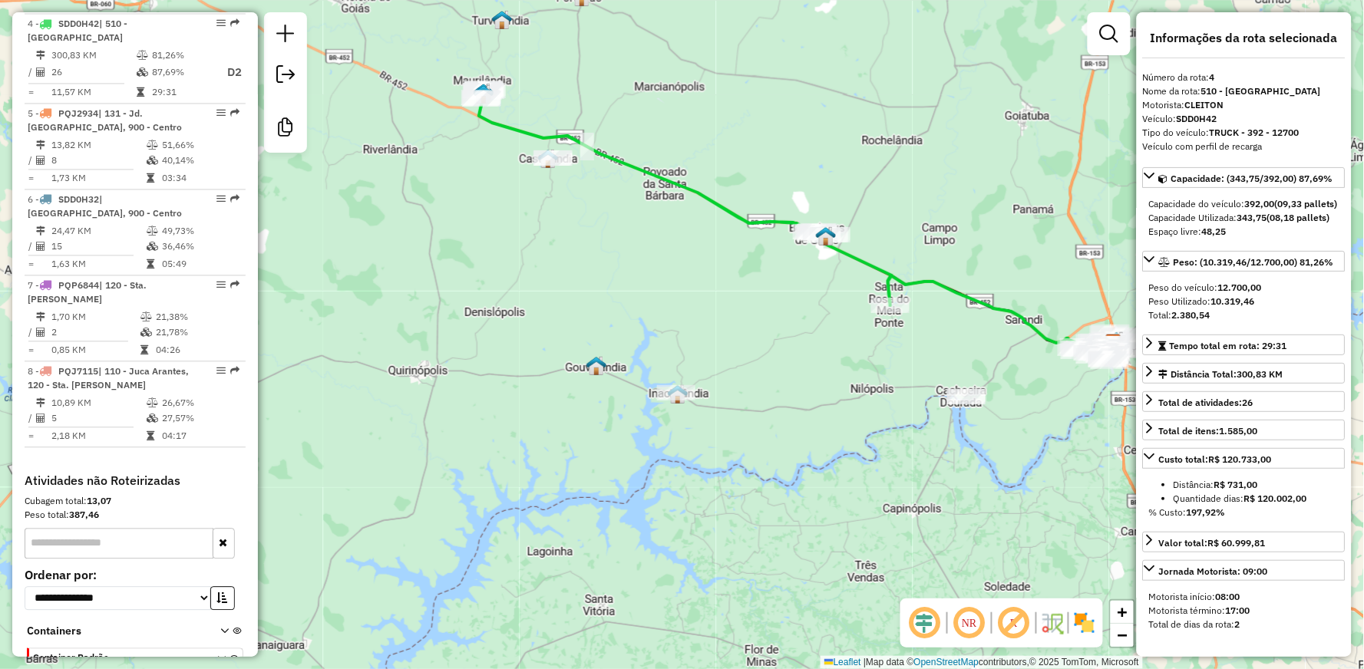
drag, startPoint x: 640, startPoint y: 365, endPoint x: 662, endPoint y: 333, distance: 38.6
click at [662, 333] on div "Janela de atendimento Grade de atendimento Capacidade Transportadoras Veículos …" at bounding box center [682, 334] width 1364 height 669
click at [776, 384] on div "Janela de atendimento Grade de atendimento Capacidade Transportadoras Veículos …" at bounding box center [682, 334] width 1364 height 669
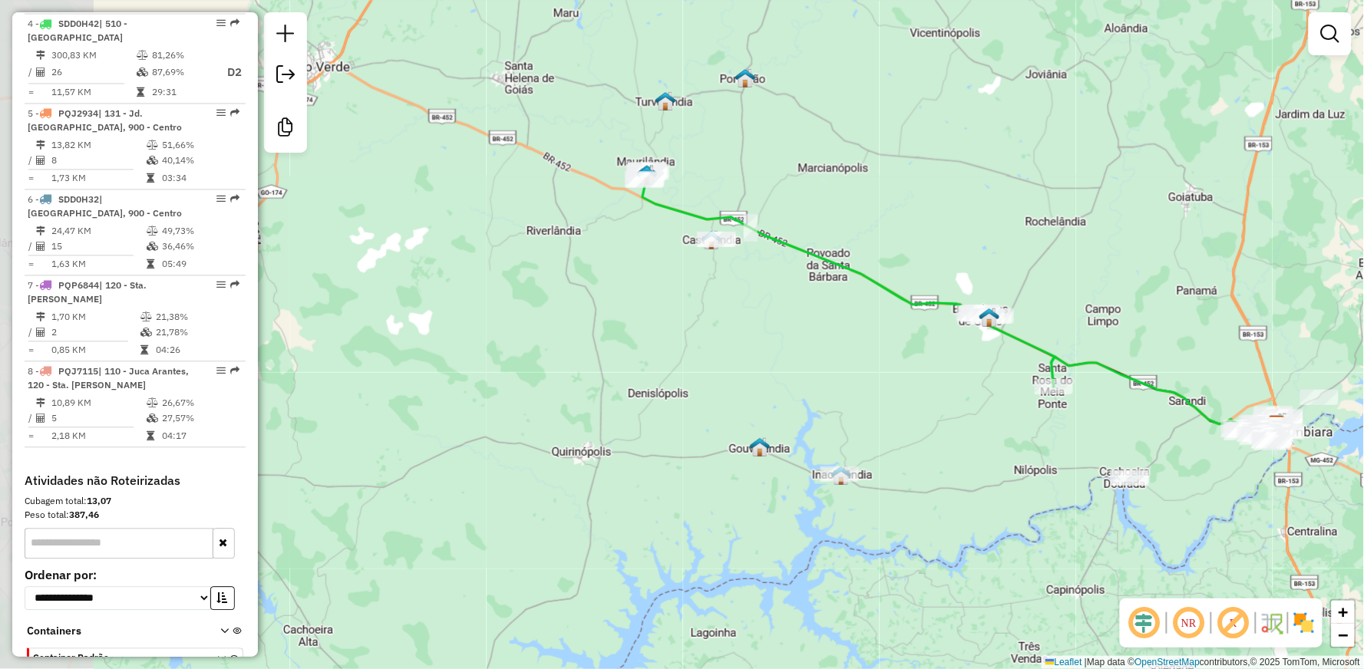
drag, startPoint x: 430, startPoint y: 411, endPoint x: 593, endPoint y: 492, distance: 182.7
click at [593, 492] on div "Janela de atendimento Grade de atendimento Capacidade Transportadoras Veículos …" at bounding box center [682, 334] width 1364 height 669
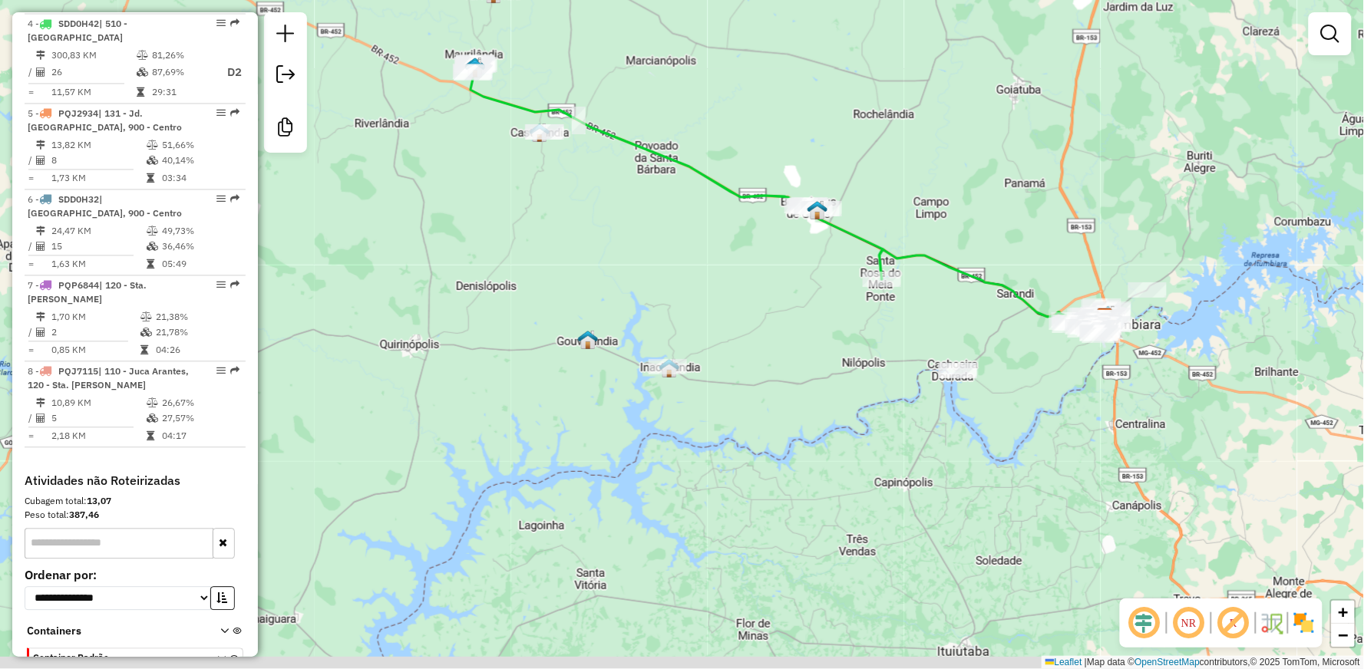
drag, startPoint x: 578, startPoint y: 477, endPoint x: 418, endPoint y: 380, distance: 187.4
click at [418, 380] on div "Janela de atendimento Grade de atendimento Capacidade Transportadoras Veículos …" at bounding box center [682, 334] width 1364 height 669
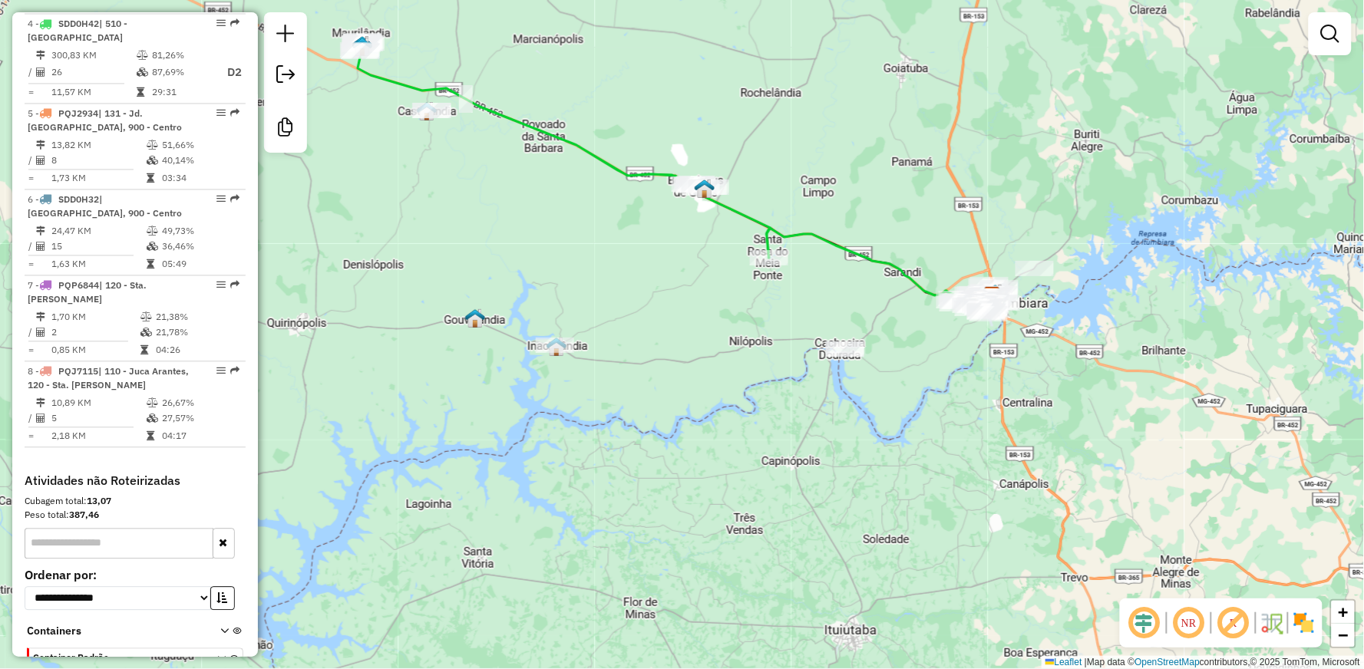
drag, startPoint x: 537, startPoint y: 396, endPoint x: 408, endPoint y: 371, distance: 132.2
click at [408, 371] on div "Janela de atendimento Grade de atendimento Capacidade Transportadoras Veículos …" at bounding box center [682, 334] width 1364 height 669
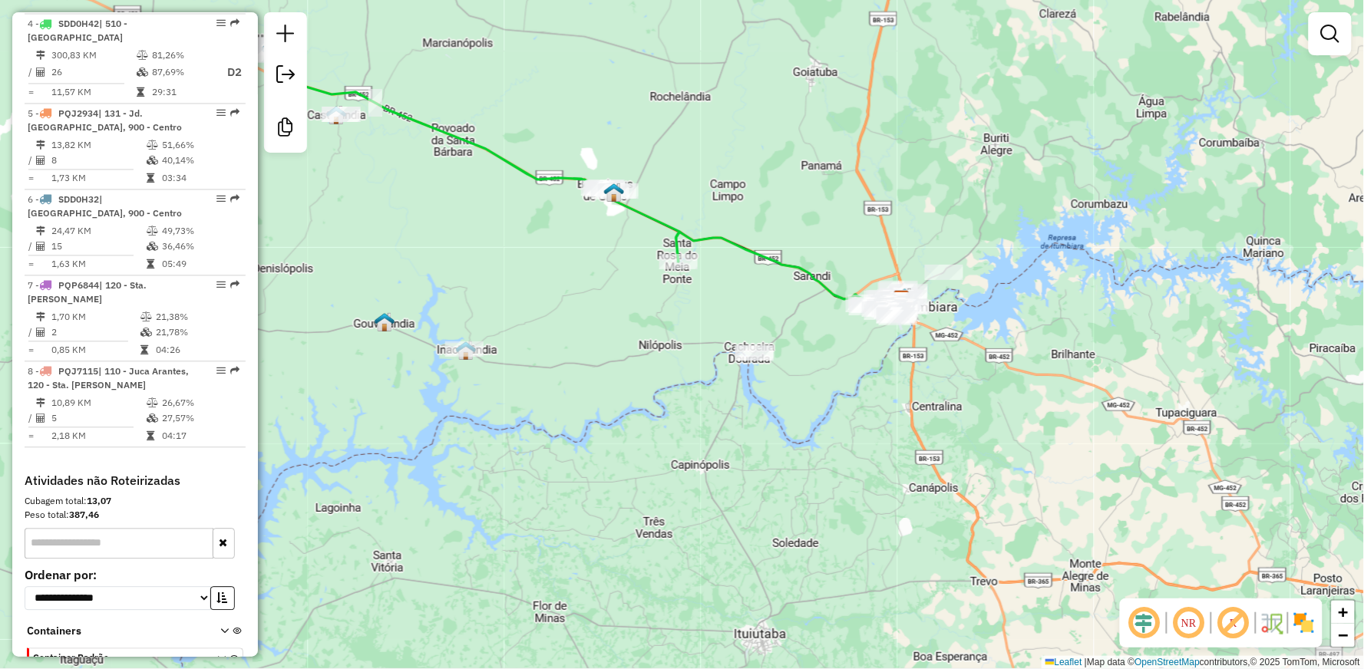
drag, startPoint x: 896, startPoint y: 376, endPoint x: 822, endPoint y: 384, distance: 74.1
click at [822, 384] on div "Janela de atendimento Grade de atendimento Capacidade Transportadoras Veículos …" at bounding box center [682, 334] width 1364 height 669
click at [769, 261] on icon at bounding box center [789, 269] width 226 height 74
select select "**********"
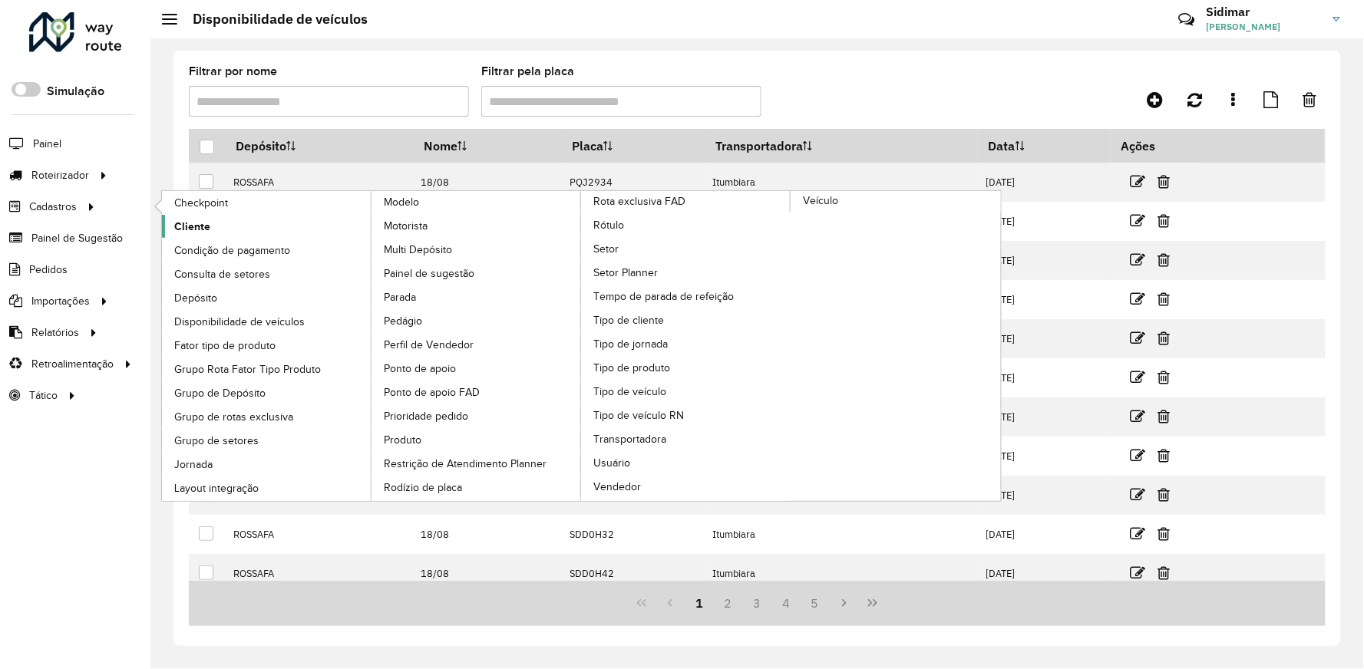
click at [166, 220] on link "Cliente" at bounding box center [267, 226] width 210 height 23
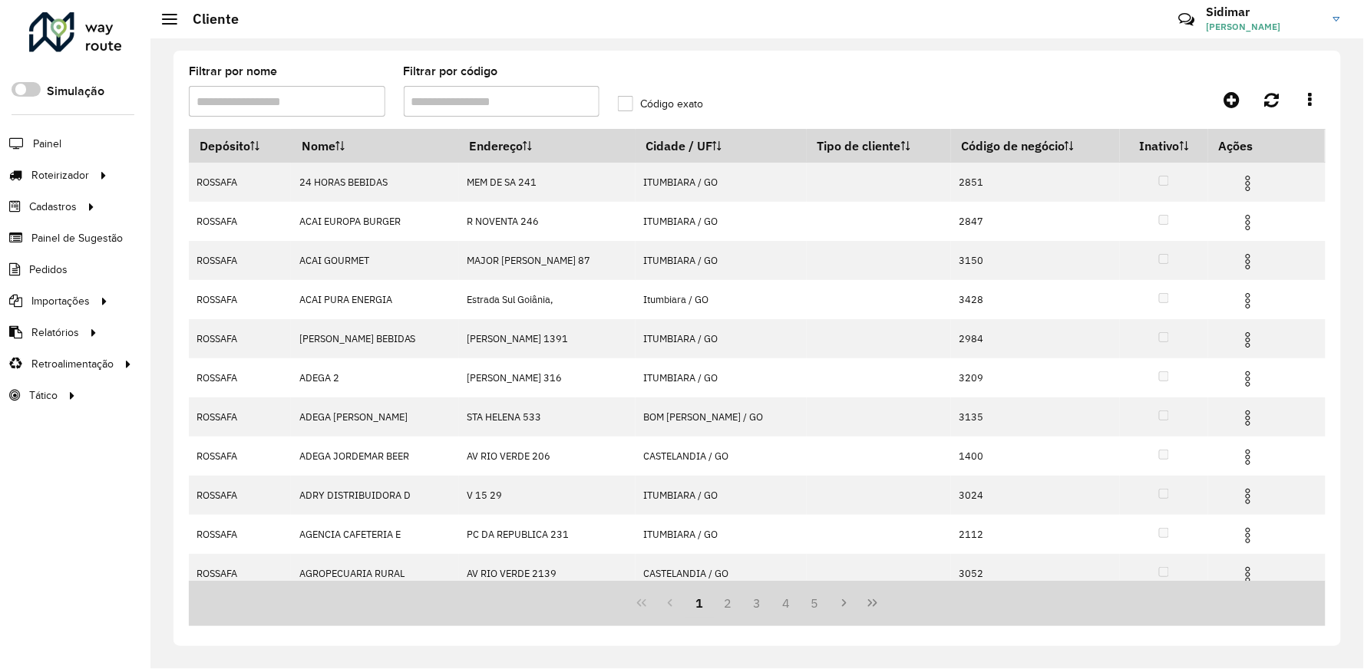
click at [516, 102] on input "Filtrar por código" at bounding box center [502, 101] width 197 height 31
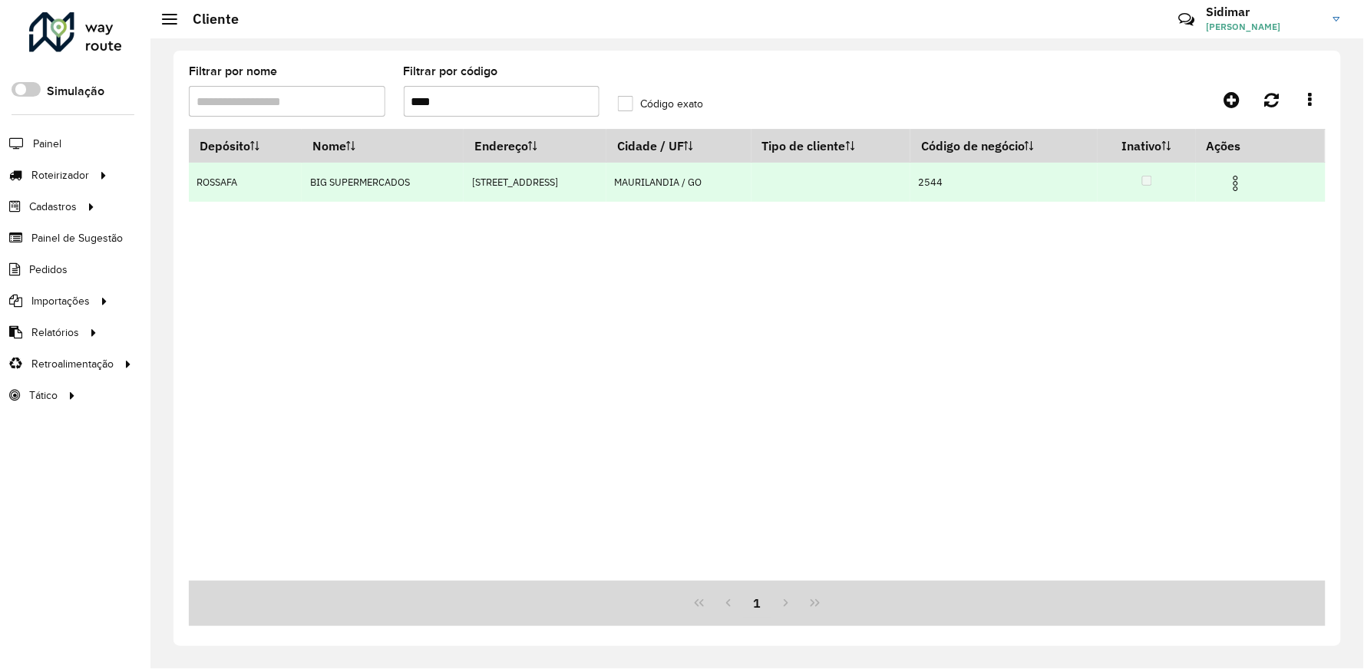
type input "****"
drag, startPoint x: 305, startPoint y: 184, endPoint x: 412, endPoint y: 185, distance: 107.5
click at [412, 185] on td "BIG SUPERMERCADOS" at bounding box center [383, 182] width 162 height 39
copy td "BIG SUPERMERCADOS"
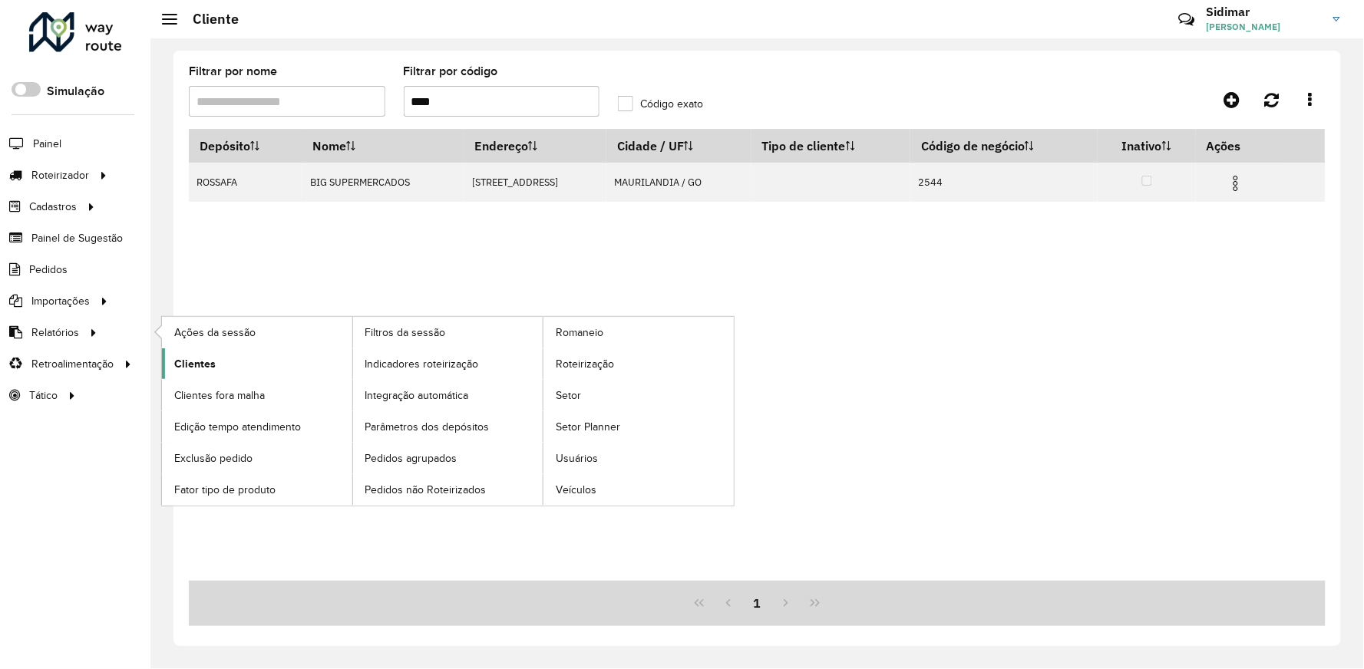
click at [197, 362] on span "Clientes" at bounding box center [194, 364] width 41 height 16
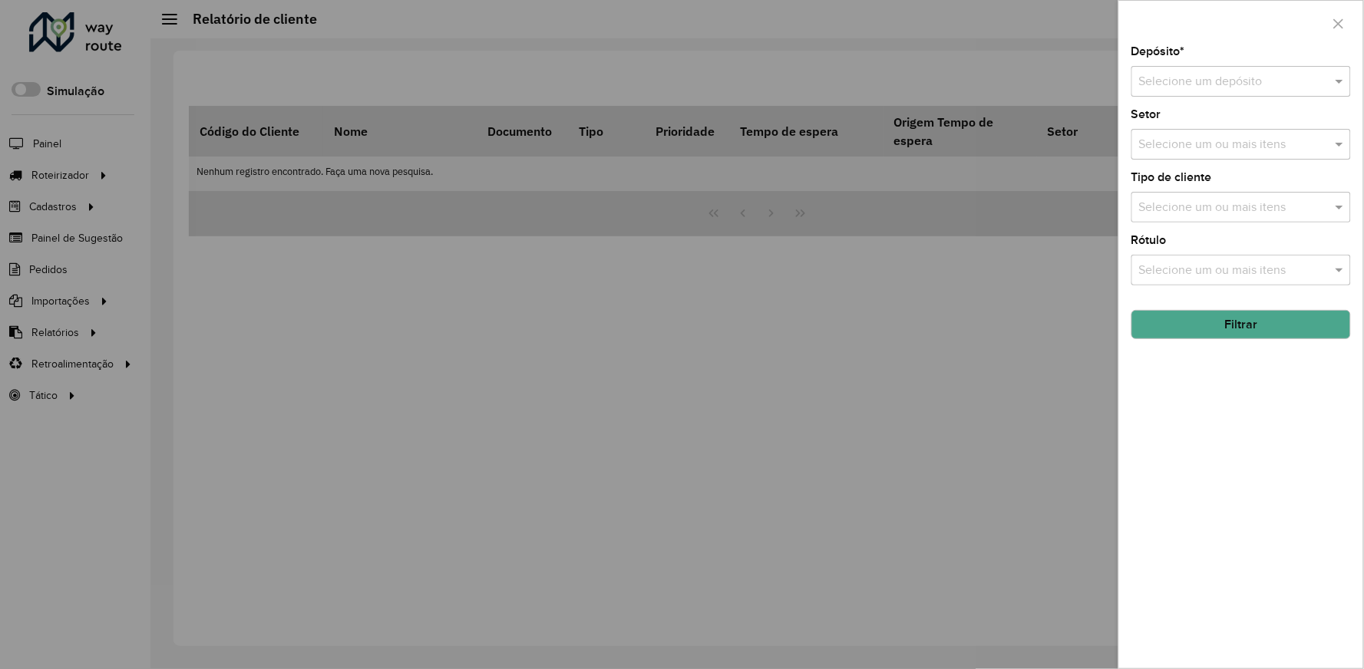
click at [1157, 81] on input "text" at bounding box center [1226, 82] width 174 height 18
click at [1152, 124] on span "ROSSAFA" at bounding box center [1166, 126] width 55 height 13
click at [1194, 328] on button "Filtrar" at bounding box center [1242, 324] width 220 height 29
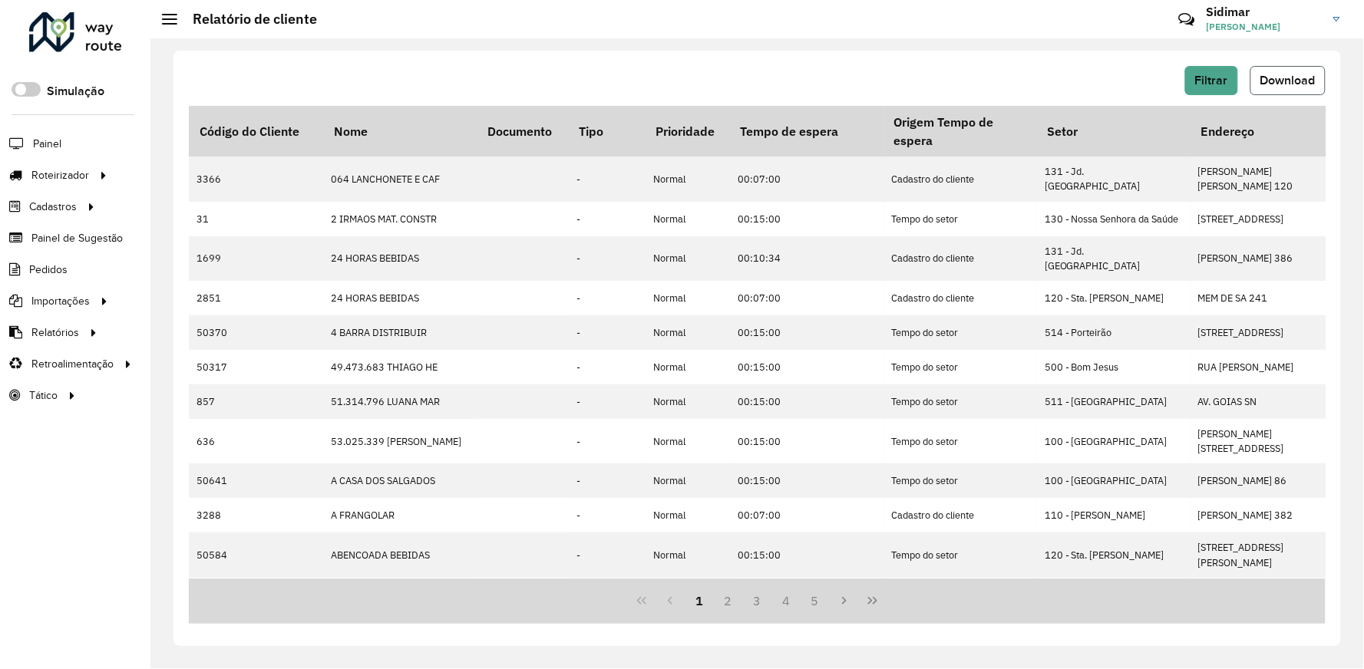
click at [1318, 82] on button "Download" at bounding box center [1288, 80] width 75 height 29
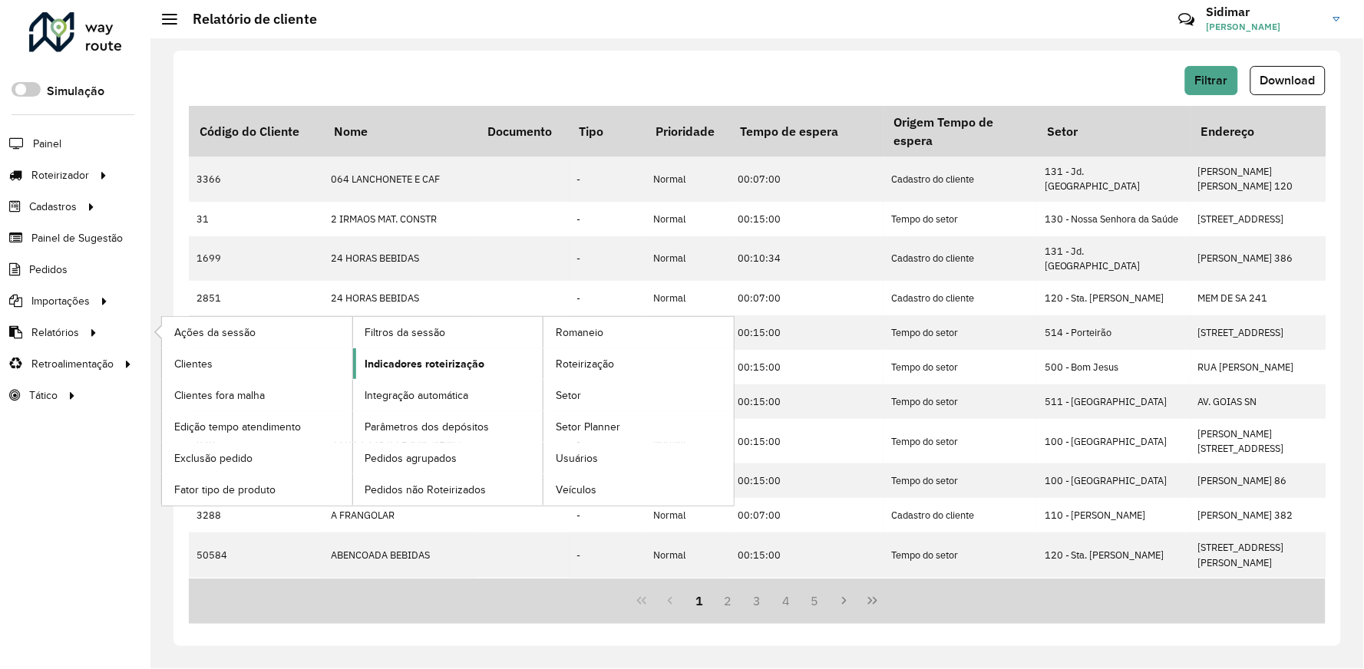
click at [448, 364] on span "Indicadores roteirização" at bounding box center [425, 364] width 120 height 16
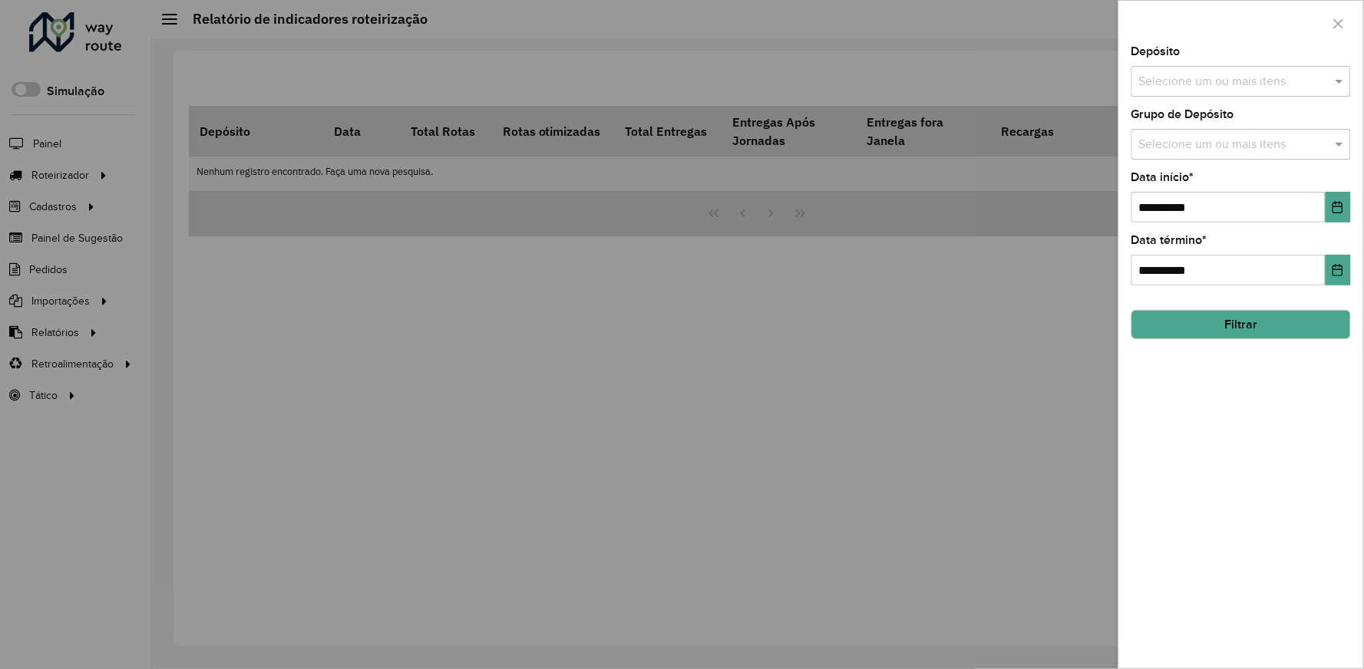
click at [1236, 77] on input "text" at bounding box center [1234, 82] width 197 height 18
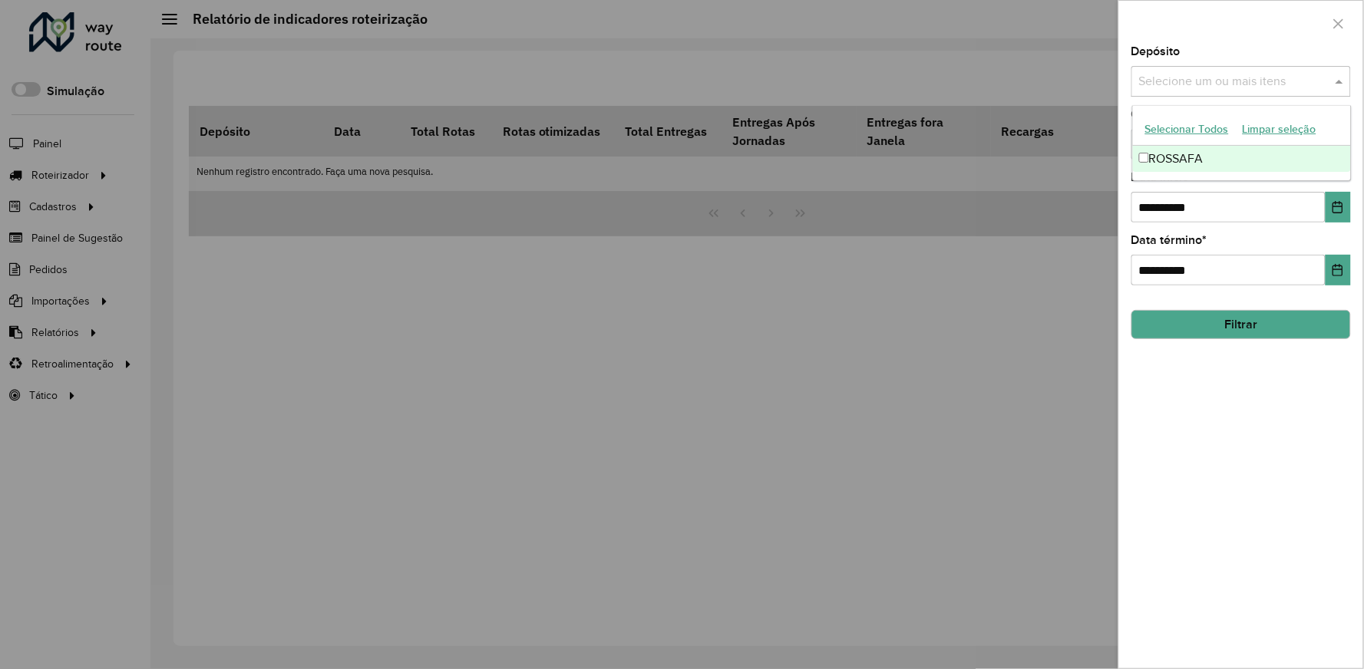
click at [1192, 159] on div "ROSSAFA" at bounding box center [1242, 159] width 218 height 26
click at [1344, 203] on icon "Choose Date" at bounding box center [1338, 207] width 12 height 12
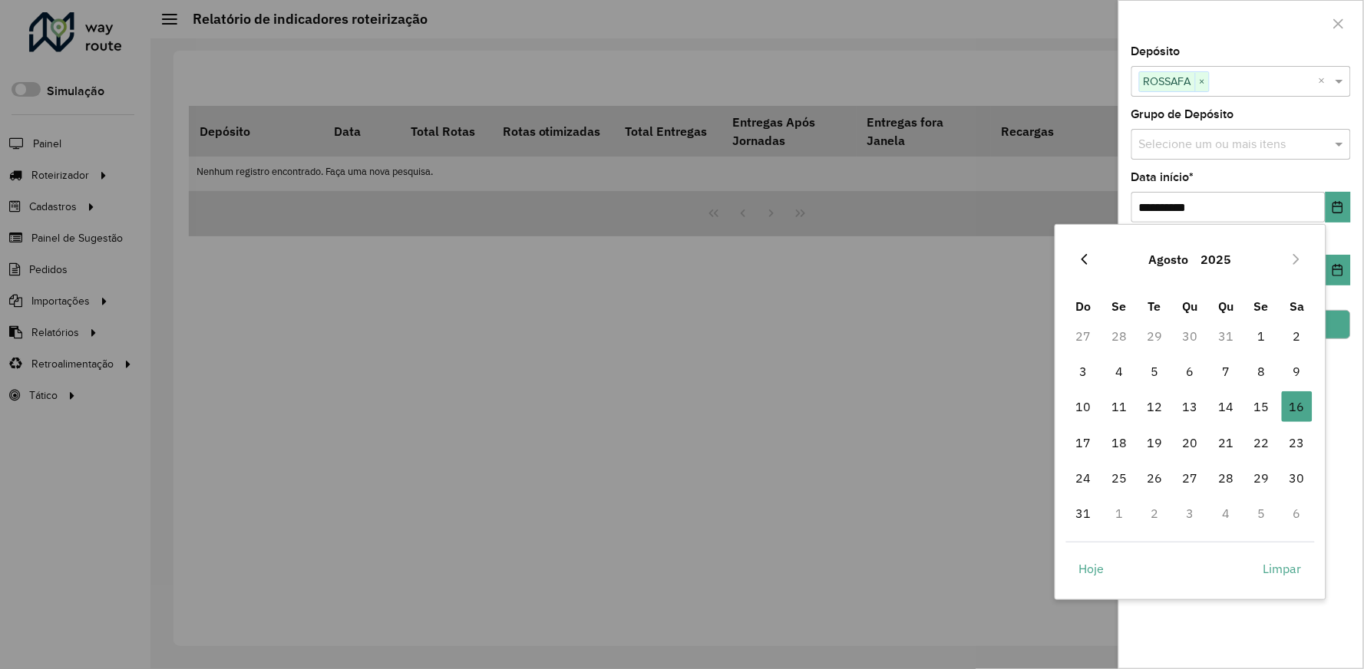
click at [1083, 254] on icon "Previous Month" at bounding box center [1085, 259] width 12 height 12
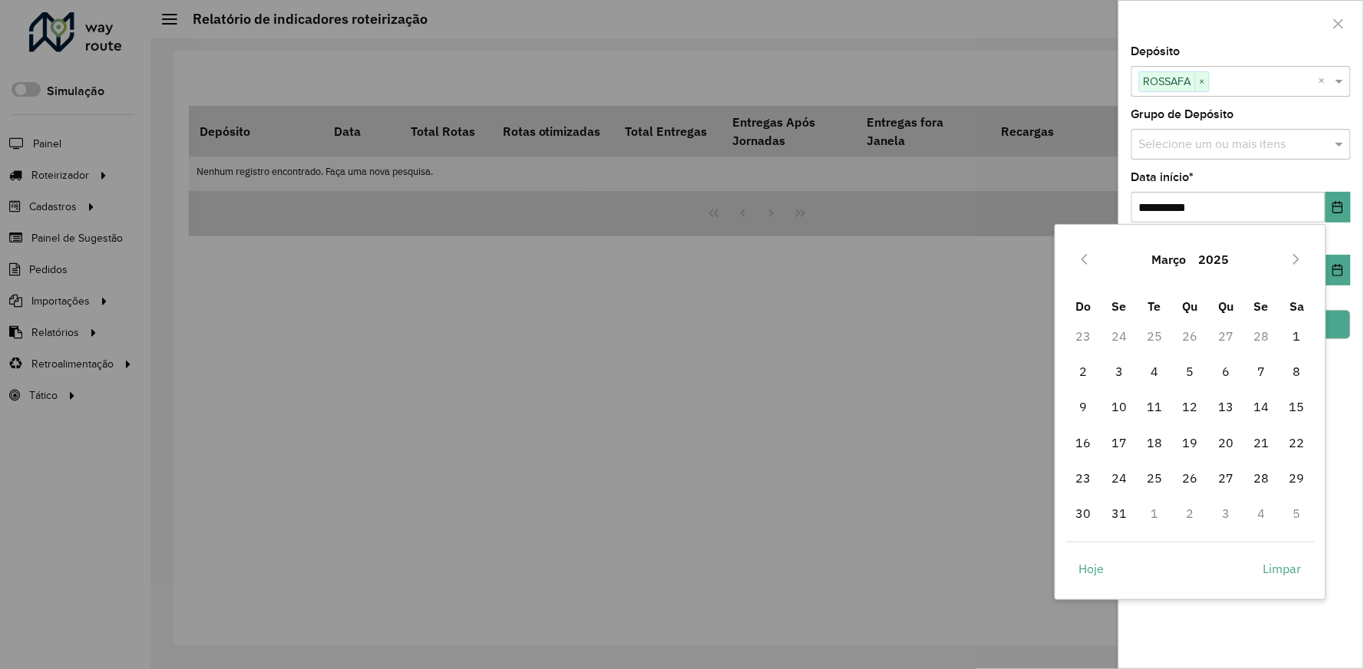
click at [1083, 254] on icon "Previous Month" at bounding box center [1085, 259] width 12 height 12
click at [1190, 331] on span "1" at bounding box center [1190, 336] width 31 height 31
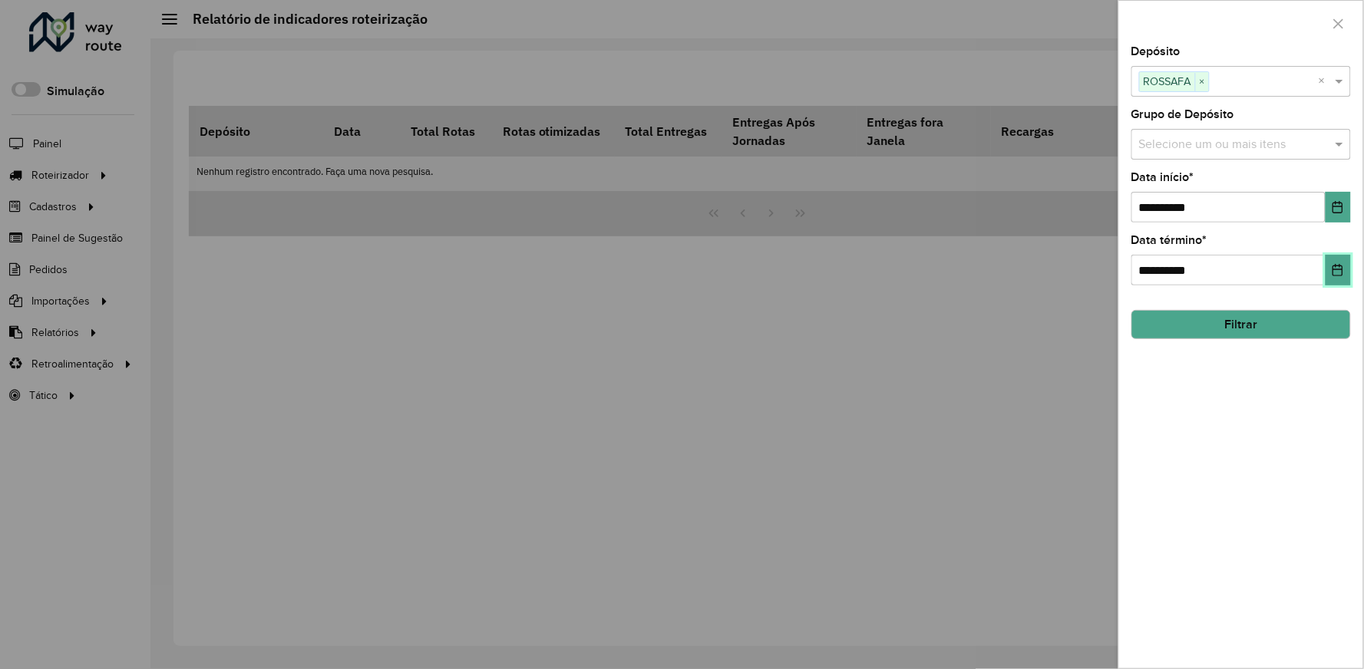
click at [1347, 275] on button "Choose Date" at bounding box center [1338, 270] width 25 height 31
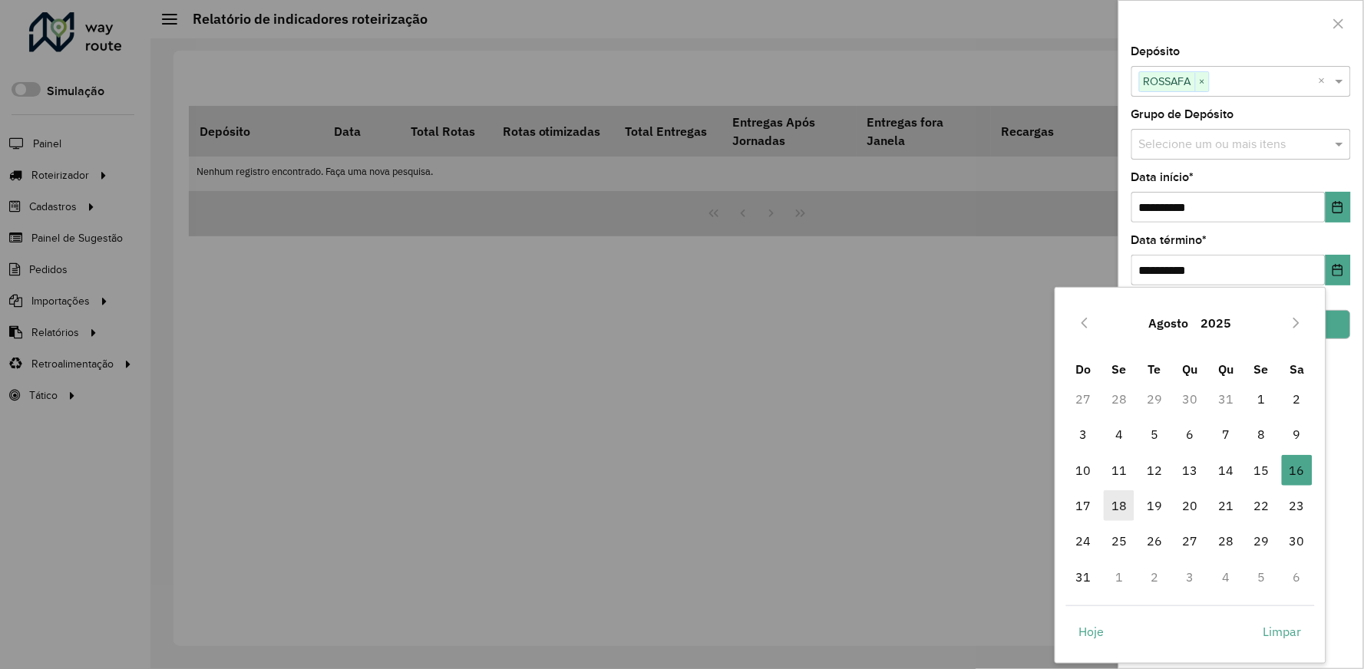
click at [1121, 501] on span "18" at bounding box center [1119, 506] width 31 height 31
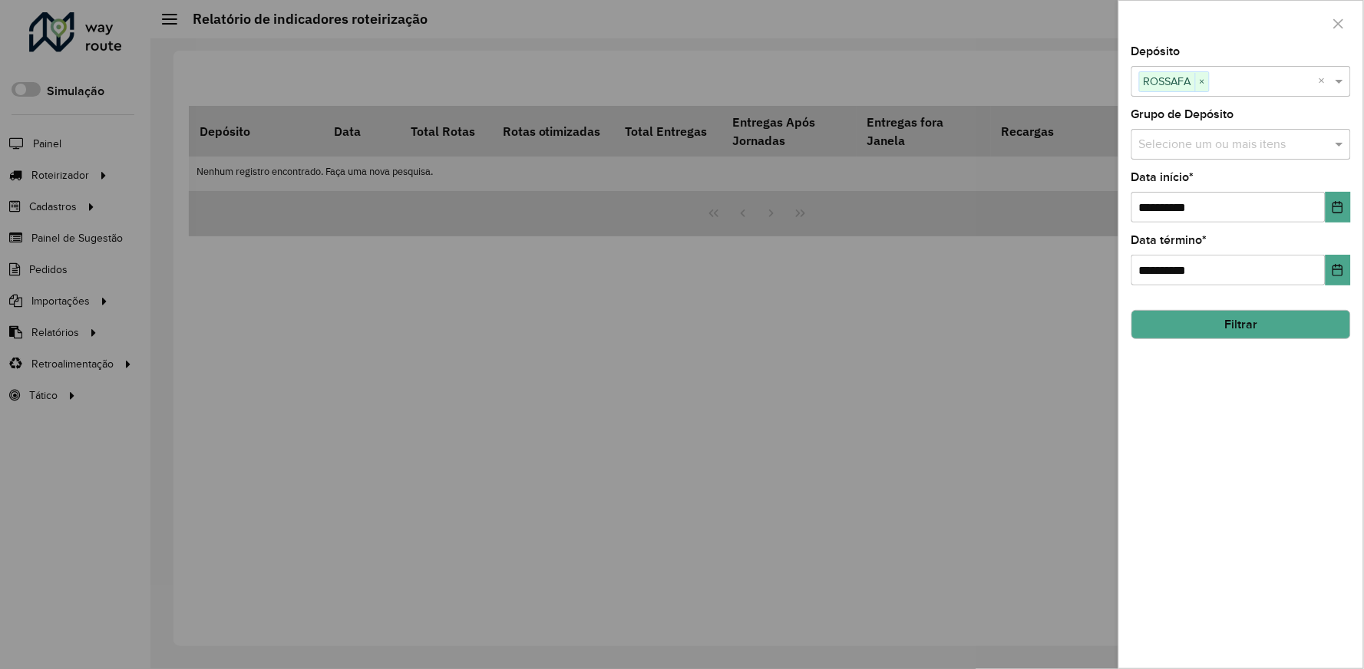
click at [1237, 334] on button "Filtrar" at bounding box center [1242, 324] width 220 height 29
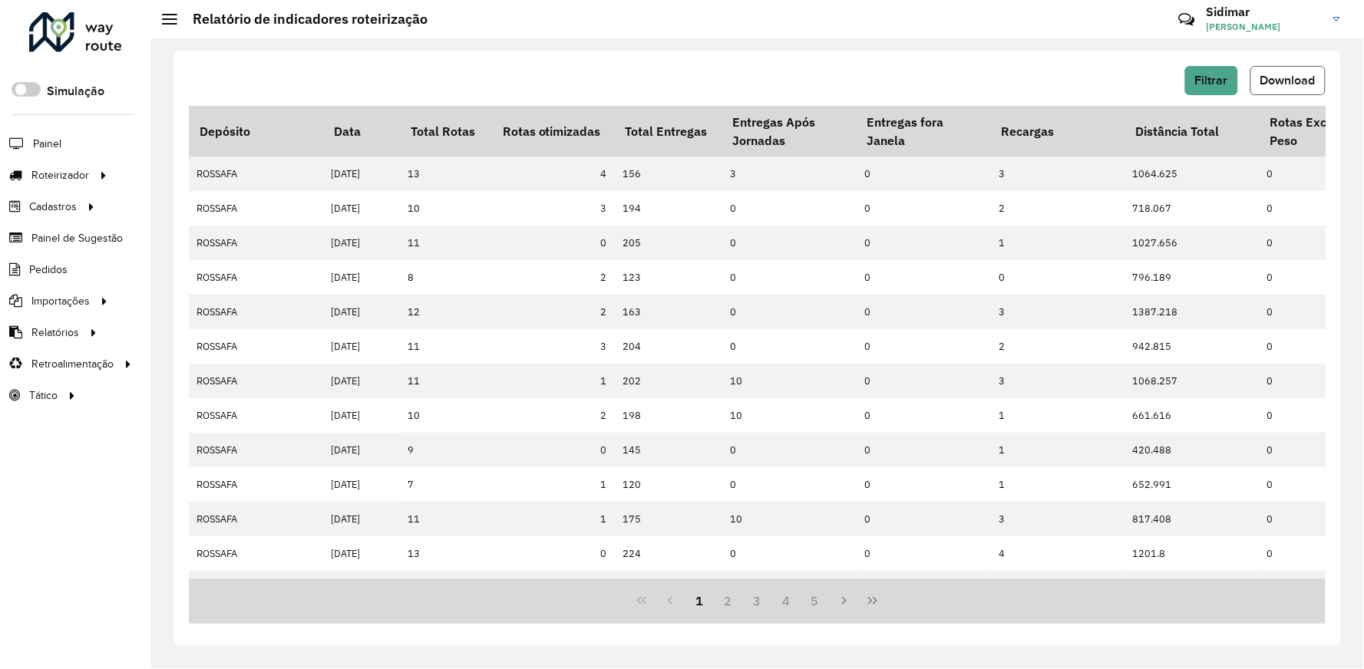
click at [1294, 77] on span "Download" at bounding box center [1288, 80] width 55 height 13
click at [40, 266] on span "Pedidos" at bounding box center [49, 270] width 40 height 16
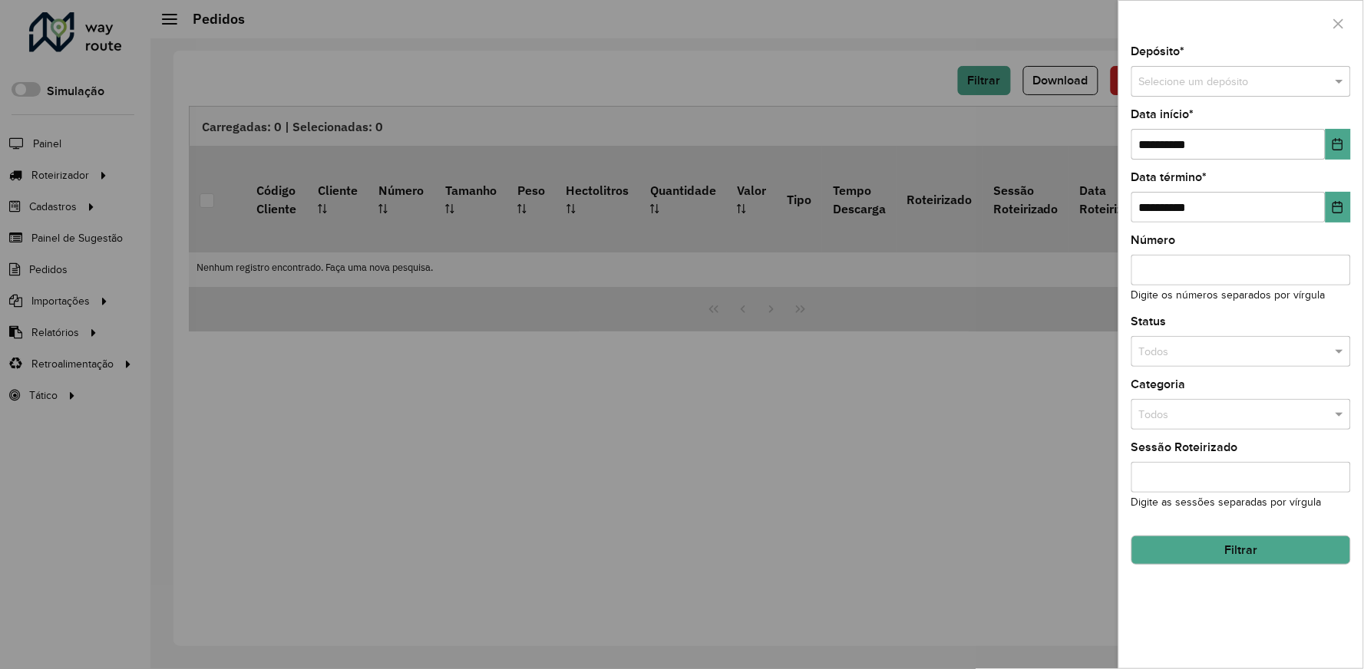
click at [1179, 87] on input "text" at bounding box center [1226, 82] width 174 height 17
click at [1155, 123] on span "ROSSAFA" at bounding box center [1163, 125] width 48 height 12
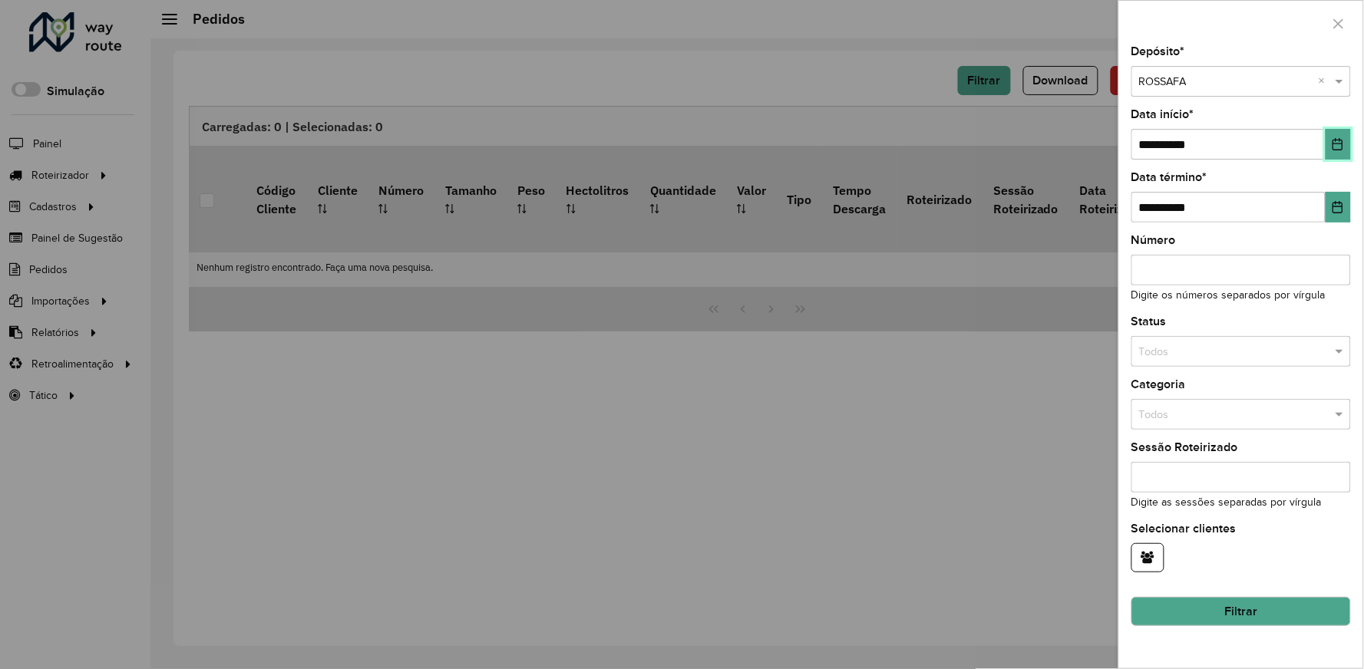
click at [1344, 143] on icon "Choose Date" at bounding box center [1338, 144] width 12 height 12
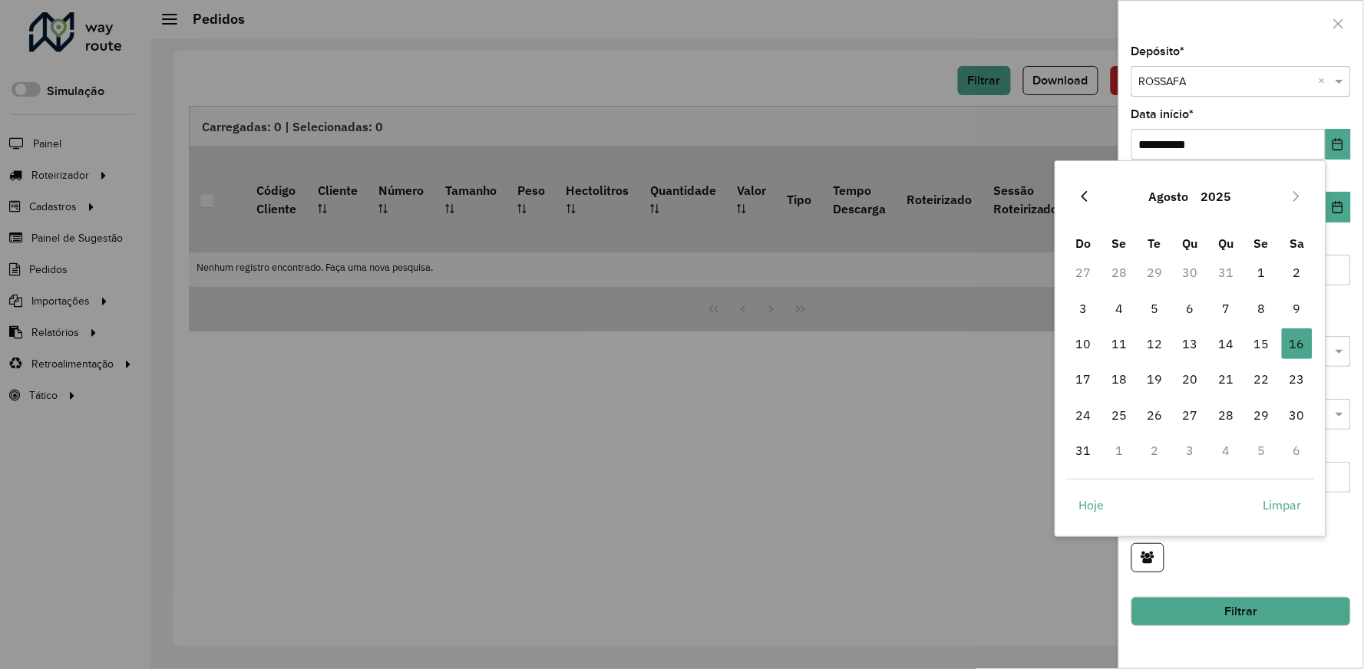
click at [1079, 193] on icon "Previous Month" at bounding box center [1085, 196] width 12 height 12
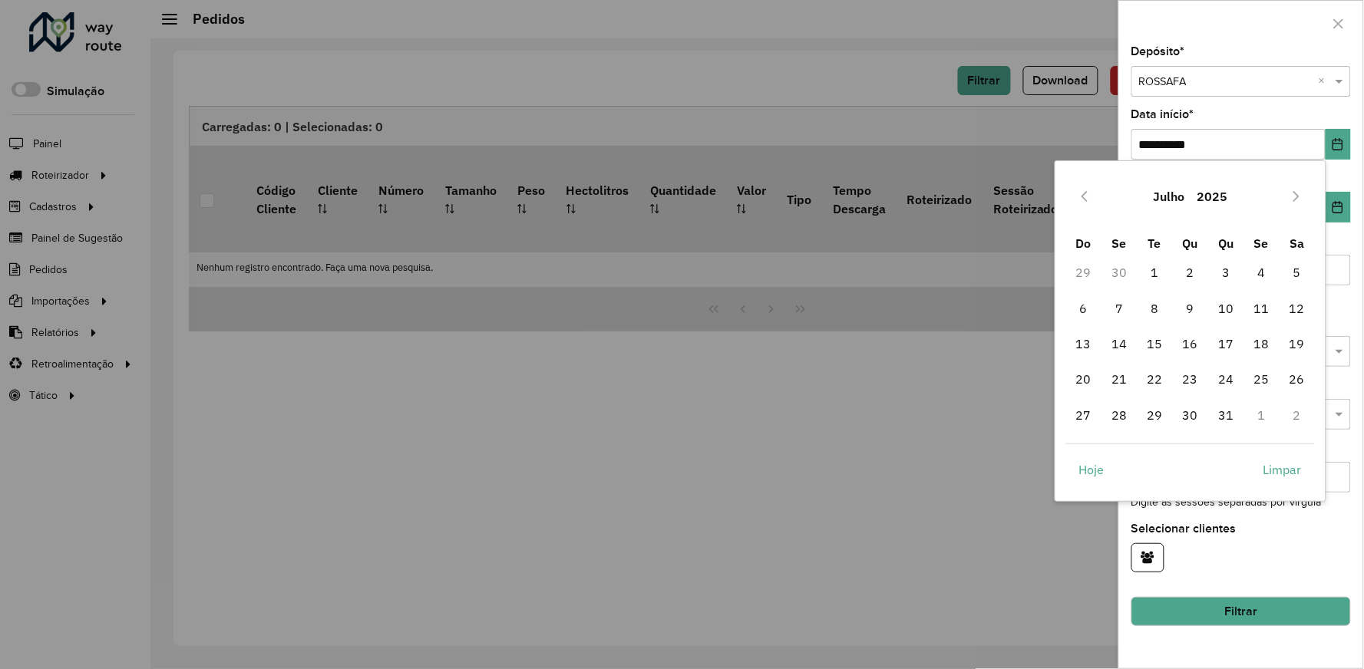
click at [1079, 193] on icon "Previous Month" at bounding box center [1085, 196] width 12 height 12
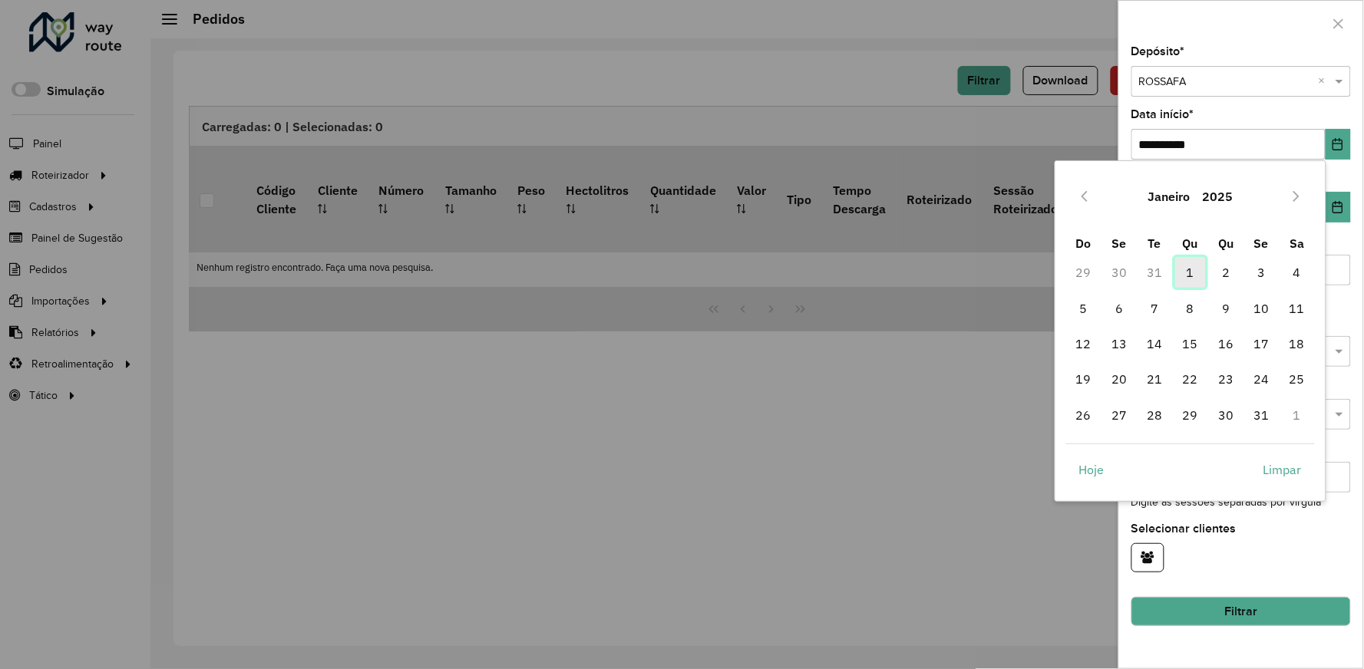
click at [1193, 271] on span "1" at bounding box center [1190, 272] width 31 height 31
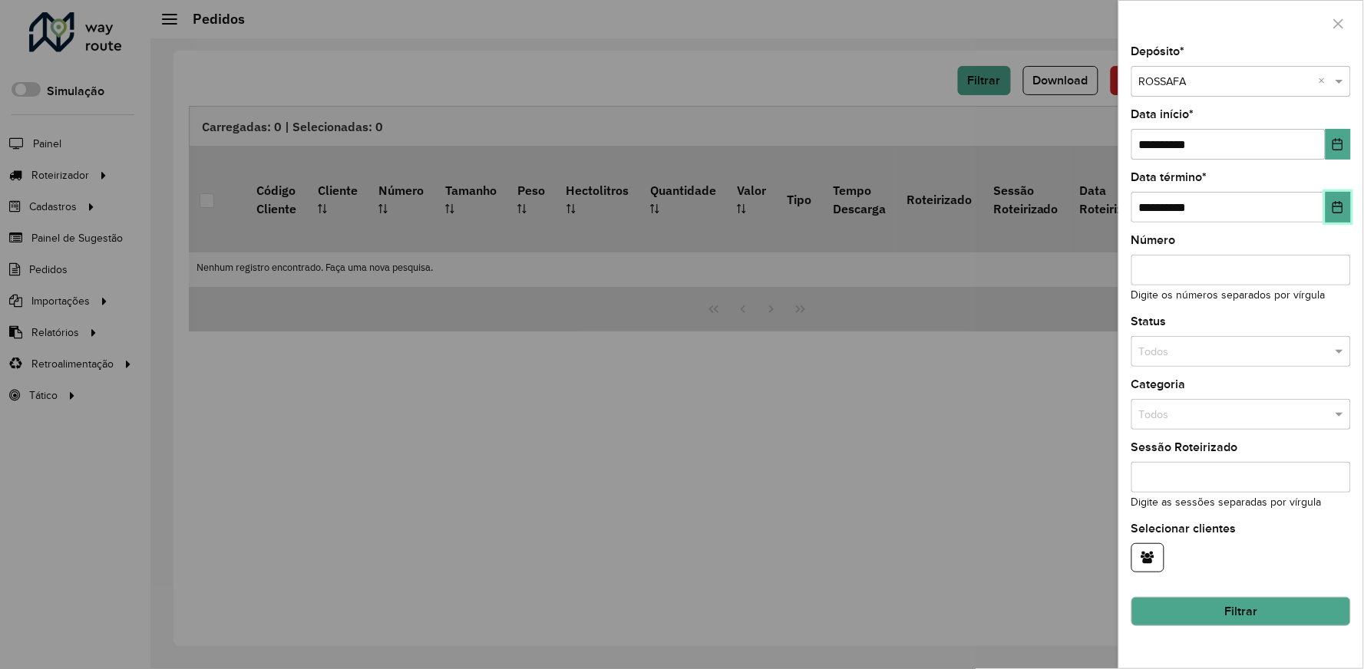
click at [1334, 219] on button "Choose Date" at bounding box center [1338, 207] width 25 height 31
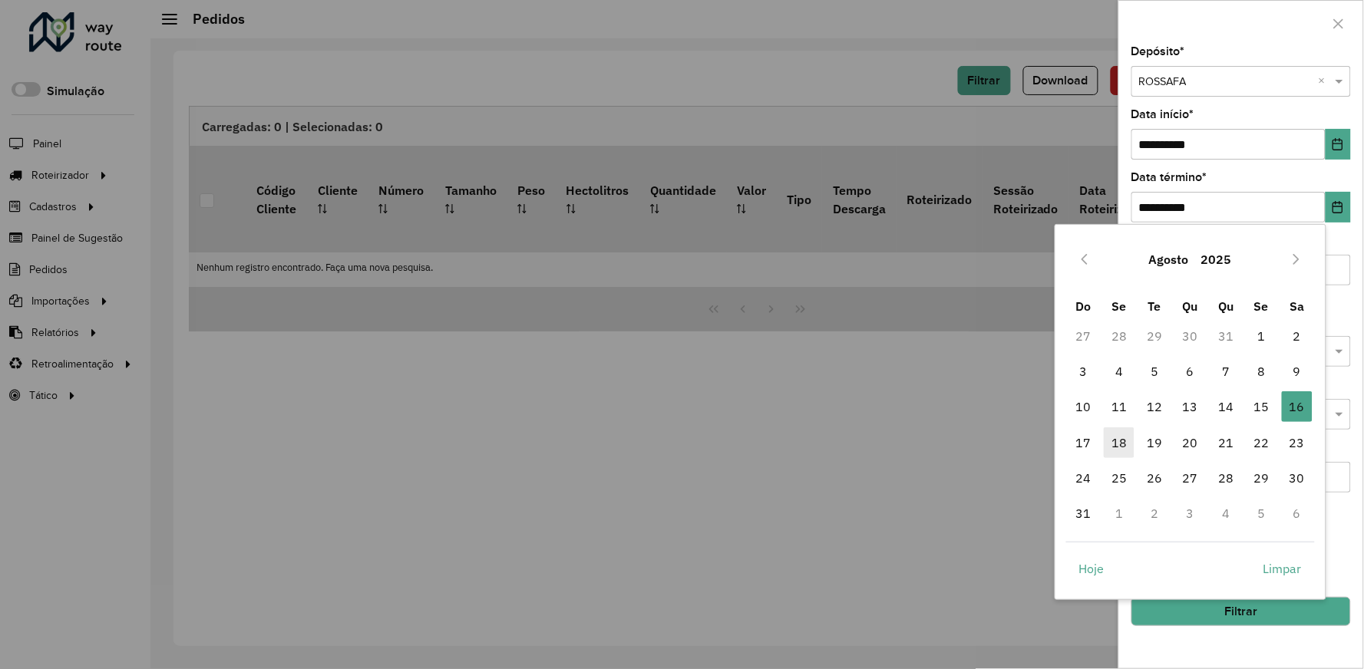
click at [1125, 439] on span "18" at bounding box center [1119, 443] width 31 height 31
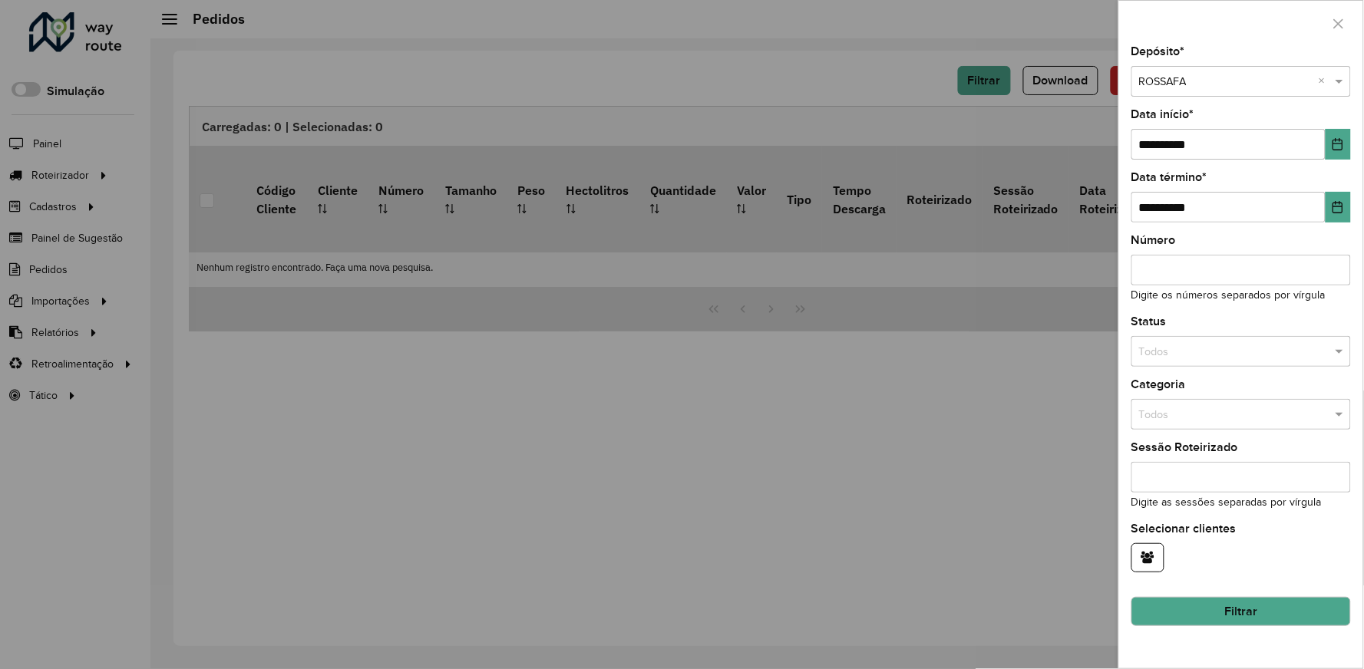
click at [1269, 614] on button "Filtrar" at bounding box center [1242, 611] width 220 height 29
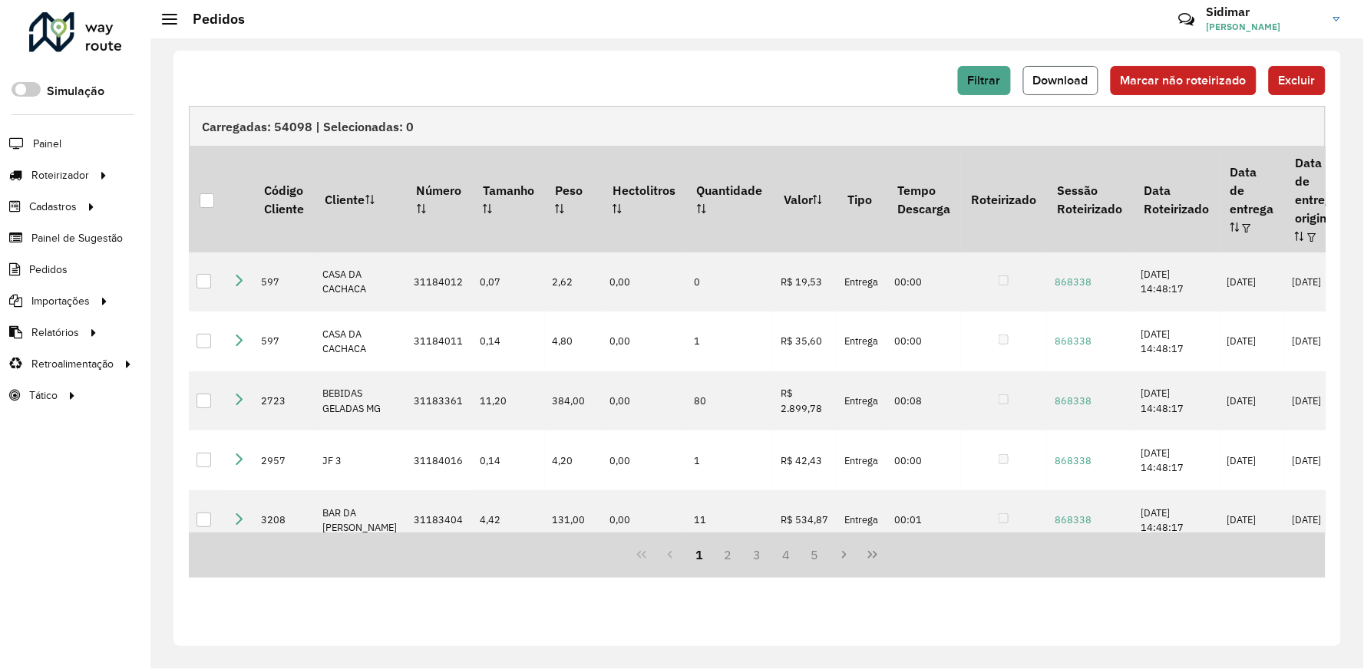
click at [1069, 81] on span "Download" at bounding box center [1060, 80] width 55 height 13
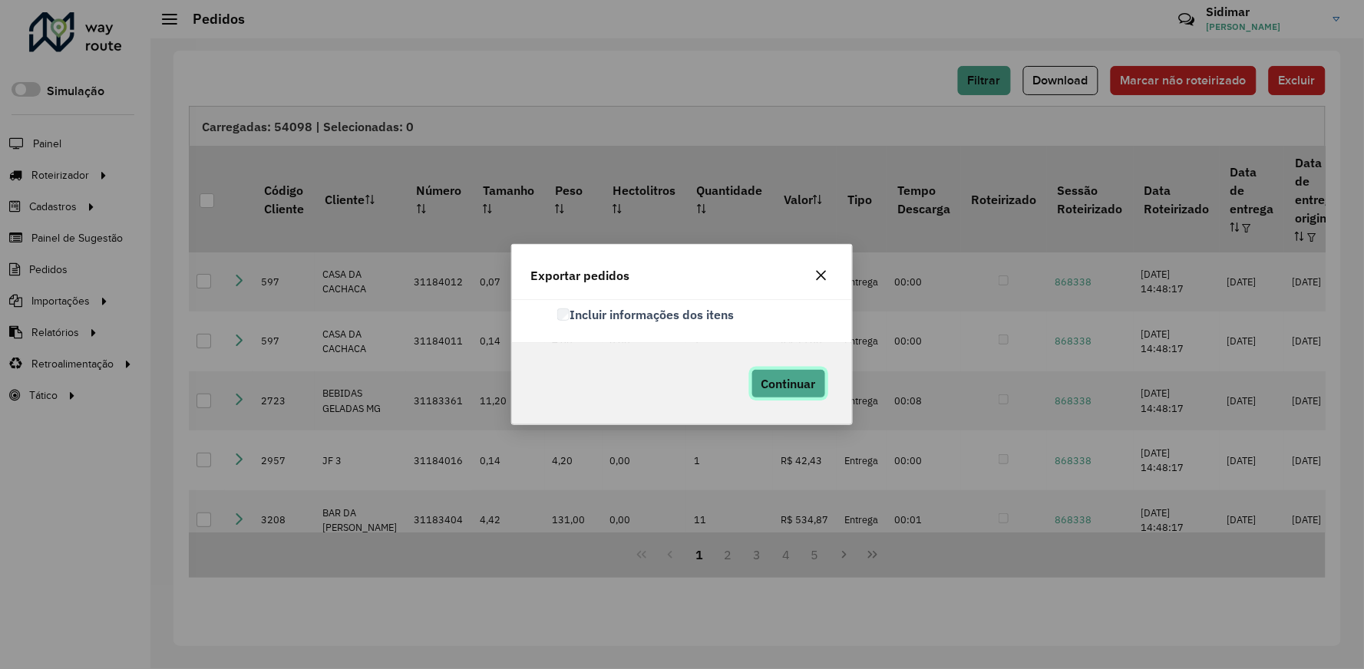
click at [792, 382] on span "Continuar" at bounding box center [789, 383] width 55 height 15
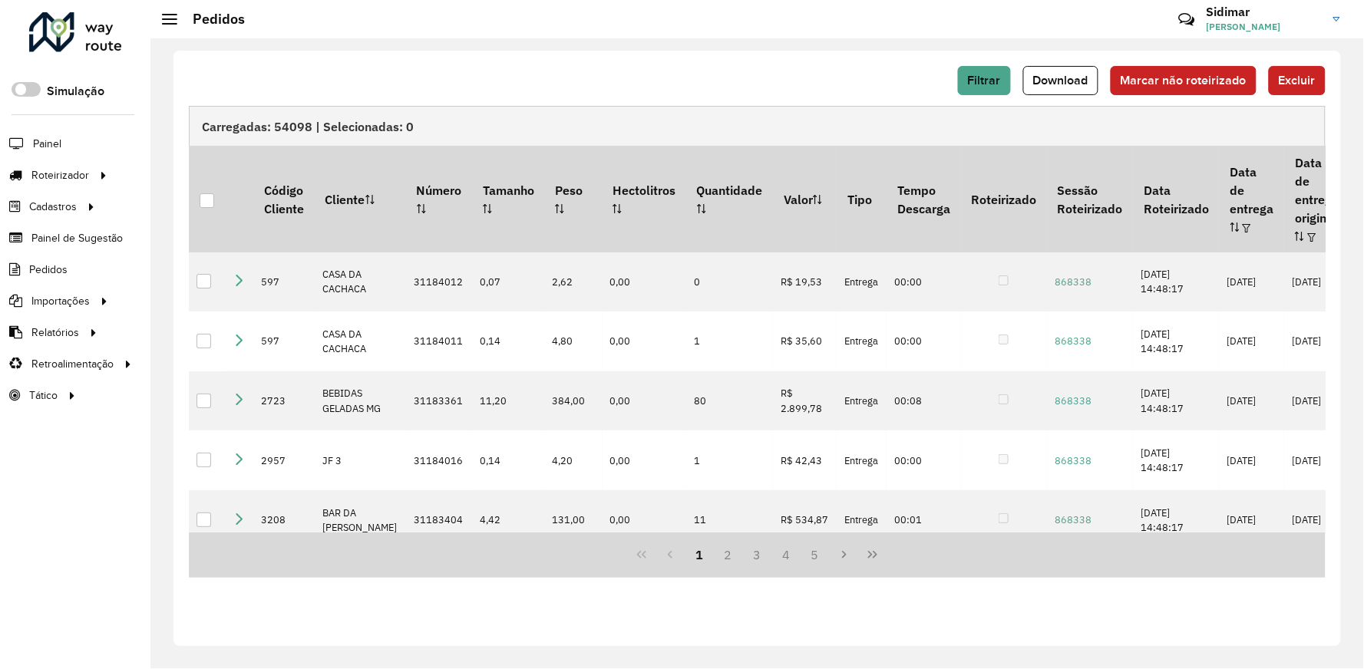
click at [612, 100] on div "Filtrar Download Marcar não roteirizado Excluir" at bounding box center [757, 86] width 1137 height 40
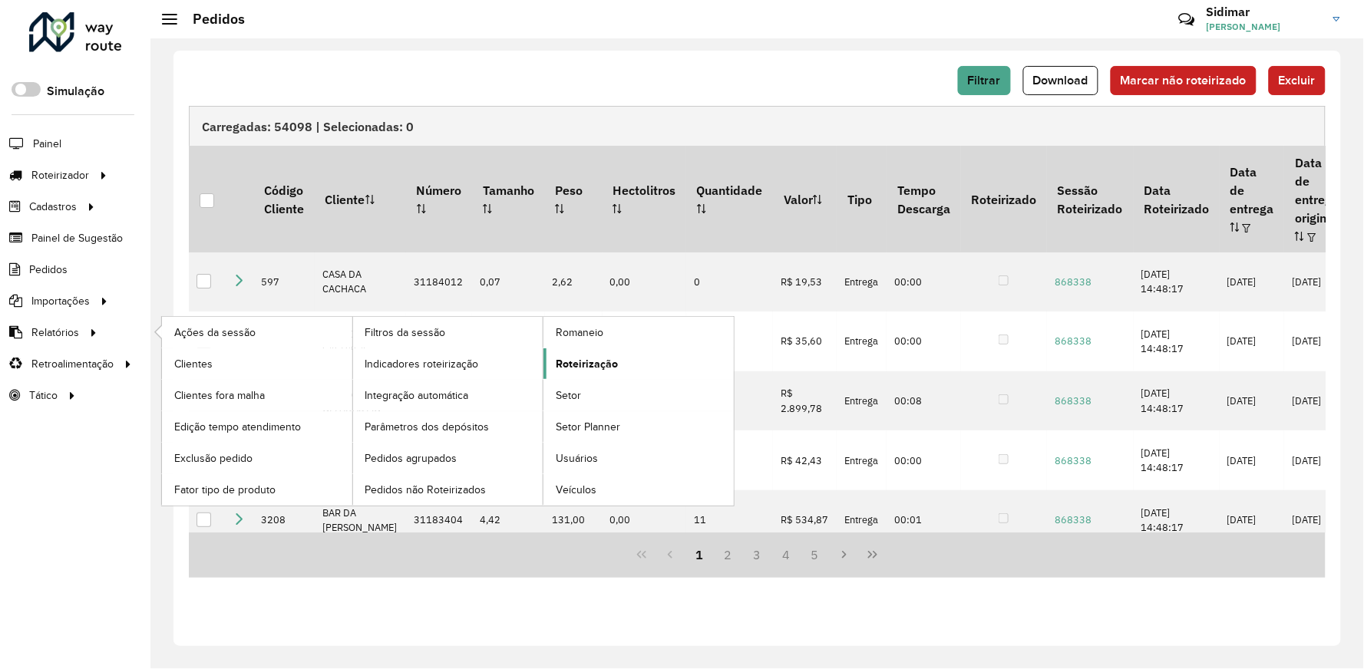
click at [570, 361] on span "Roteirização" at bounding box center [587, 364] width 62 height 16
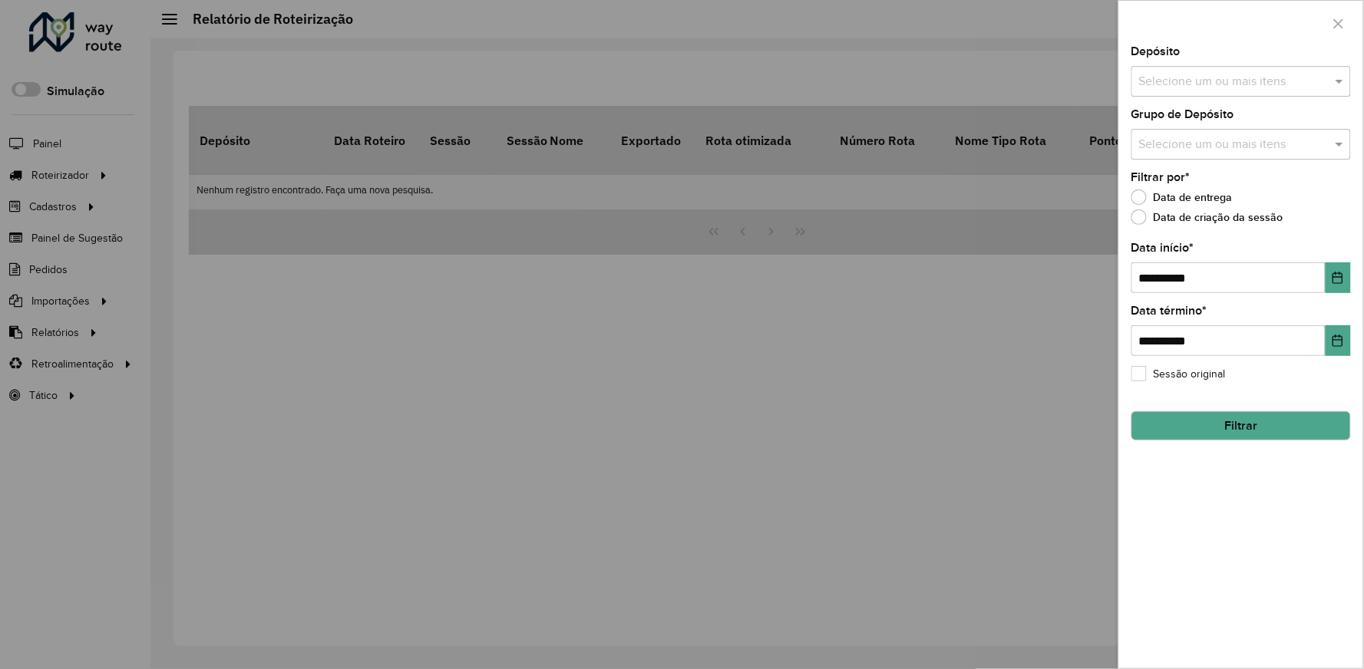
click at [1180, 75] on input "text" at bounding box center [1234, 82] width 197 height 18
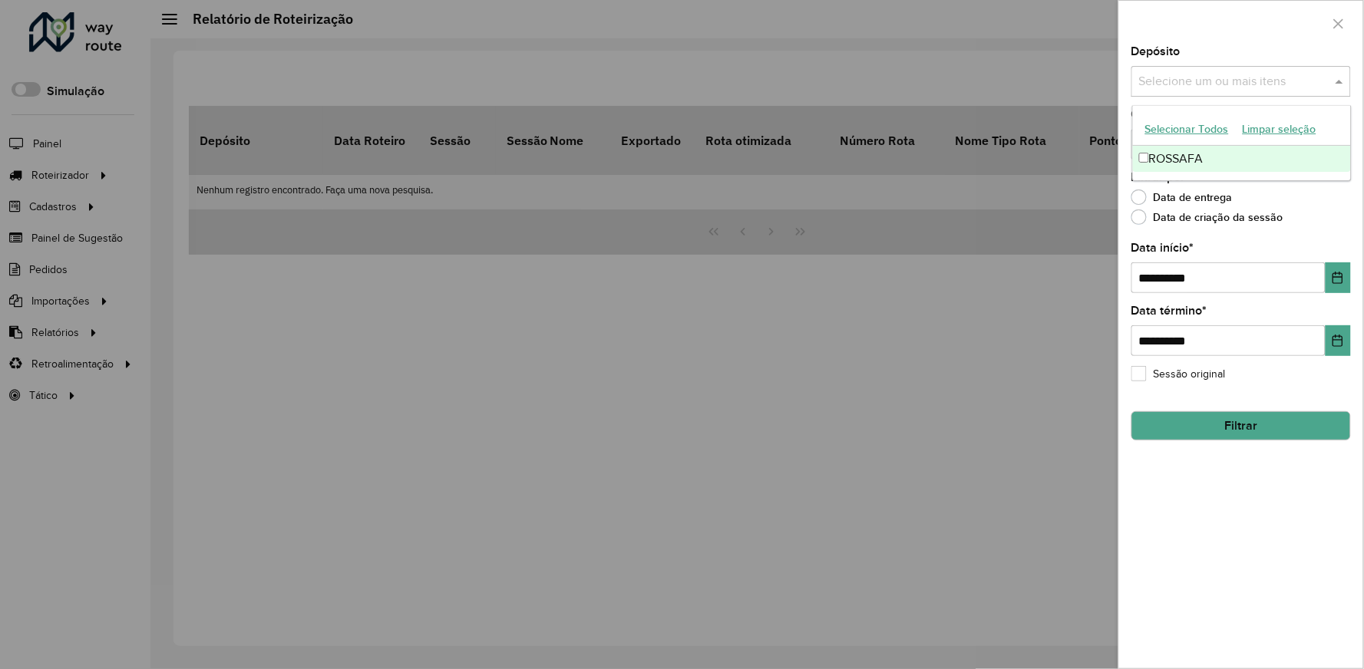
click at [1160, 150] on div "ROSSAFA" at bounding box center [1242, 159] width 218 height 26
click at [1348, 274] on button "Choose Date" at bounding box center [1338, 278] width 25 height 31
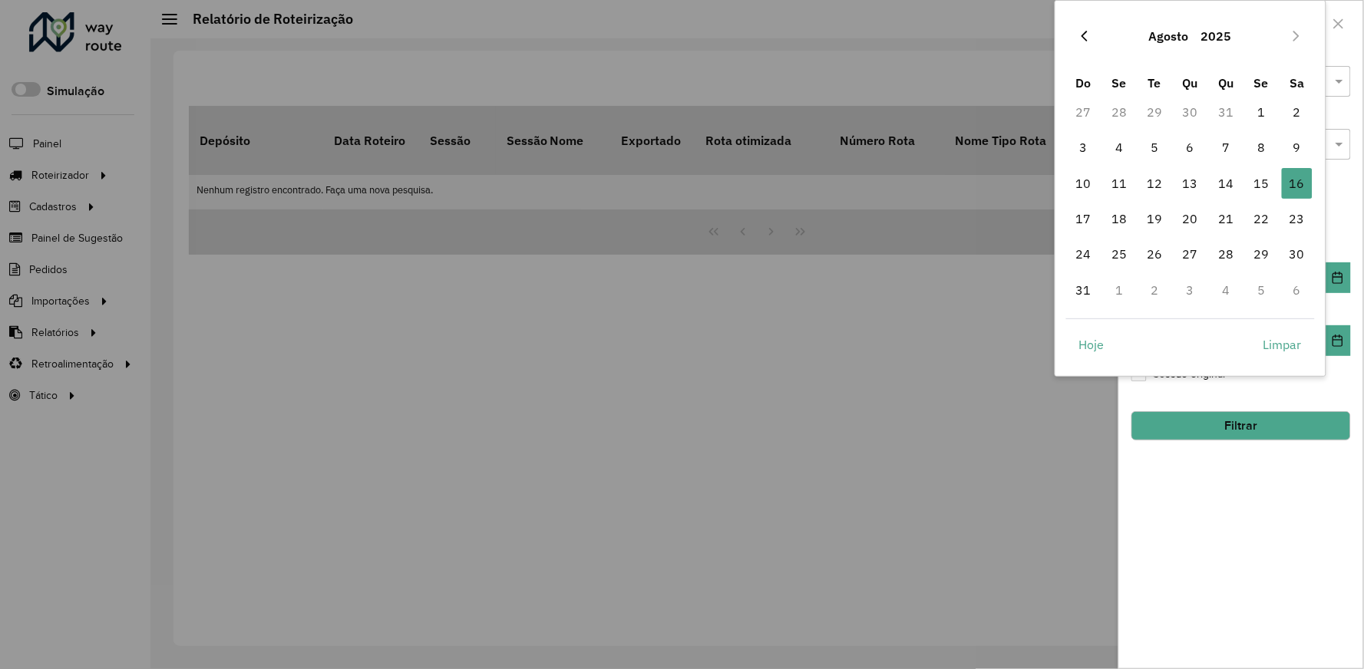
click at [1079, 33] on icon "Previous Month" at bounding box center [1085, 36] width 12 height 12
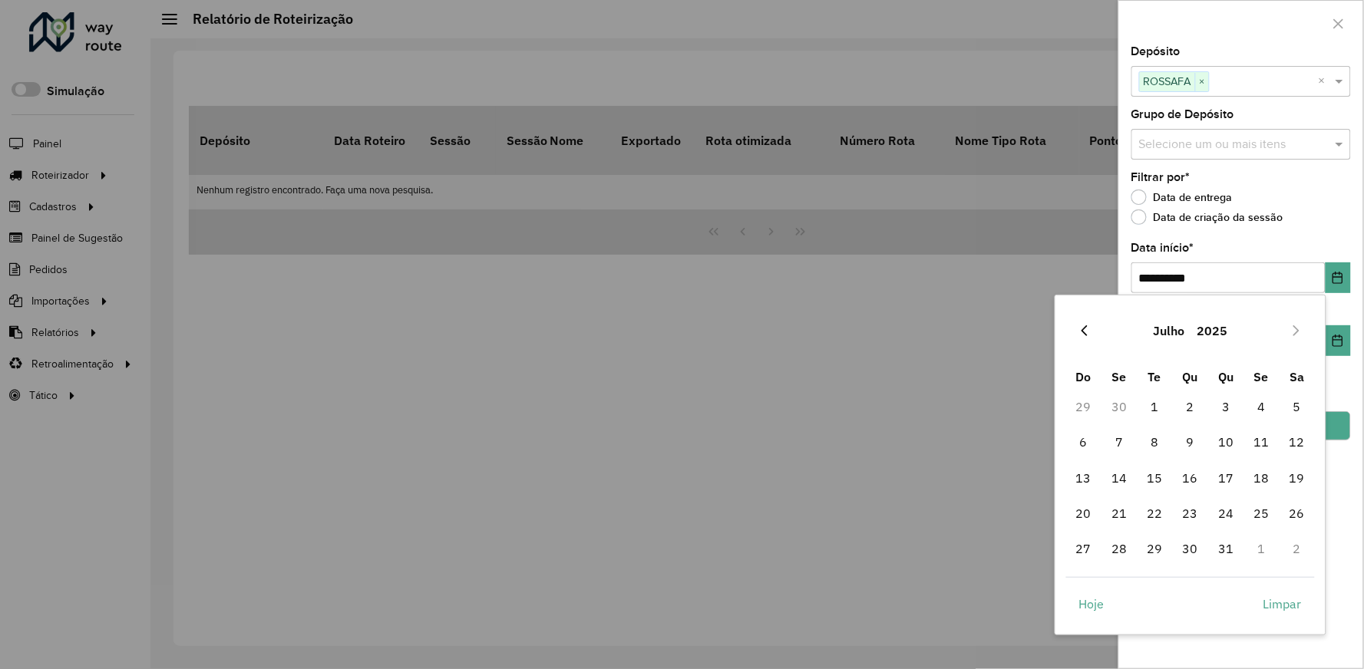
click at [1086, 329] on icon "Previous Month" at bounding box center [1085, 331] width 12 height 12
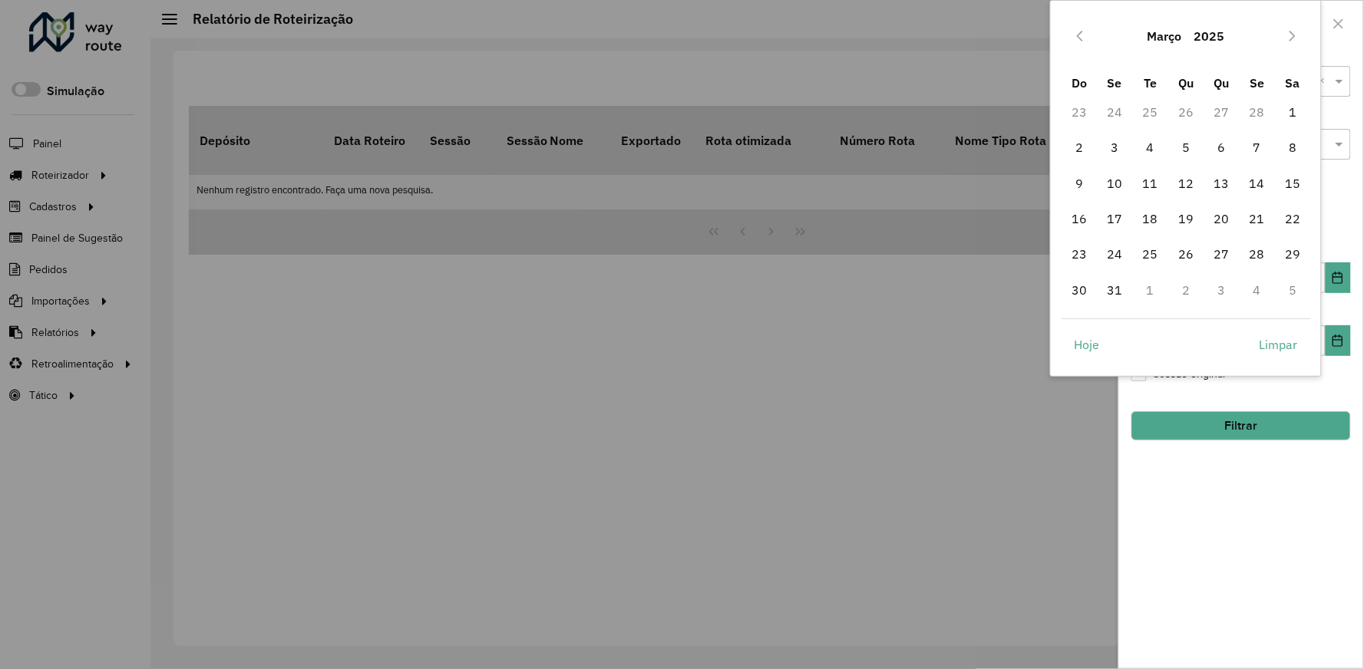
click at [1086, 329] on button "Hoje" at bounding box center [1087, 344] width 51 height 31
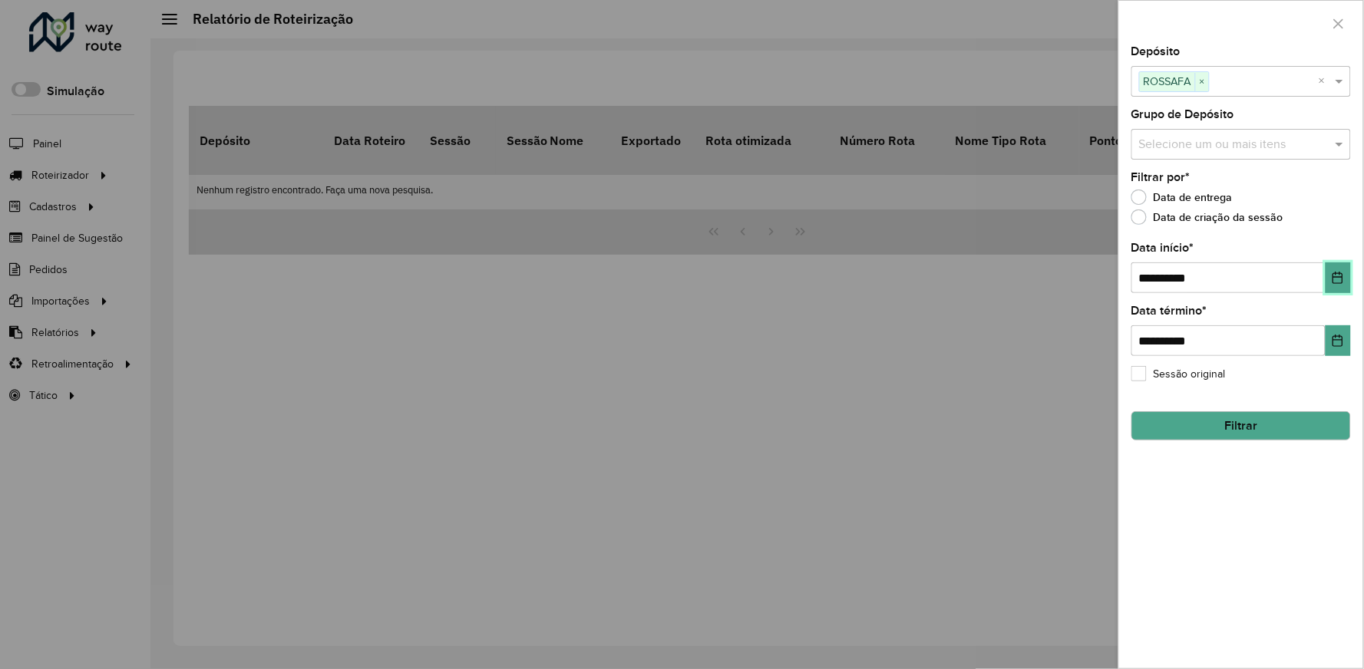
click at [1340, 279] on icon "Choose Date" at bounding box center [1339, 278] width 10 height 12
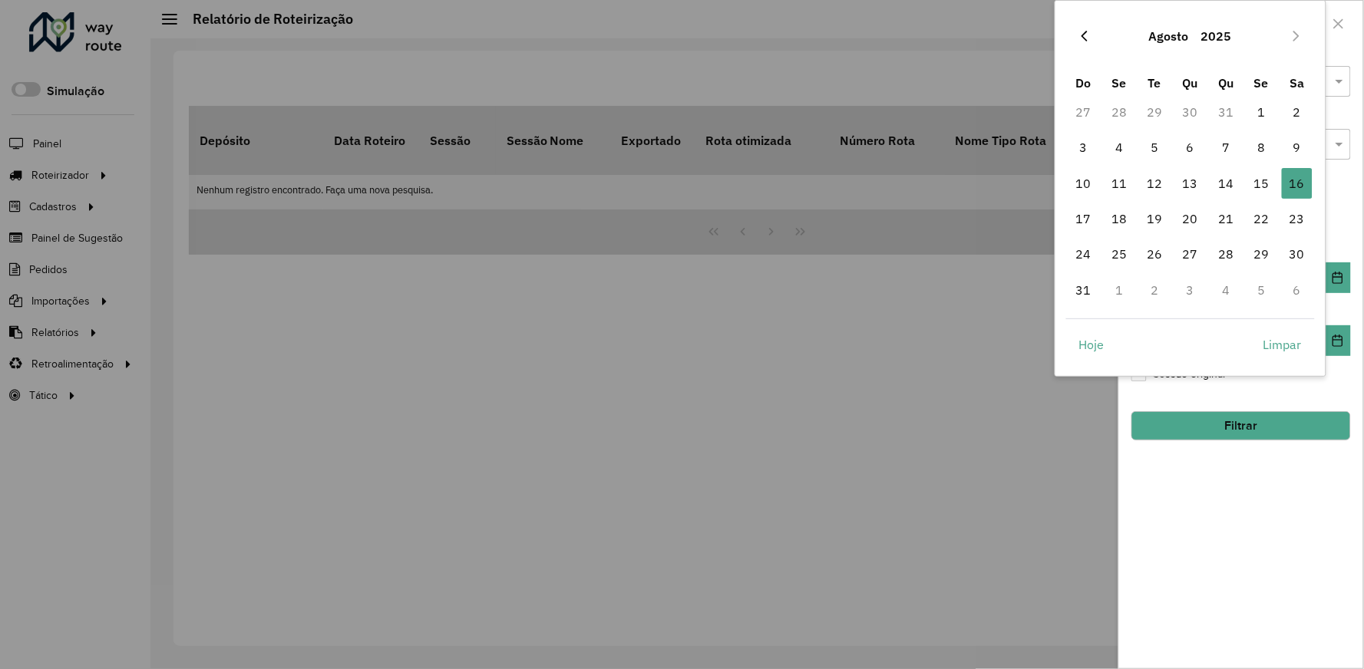
click at [1087, 36] on icon "Previous Month" at bounding box center [1085, 36] width 12 height 12
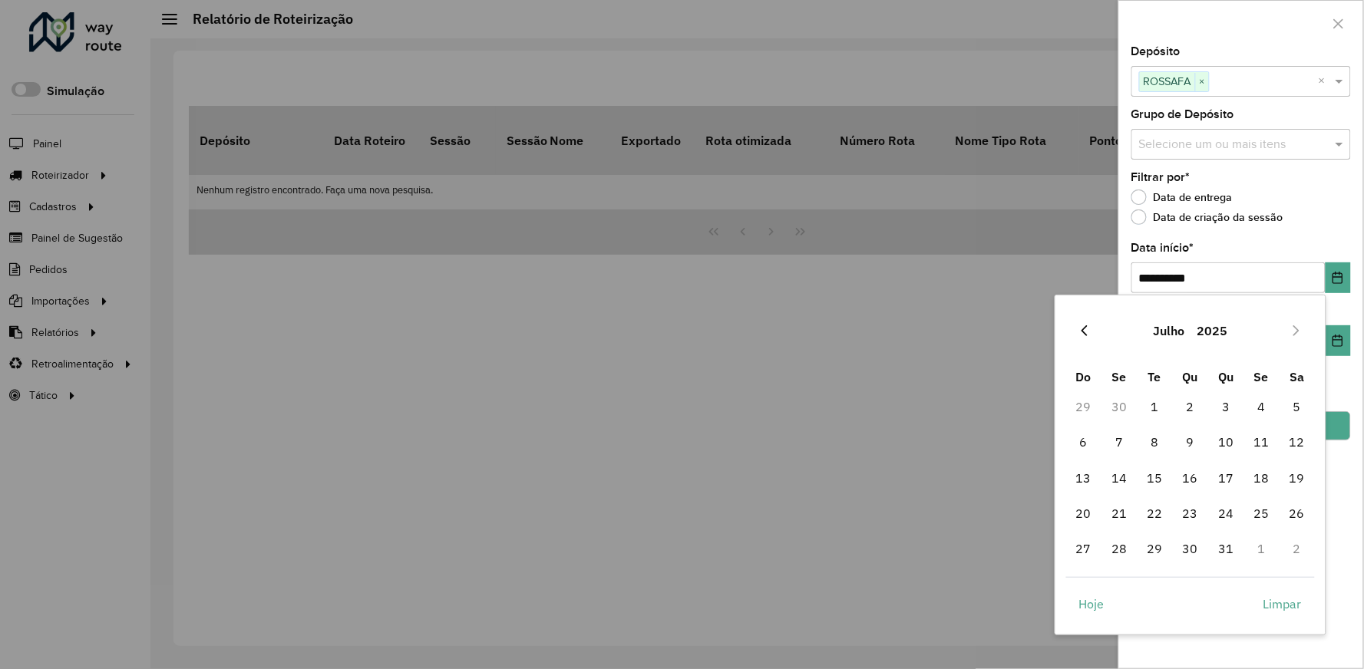
click at [1087, 333] on icon "Previous Month" at bounding box center [1085, 331] width 12 height 12
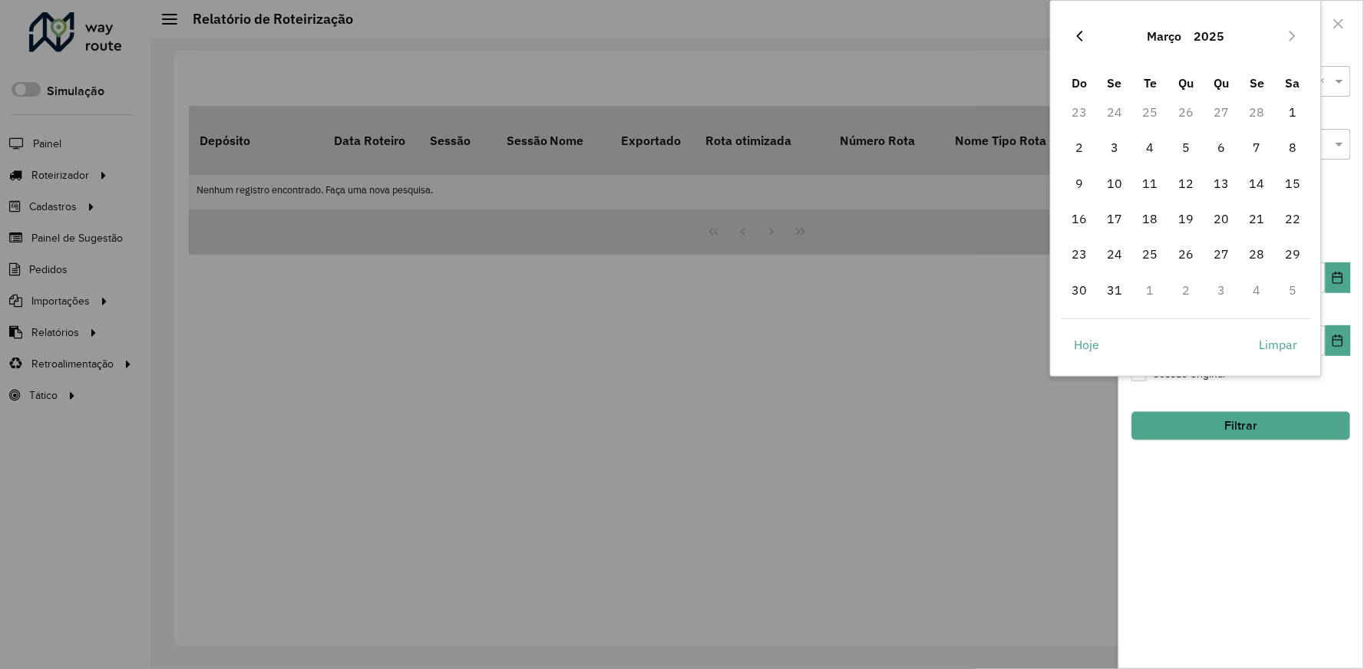
click at [1076, 36] on icon "Previous Month" at bounding box center [1080, 36] width 12 height 12
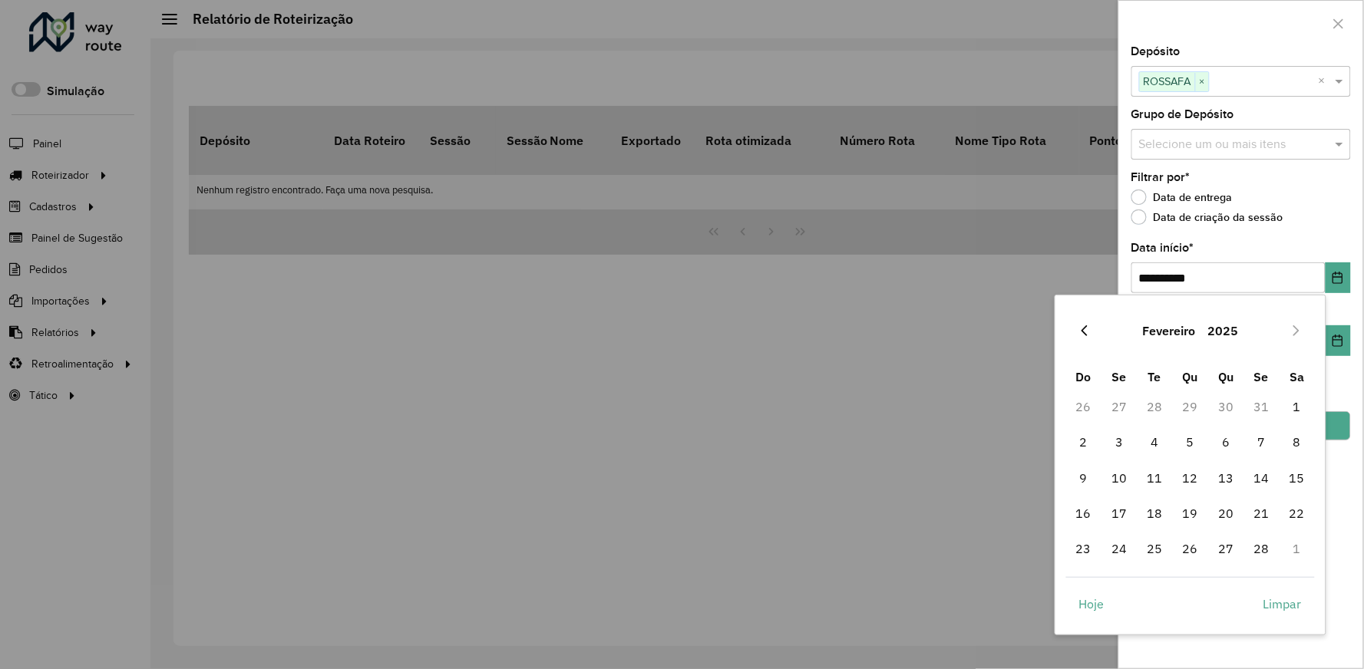
click at [1077, 329] on button "Previous Month" at bounding box center [1085, 331] width 25 height 25
click at [1182, 400] on span "1" at bounding box center [1190, 407] width 31 height 31
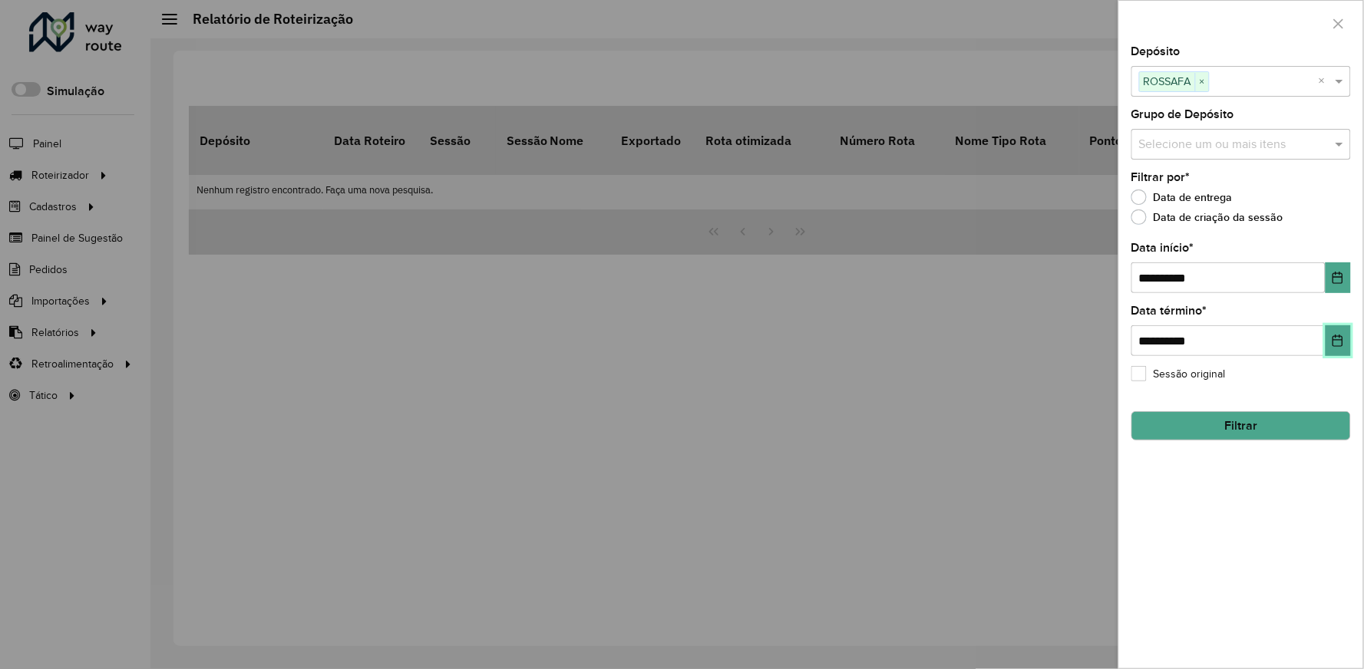
click at [1345, 349] on button "Choose Date" at bounding box center [1338, 341] width 25 height 31
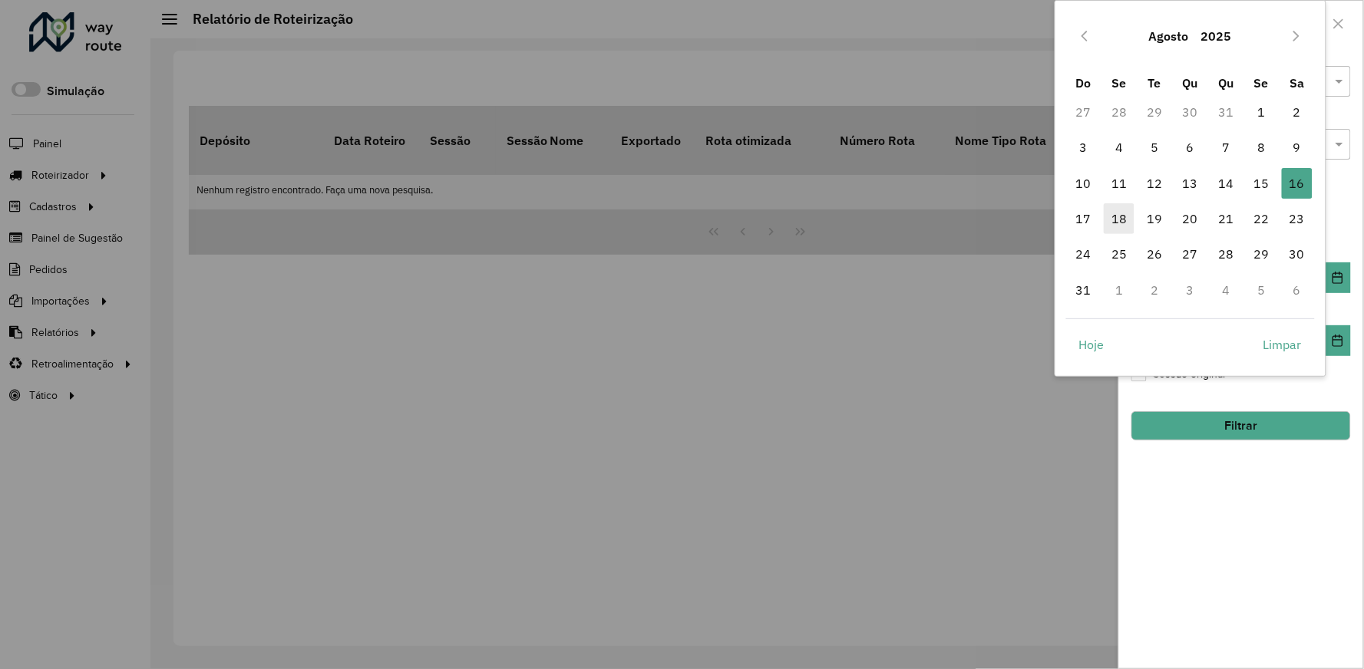
click at [1122, 216] on span "18" at bounding box center [1119, 218] width 31 height 31
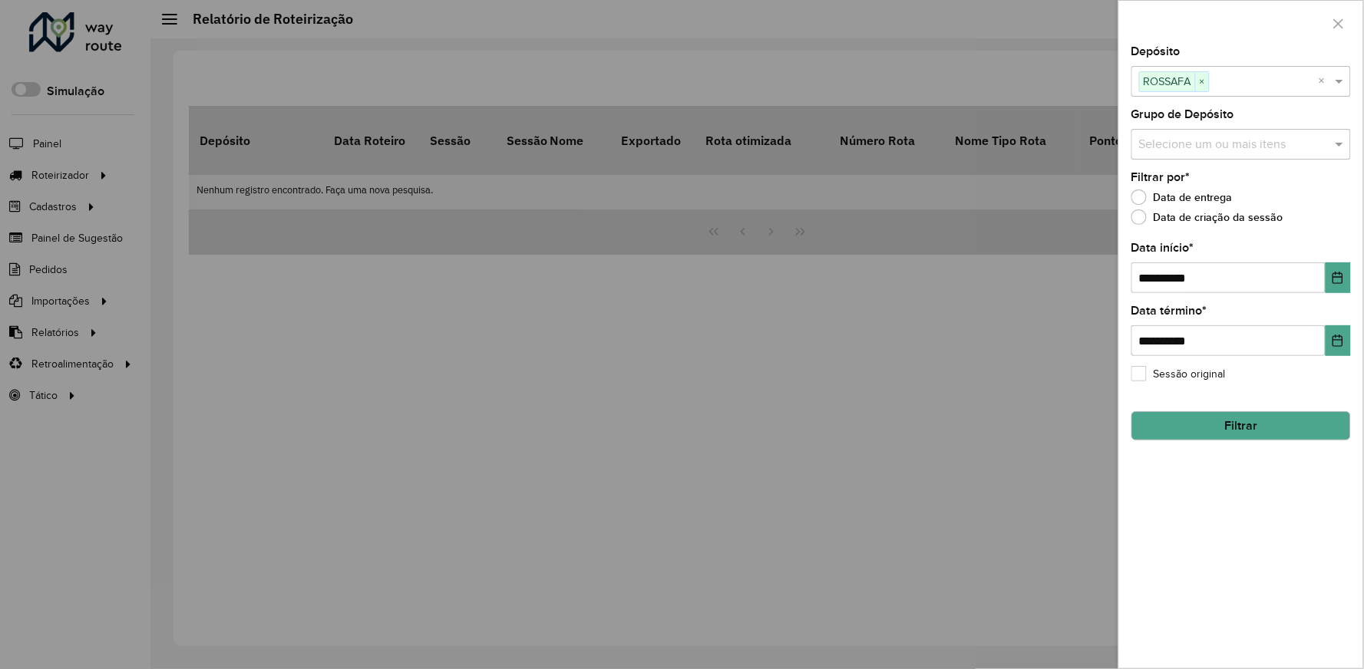
click at [1238, 424] on button "Filtrar" at bounding box center [1242, 426] width 220 height 29
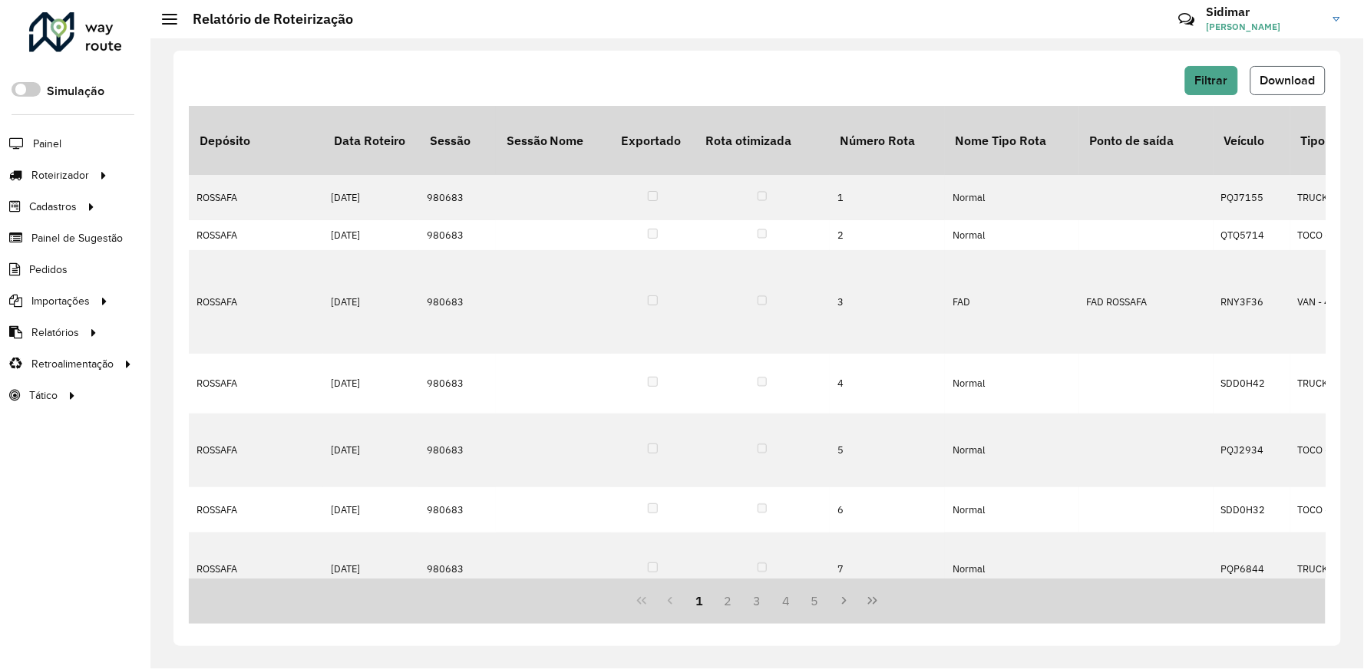
click at [1284, 78] on span "Download" at bounding box center [1288, 80] width 55 height 13
click at [756, 32] on hb-header "Relatório de Roteirização Críticas? Dúvidas? Elogios? Sugestões? Entre em conta…" at bounding box center [757, 19] width 1214 height 38
